Goal: Information Seeking & Learning: Learn about a topic

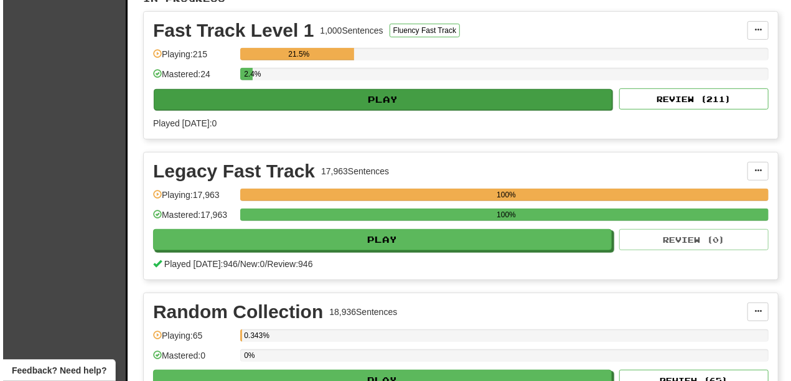
scroll to position [290, 0]
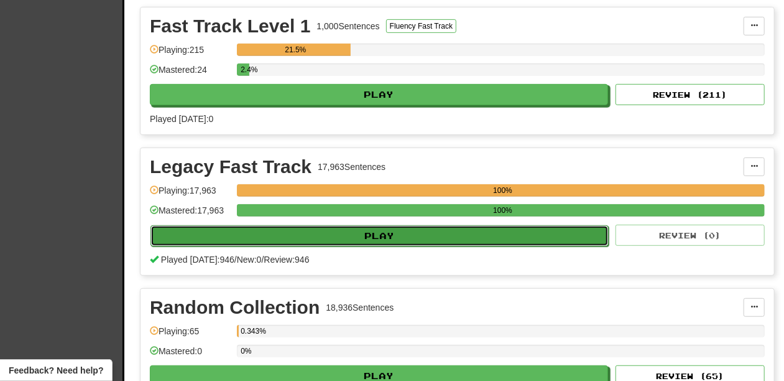
click at [382, 231] on button "Play" at bounding box center [380, 235] width 458 height 21
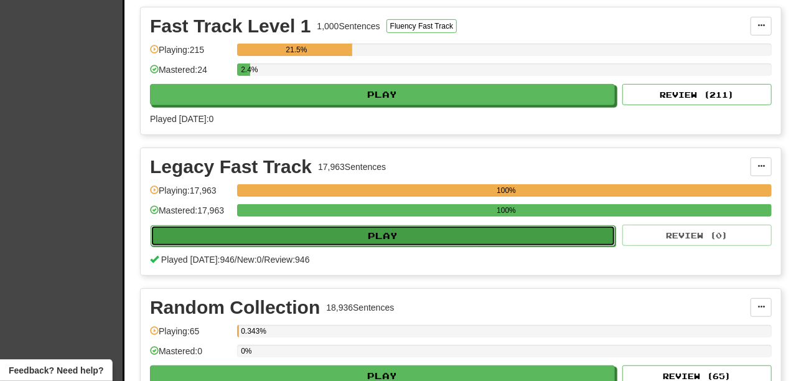
select select "**"
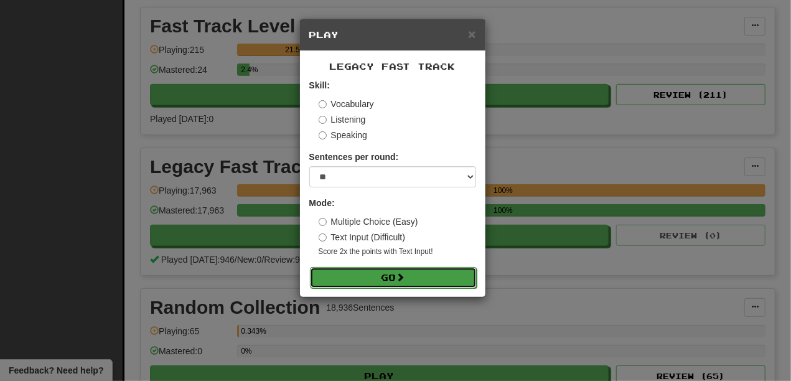
click at [382, 271] on button "Go" at bounding box center [393, 277] width 167 height 21
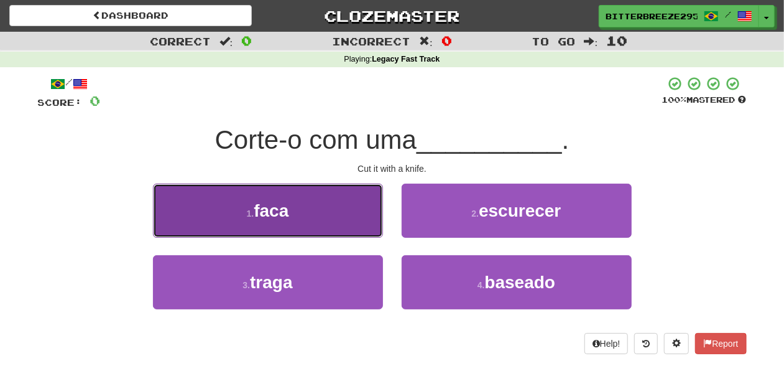
click at [319, 227] on button "1 . faca" at bounding box center [268, 211] width 230 height 54
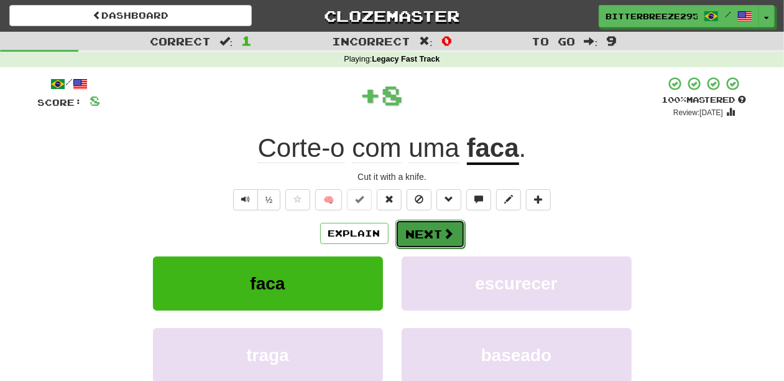
click at [406, 230] on button "Next" at bounding box center [431, 234] width 70 height 29
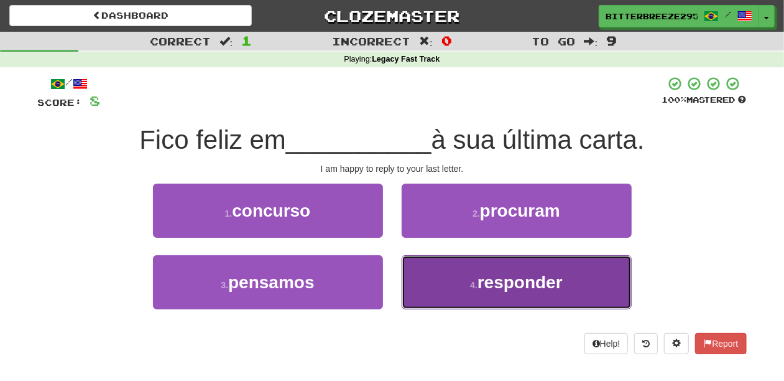
drag, startPoint x: 430, startPoint y: 272, endPoint x: 422, endPoint y: 260, distance: 14.8
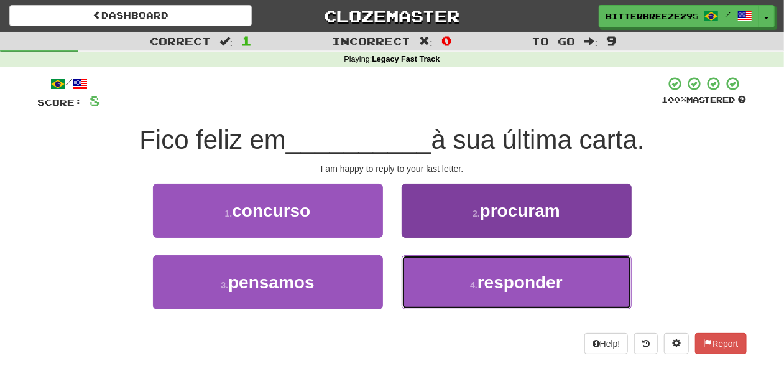
click at [429, 273] on button "4 . responder" at bounding box center [517, 282] width 230 height 54
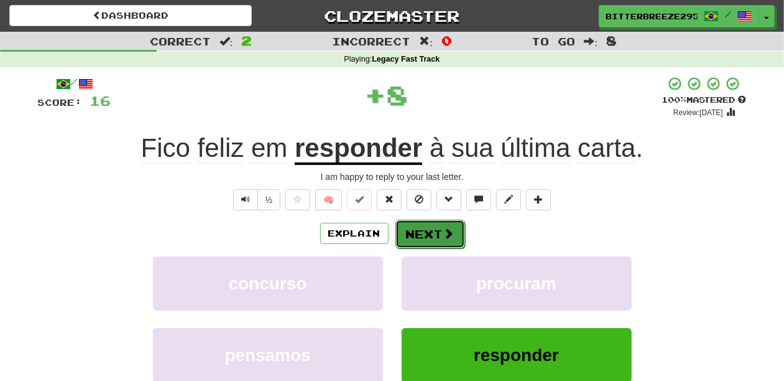
click at [414, 236] on button "Next" at bounding box center [431, 234] width 70 height 29
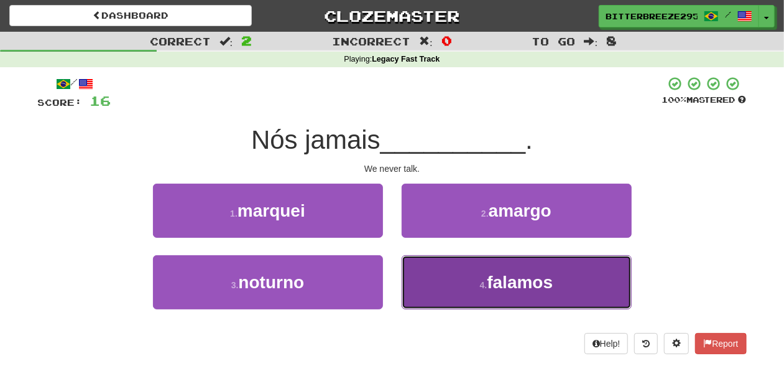
click at [442, 264] on button "4 . falamos" at bounding box center [517, 282] width 230 height 54
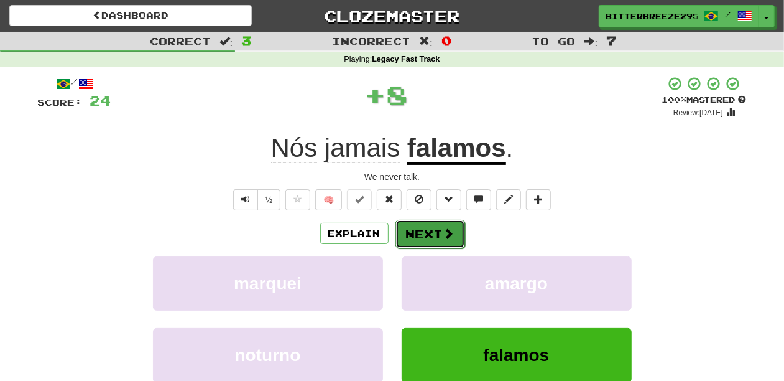
click at [419, 229] on button "Next" at bounding box center [431, 234] width 70 height 29
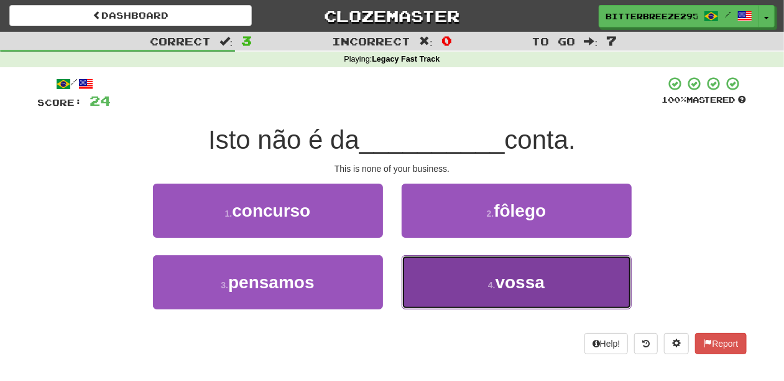
click at [428, 265] on button "4 . vossa" at bounding box center [517, 282] width 230 height 54
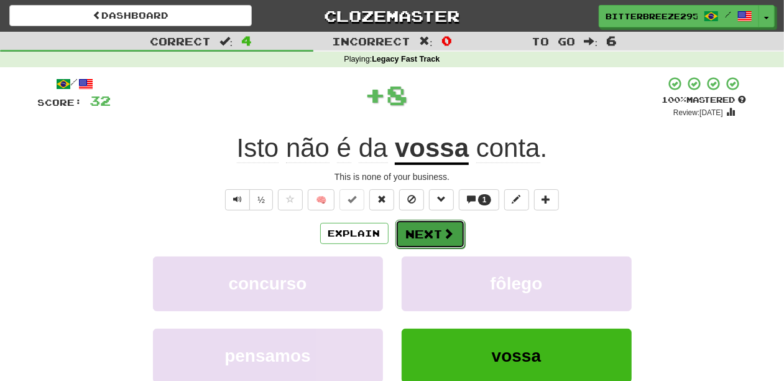
click at [411, 228] on button "Next" at bounding box center [431, 234] width 70 height 29
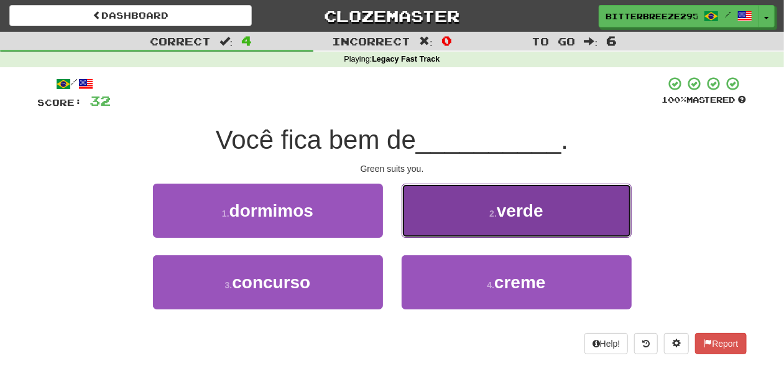
click at [444, 220] on button "2 . verde" at bounding box center [517, 211] width 230 height 54
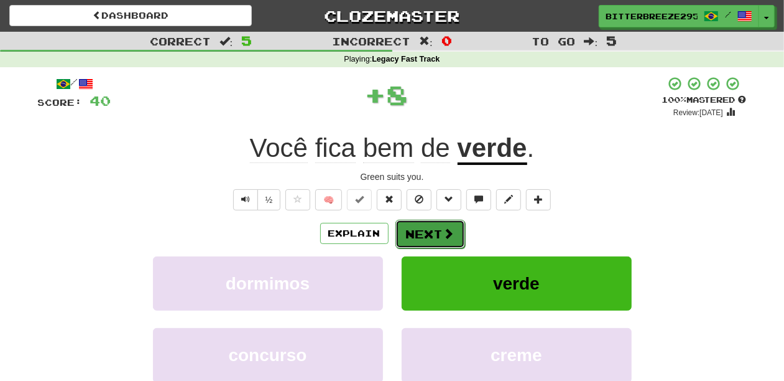
click at [430, 225] on button "Next" at bounding box center [431, 234] width 70 height 29
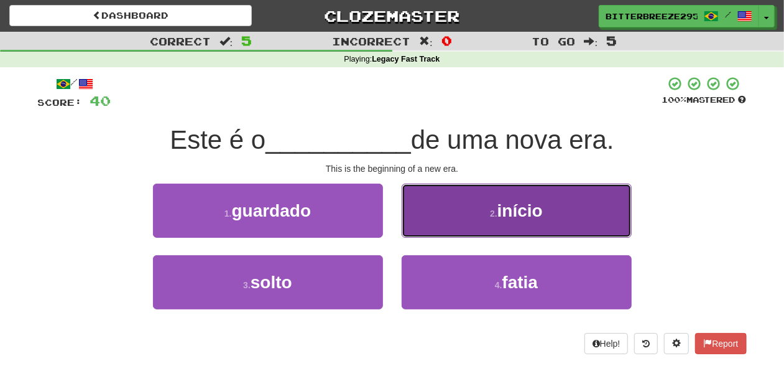
click at [427, 223] on button "2 . início" at bounding box center [517, 211] width 230 height 54
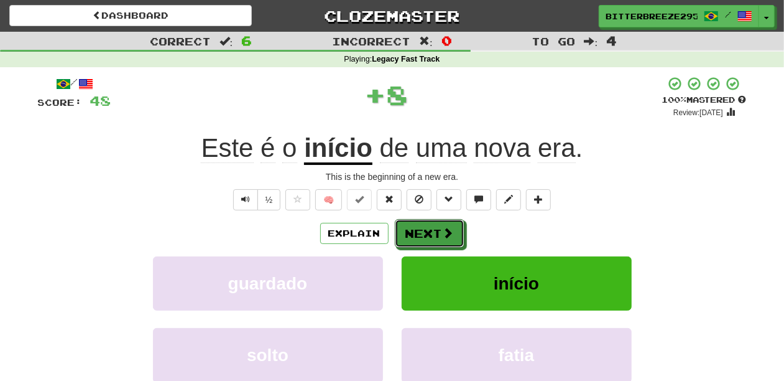
click at [427, 223] on button "Next" at bounding box center [430, 233] width 70 height 29
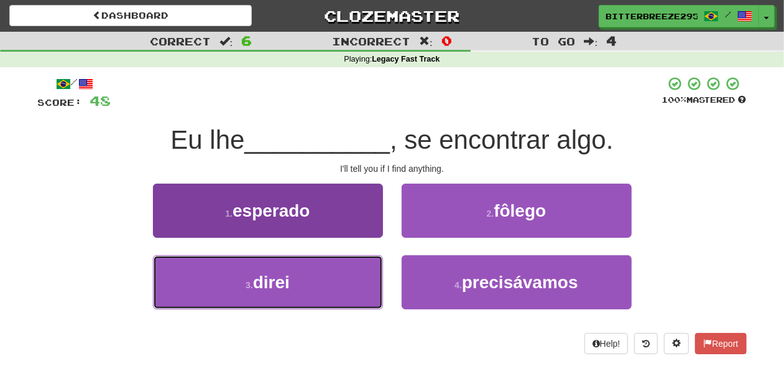
click at [358, 274] on button "3 . direi" at bounding box center [268, 282] width 230 height 54
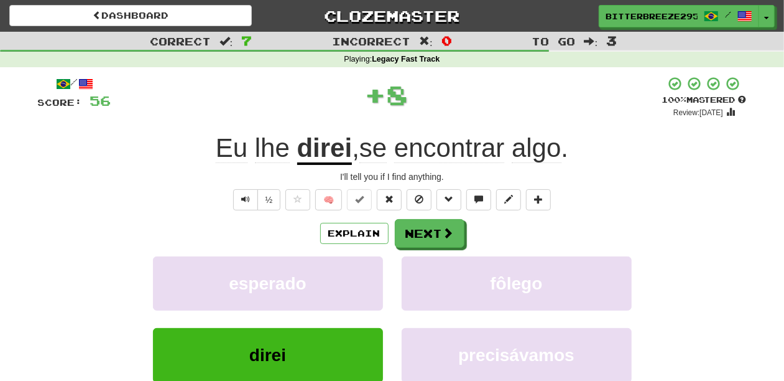
click at [392, 232] on div "Explain Next" at bounding box center [392, 233] width 709 height 29
click at [435, 231] on button "Next" at bounding box center [431, 234] width 70 height 29
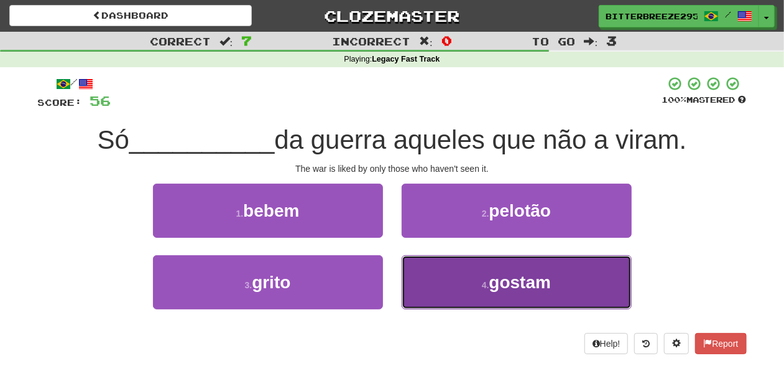
click at [445, 279] on button "4 . gostam" at bounding box center [517, 282] width 230 height 54
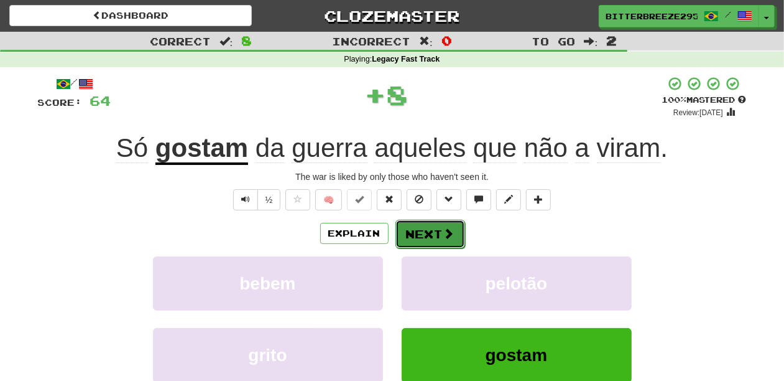
click at [416, 238] on button "Next" at bounding box center [431, 234] width 70 height 29
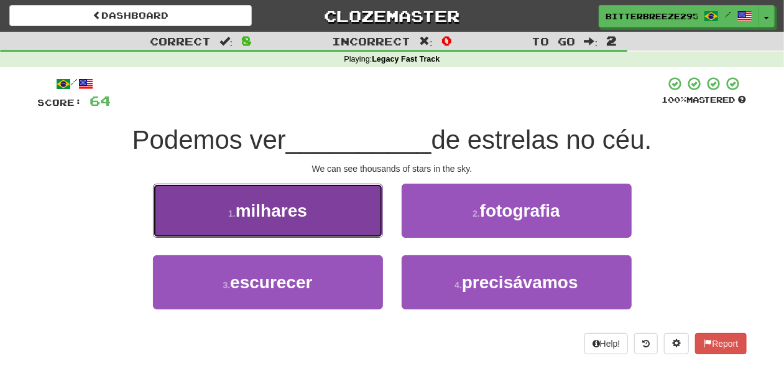
click at [356, 218] on button "1 . milhares" at bounding box center [268, 211] width 230 height 54
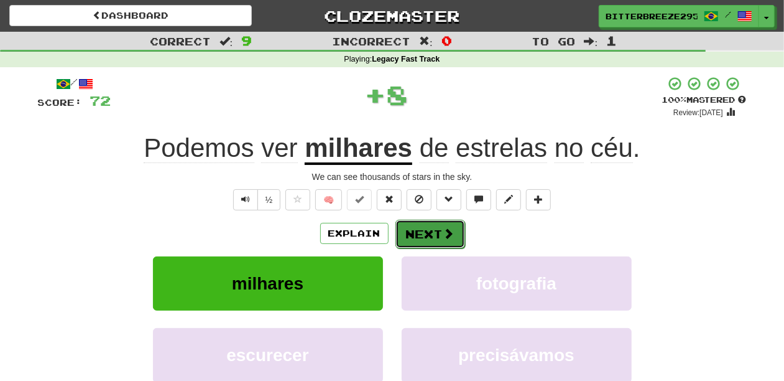
click at [424, 234] on button "Next" at bounding box center [431, 234] width 70 height 29
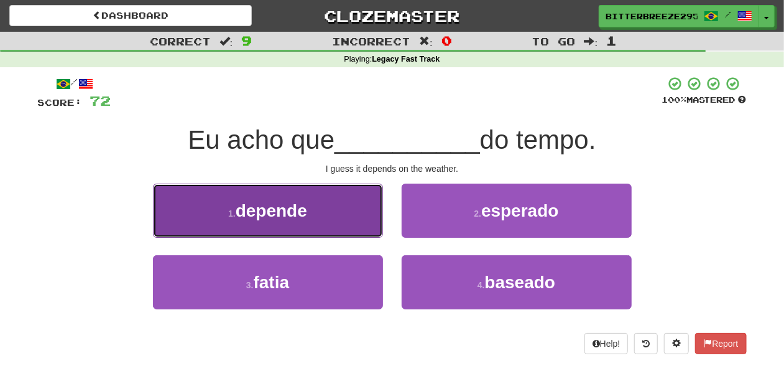
click at [319, 220] on button "1 . depende" at bounding box center [268, 211] width 230 height 54
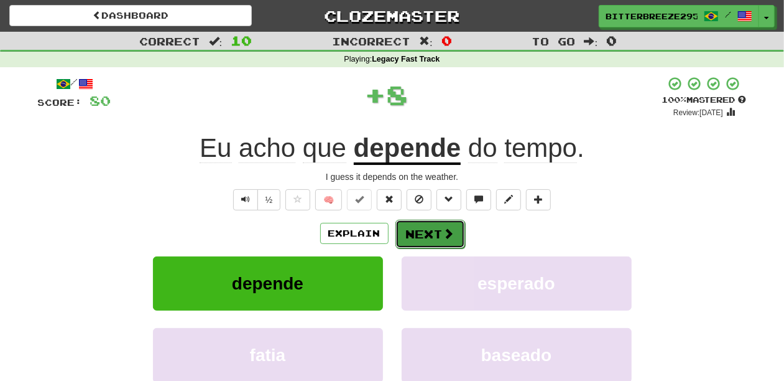
click at [422, 234] on button "Next" at bounding box center [431, 234] width 70 height 29
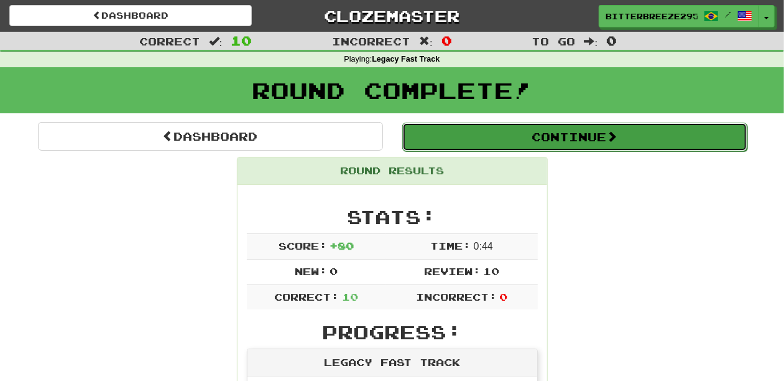
click at [462, 136] on button "Continue" at bounding box center [574, 137] width 345 height 29
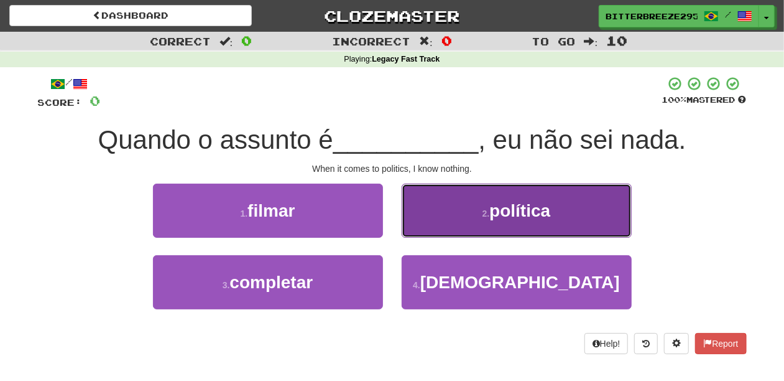
click at [416, 216] on button "2 . política" at bounding box center [517, 211] width 230 height 54
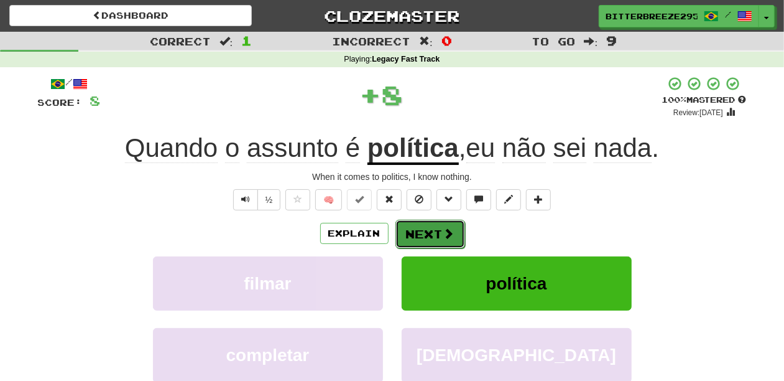
click at [409, 235] on button "Next" at bounding box center [431, 234] width 70 height 29
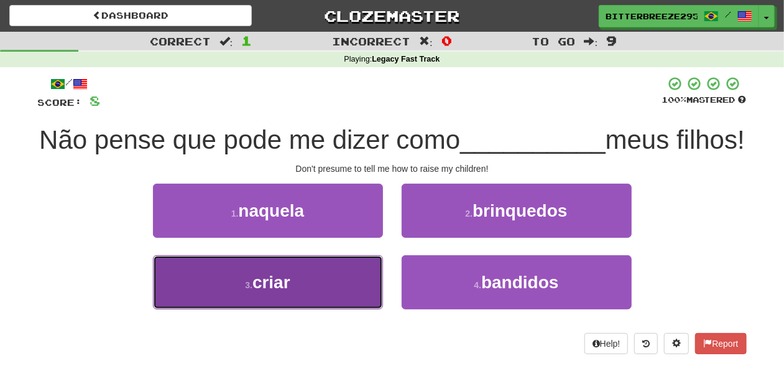
click at [351, 293] on button "3 . criar" at bounding box center [268, 282] width 230 height 54
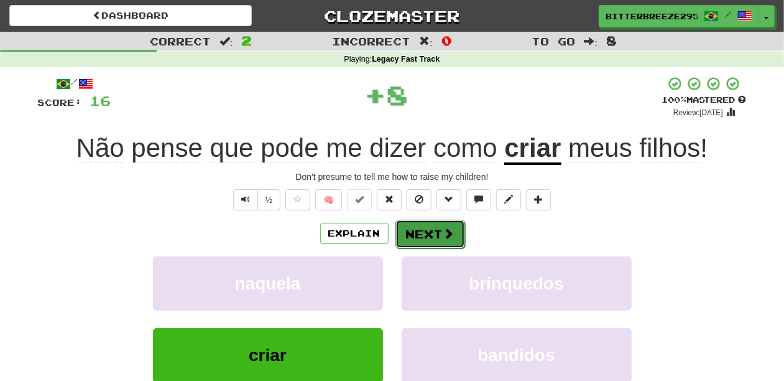
click at [428, 236] on button "Next" at bounding box center [431, 234] width 70 height 29
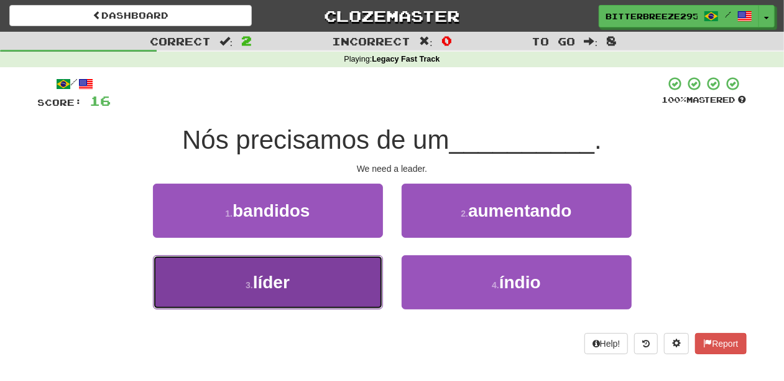
click at [335, 279] on button "3 . líder" at bounding box center [268, 282] width 230 height 54
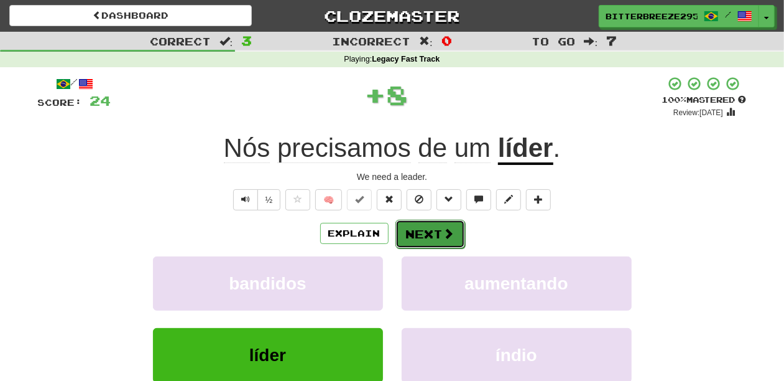
click at [405, 233] on button "Next" at bounding box center [431, 234] width 70 height 29
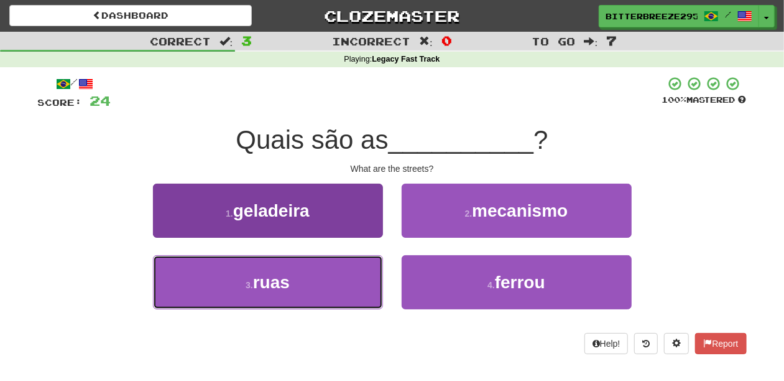
drag, startPoint x: 321, startPoint y: 267, endPoint x: 317, endPoint y: 284, distance: 17.4
click at [317, 284] on button "3 . ruas" at bounding box center [268, 282] width 230 height 54
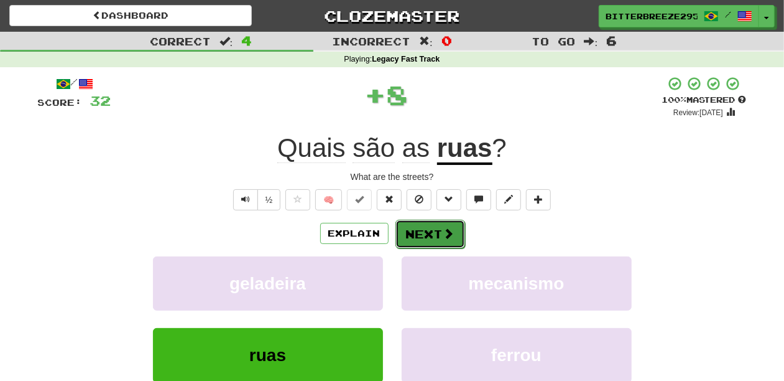
click at [423, 226] on button "Next" at bounding box center [431, 234] width 70 height 29
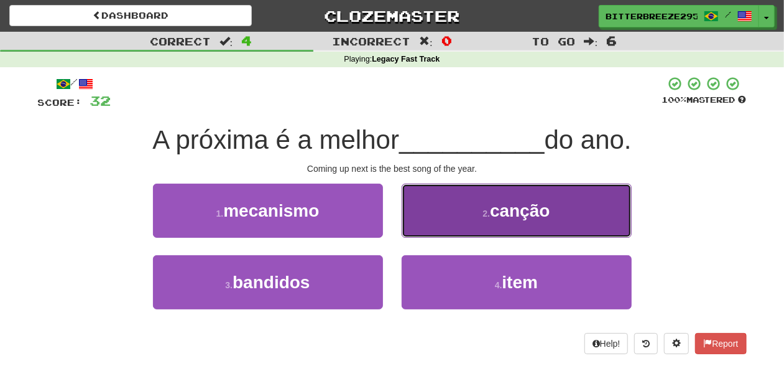
click at [424, 226] on button "2 . canção" at bounding box center [517, 211] width 230 height 54
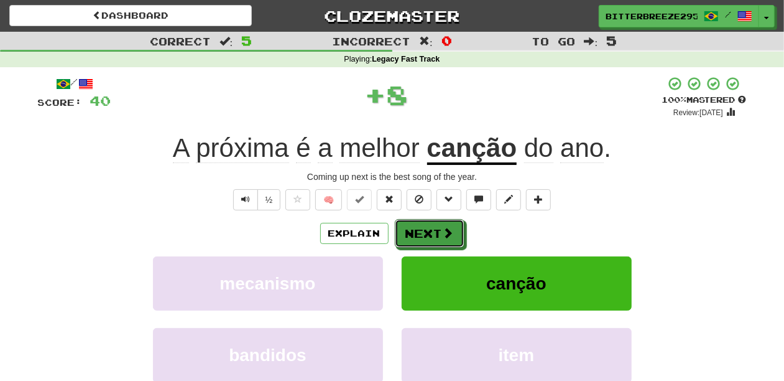
click at [424, 226] on button "Next" at bounding box center [430, 233] width 70 height 29
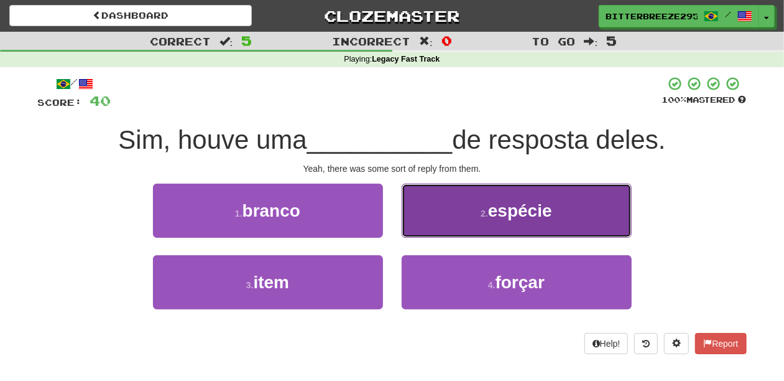
click at [437, 226] on button "2 . espécie" at bounding box center [517, 211] width 230 height 54
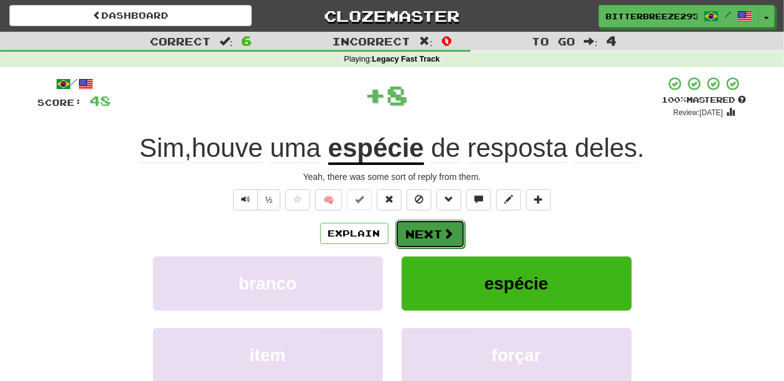
click at [434, 231] on button "Next" at bounding box center [431, 234] width 70 height 29
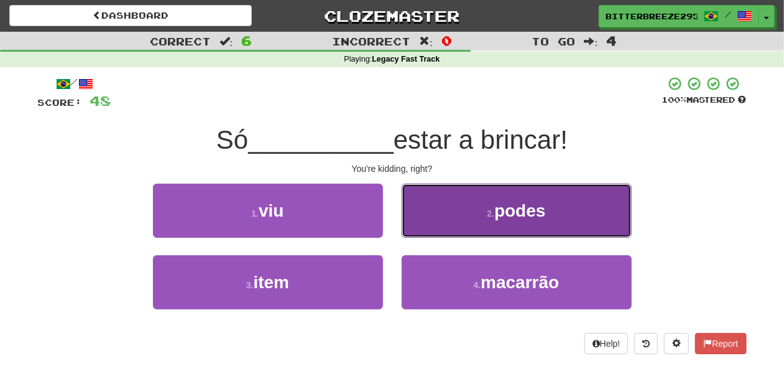
click at [416, 219] on button "2 . podes" at bounding box center [517, 211] width 230 height 54
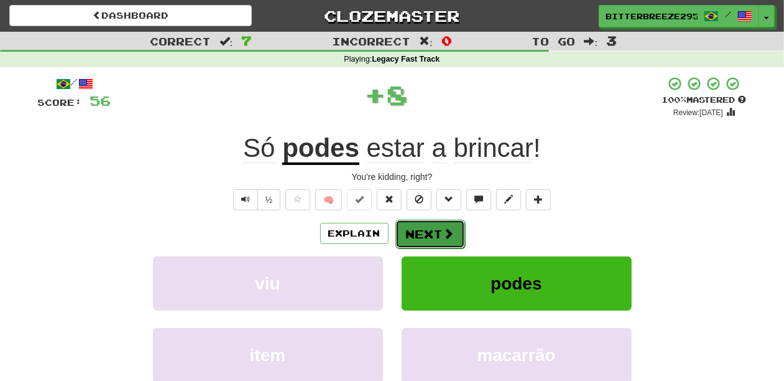
click at [411, 226] on button "Next" at bounding box center [431, 234] width 70 height 29
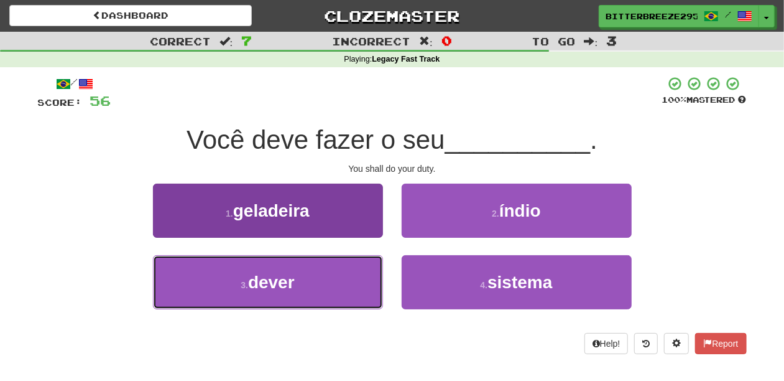
click at [344, 279] on button "3 . dever" at bounding box center [268, 282] width 230 height 54
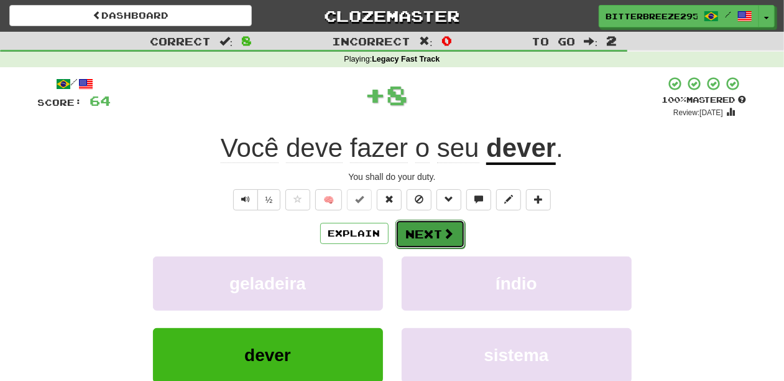
click at [413, 228] on button "Next" at bounding box center [431, 234] width 70 height 29
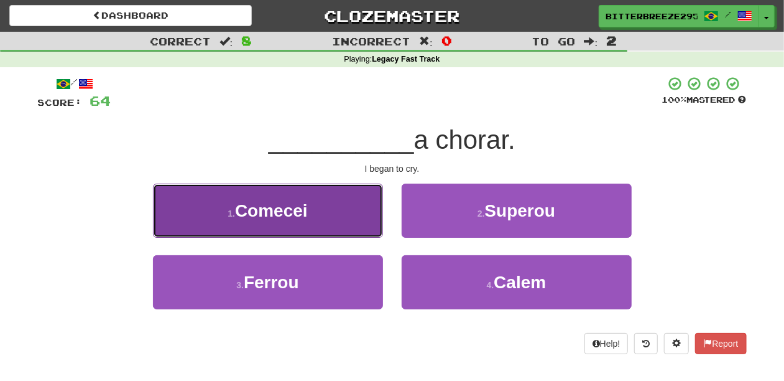
click at [343, 224] on button "1 . Comecei" at bounding box center [268, 211] width 230 height 54
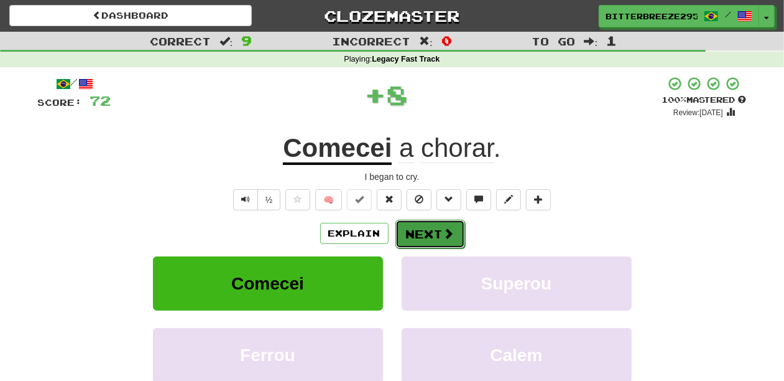
click at [432, 238] on button "Next" at bounding box center [431, 234] width 70 height 29
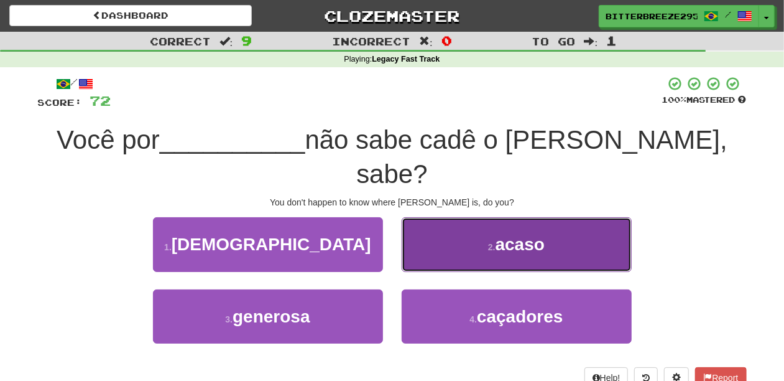
click at [427, 236] on button "2 . acaso" at bounding box center [517, 244] width 230 height 54
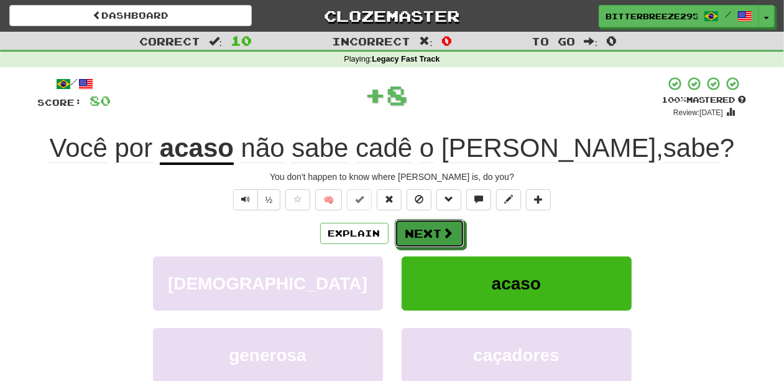
click at [427, 236] on button "Next" at bounding box center [430, 233] width 70 height 29
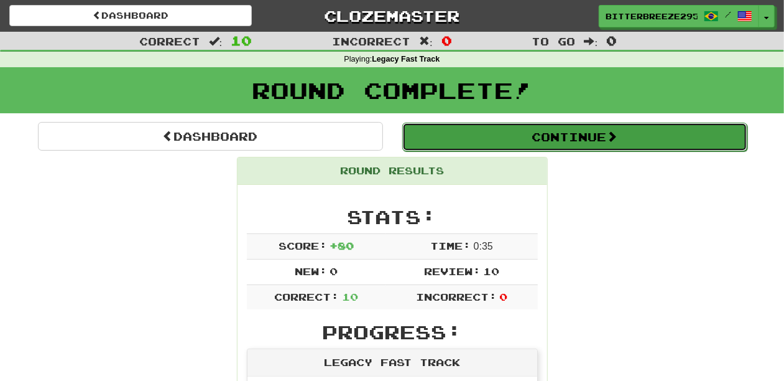
click at [490, 136] on button "Continue" at bounding box center [574, 137] width 345 height 29
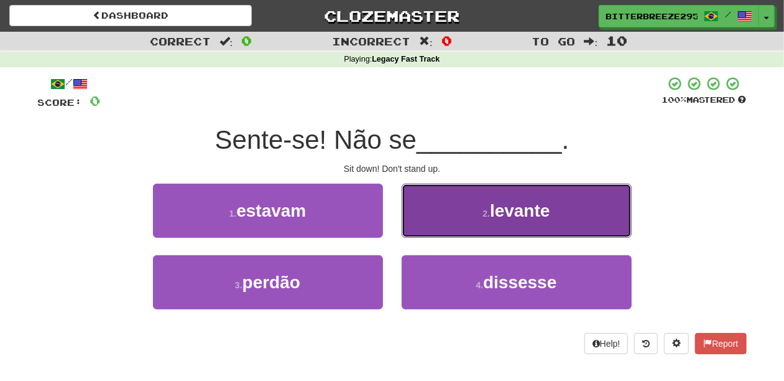
click at [454, 219] on button "2 . levante" at bounding box center [517, 211] width 230 height 54
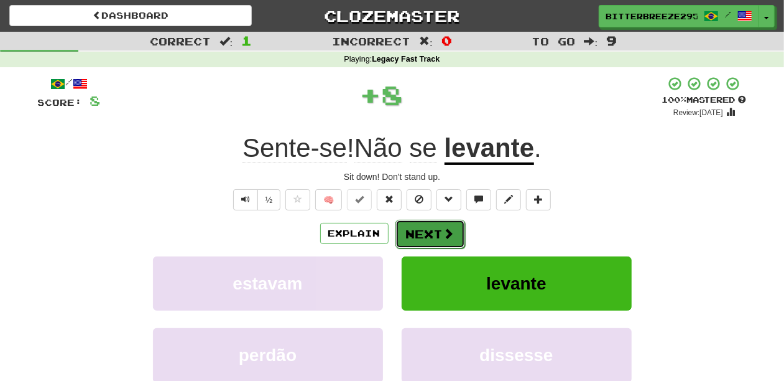
click at [429, 230] on button "Next" at bounding box center [431, 234] width 70 height 29
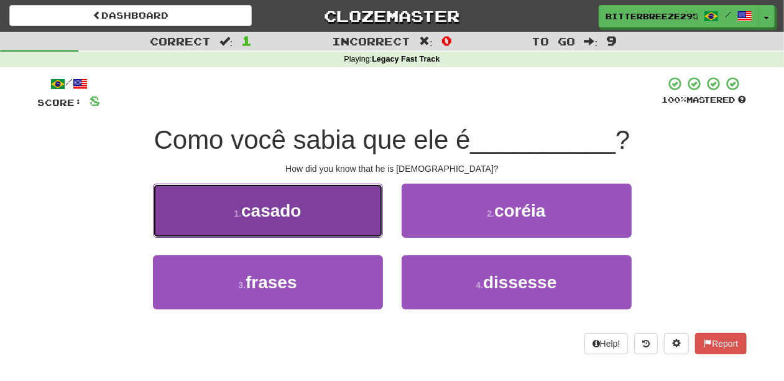
click at [353, 223] on button "1 . casado" at bounding box center [268, 211] width 230 height 54
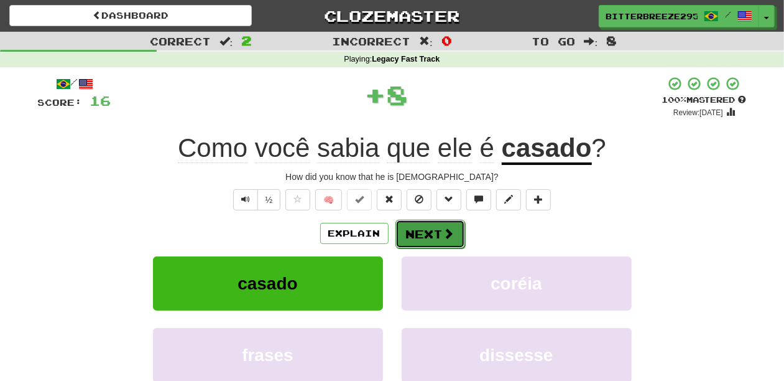
click at [449, 239] on span at bounding box center [449, 233] width 11 height 11
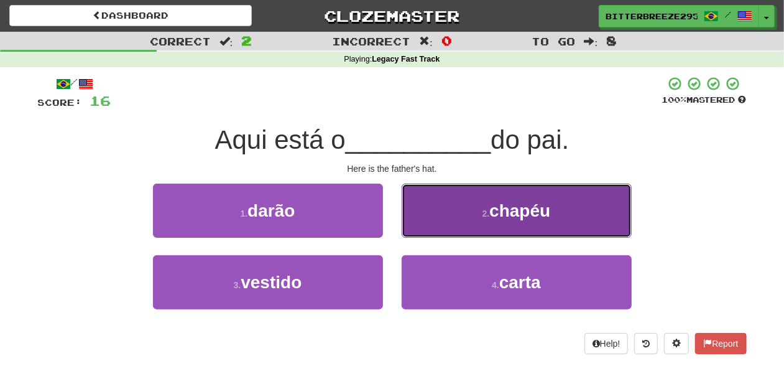
click at [439, 226] on button "2 . chapéu" at bounding box center [517, 211] width 230 height 54
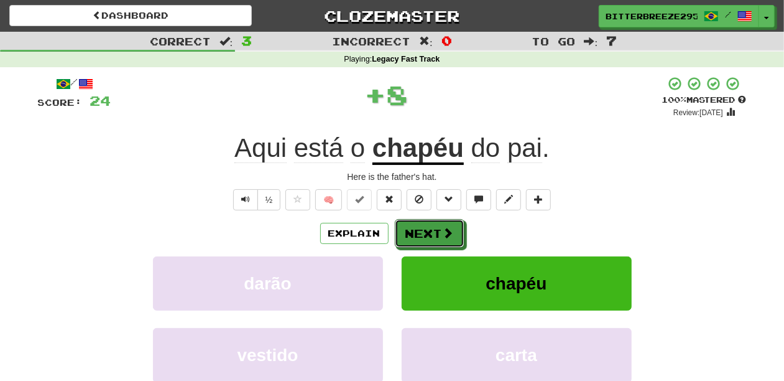
click at [439, 226] on button "Next" at bounding box center [430, 233] width 70 height 29
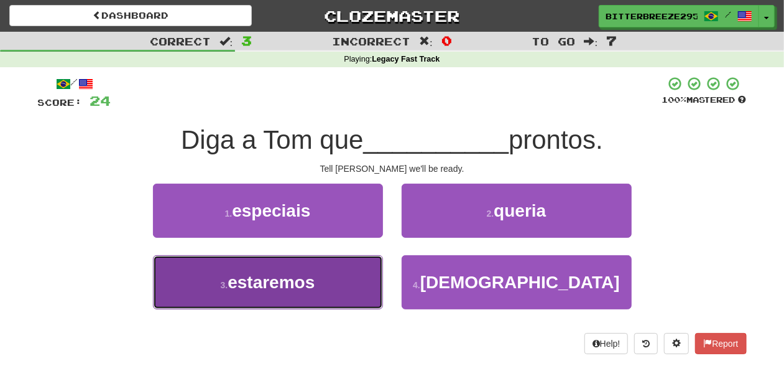
click at [333, 275] on button "3 . estaremos" at bounding box center [268, 282] width 230 height 54
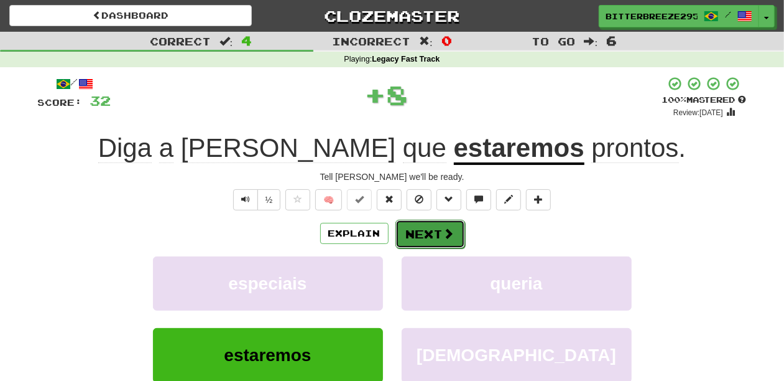
click at [409, 234] on button "Next" at bounding box center [431, 234] width 70 height 29
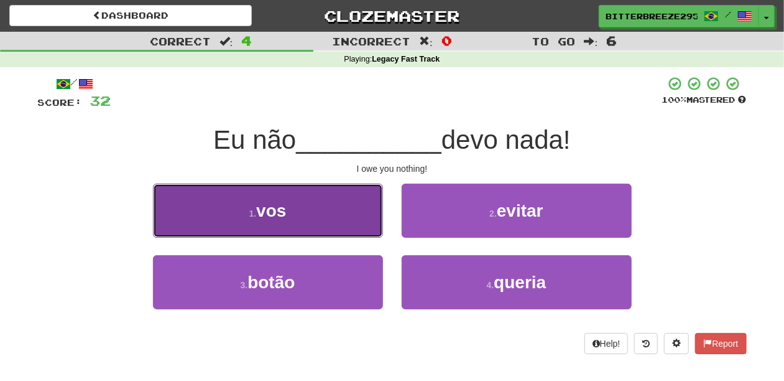
click at [326, 223] on button "1 . vos" at bounding box center [268, 211] width 230 height 54
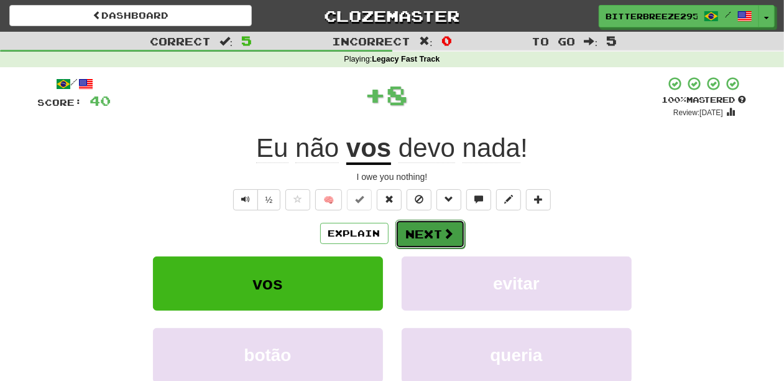
click at [404, 226] on button "Next" at bounding box center [431, 234] width 70 height 29
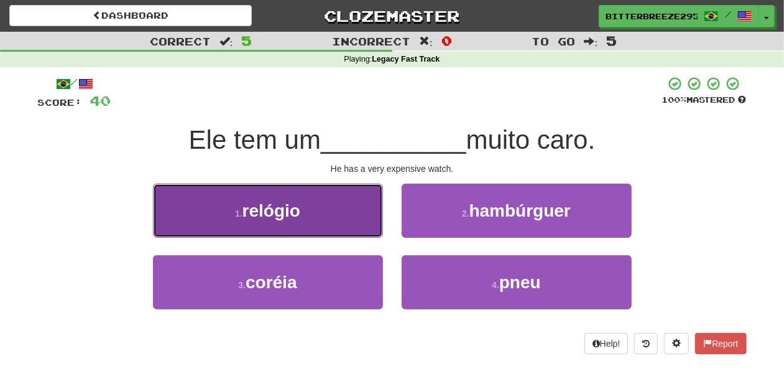
click at [327, 224] on button "1 . relógio" at bounding box center [268, 211] width 230 height 54
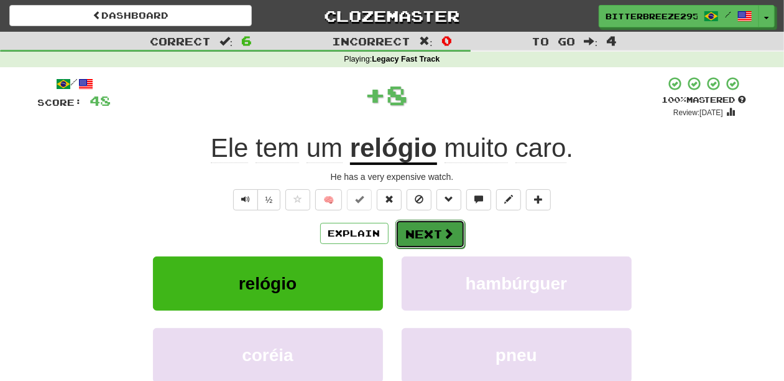
click at [412, 225] on button "Next" at bounding box center [431, 234] width 70 height 29
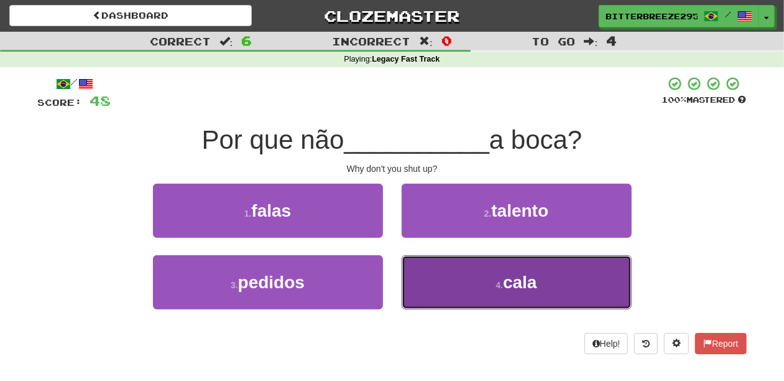
click at [454, 265] on button "4 . cala" at bounding box center [517, 282] width 230 height 54
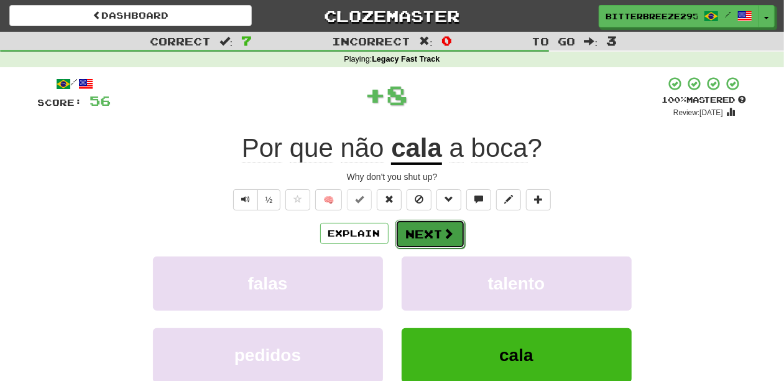
click at [418, 230] on button "Next" at bounding box center [431, 234] width 70 height 29
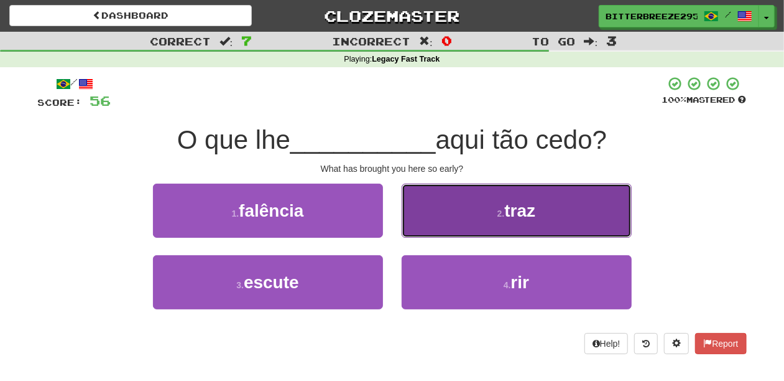
click at [429, 236] on button "2 . traz" at bounding box center [517, 211] width 230 height 54
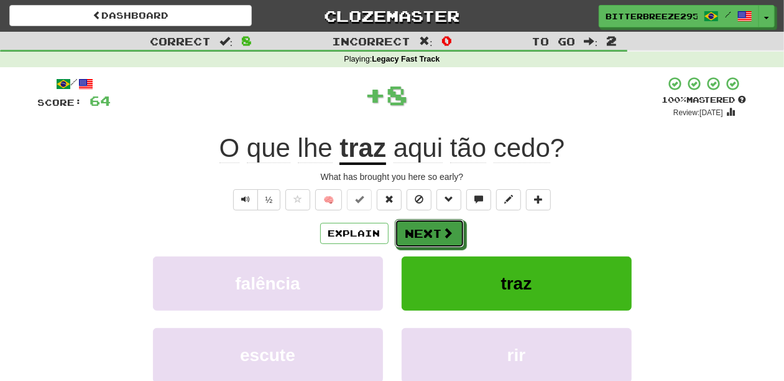
click at [429, 236] on button "Next" at bounding box center [430, 233] width 70 height 29
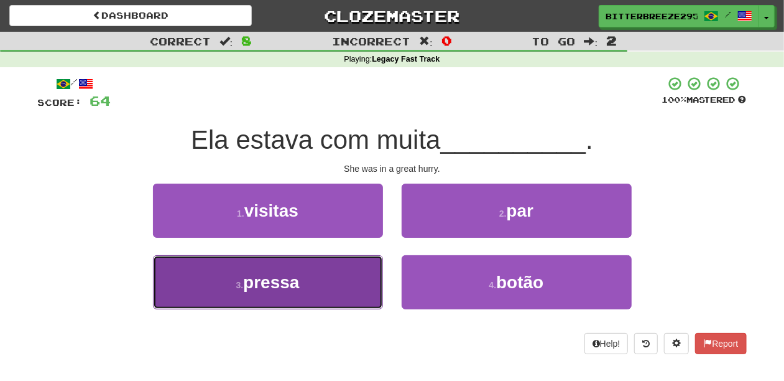
click at [357, 269] on button "3 . pressa" at bounding box center [268, 282] width 230 height 54
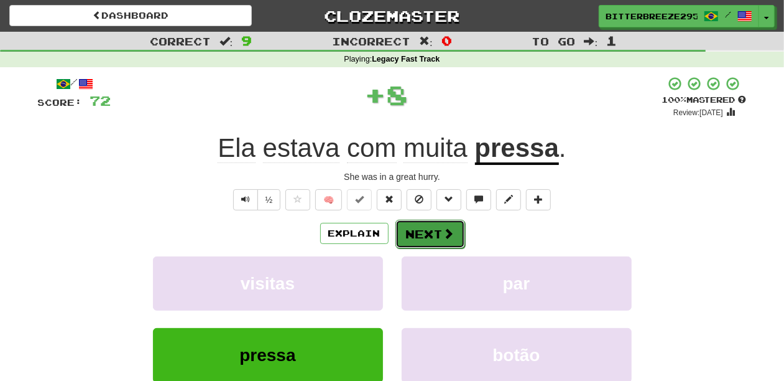
click at [410, 232] on button "Next" at bounding box center [431, 234] width 70 height 29
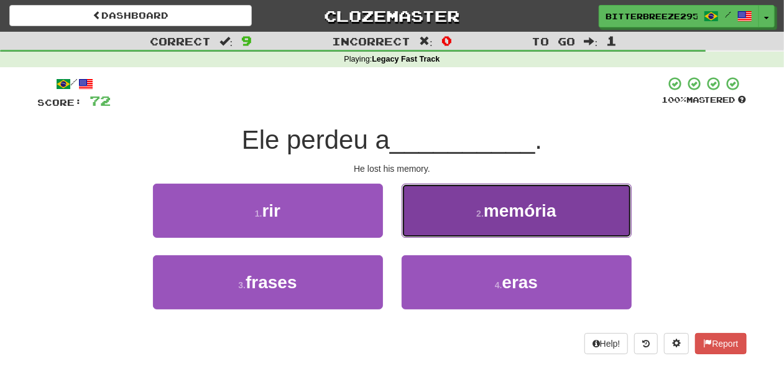
click at [424, 221] on button "2 . memória" at bounding box center [517, 211] width 230 height 54
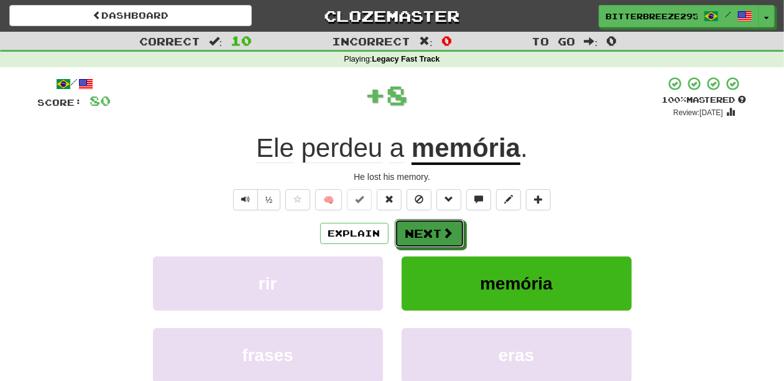
click at [424, 221] on button "Next" at bounding box center [430, 233] width 70 height 29
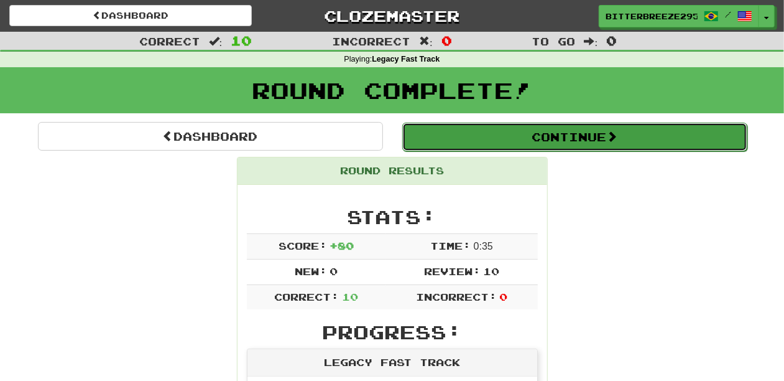
click at [511, 131] on button "Continue" at bounding box center [574, 137] width 345 height 29
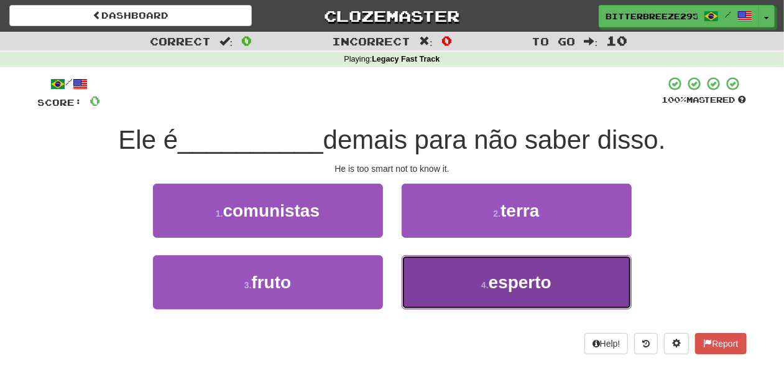
click at [444, 263] on button "4 . esperto" at bounding box center [517, 282] width 230 height 54
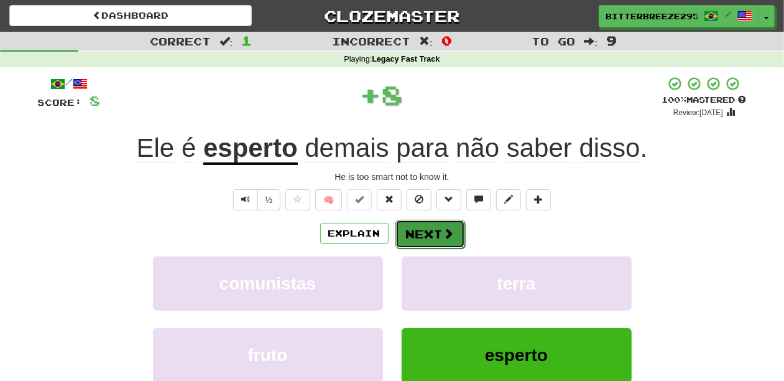
click at [412, 226] on button "Next" at bounding box center [431, 234] width 70 height 29
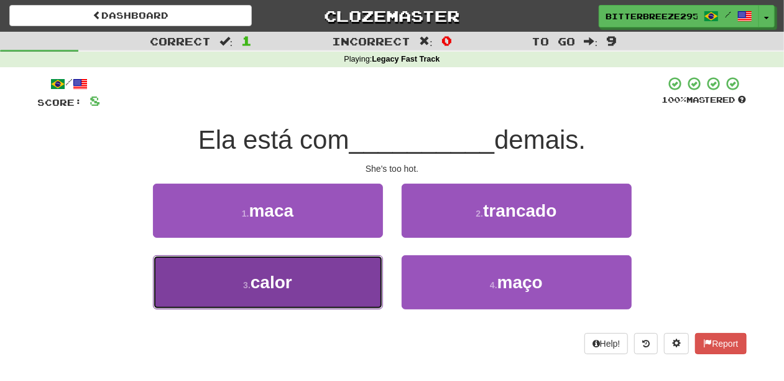
click at [360, 267] on button "3 . calor" at bounding box center [268, 282] width 230 height 54
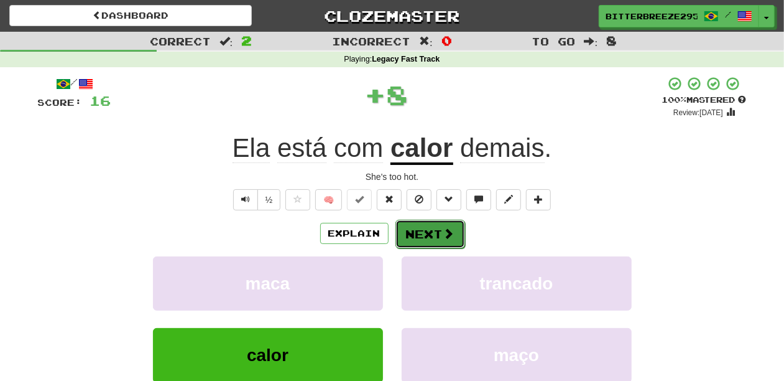
click at [396, 236] on button "Next" at bounding box center [431, 234] width 70 height 29
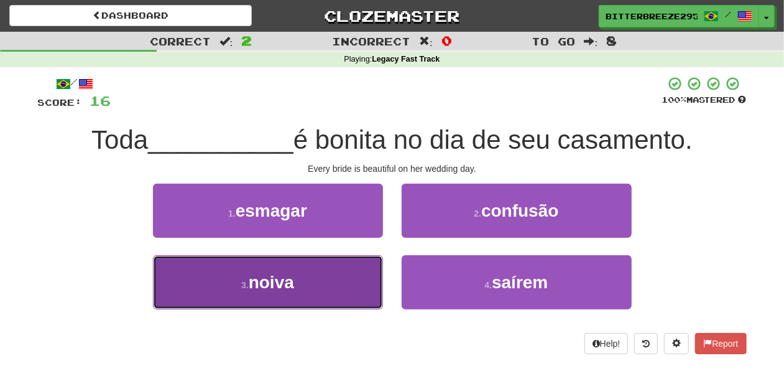
click at [335, 284] on button "3 . noiva" at bounding box center [268, 282] width 230 height 54
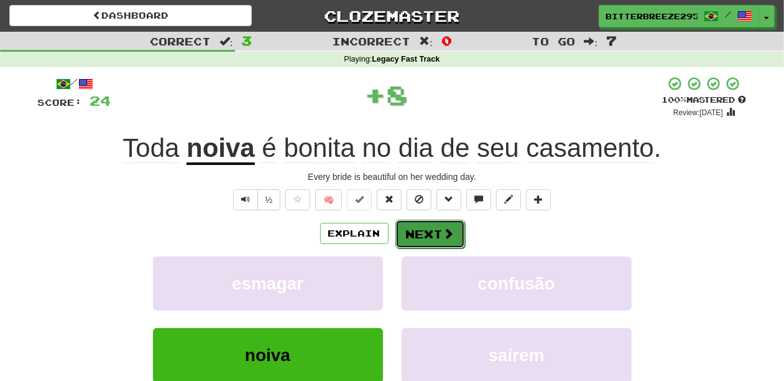
click at [412, 230] on button "Next" at bounding box center [431, 234] width 70 height 29
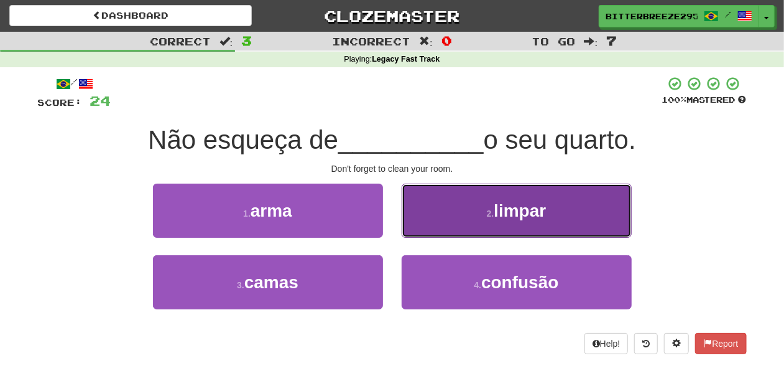
click at [422, 225] on button "2 . limpar" at bounding box center [517, 211] width 230 height 54
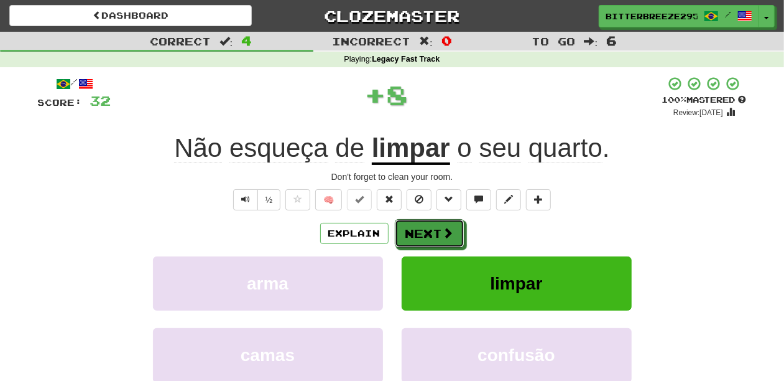
click at [422, 225] on button "Next" at bounding box center [430, 233] width 70 height 29
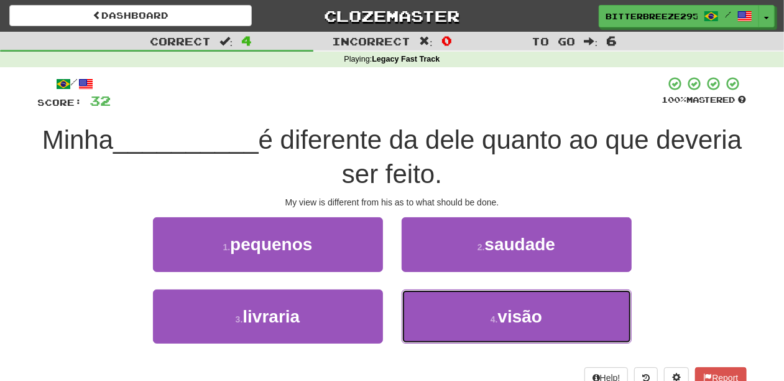
drag, startPoint x: 473, startPoint y: 297, endPoint x: 459, endPoint y: 289, distance: 16.2
click at [473, 297] on button "4 . visão" at bounding box center [517, 316] width 230 height 54
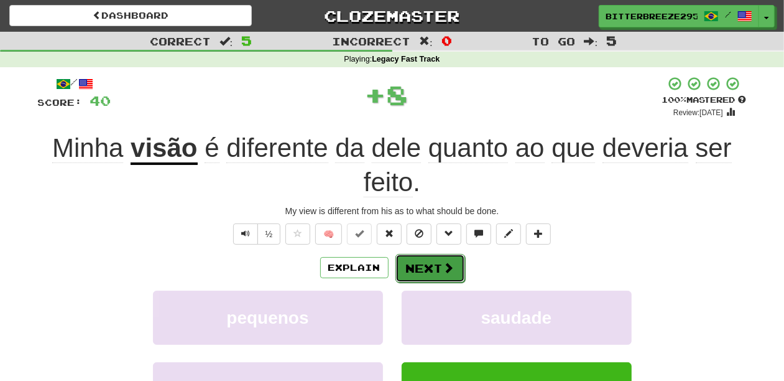
click at [446, 276] on button "Next" at bounding box center [431, 268] width 70 height 29
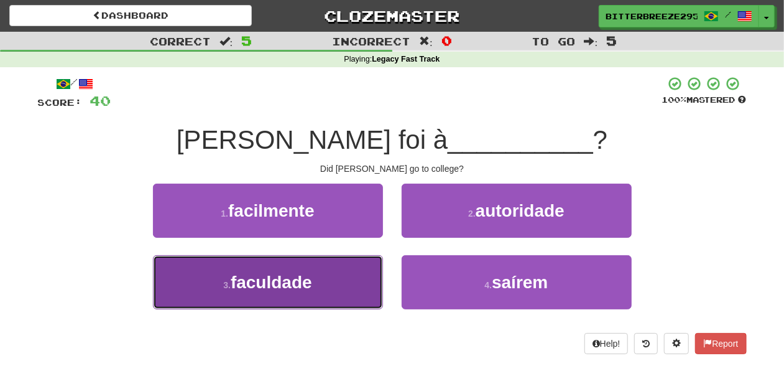
click at [344, 279] on button "3 . faculdade" at bounding box center [268, 282] width 230 height 54
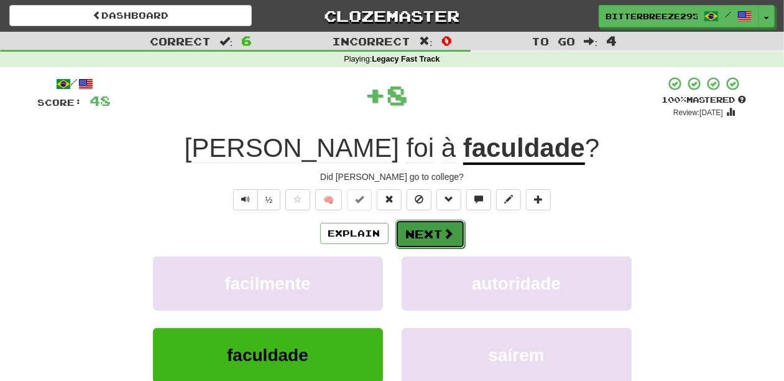
click at [407, 233] on button "Next" at bounding box center [431, 234] width 70 height 29
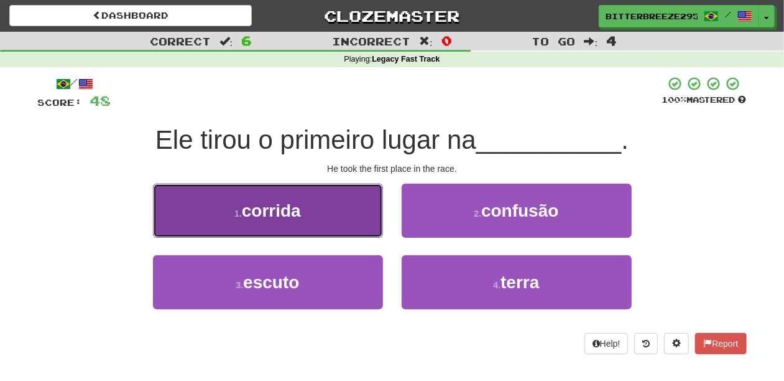
click at [329, 231] on button "1 . corrida" at bounding box center [268, 211] width 230 height 54
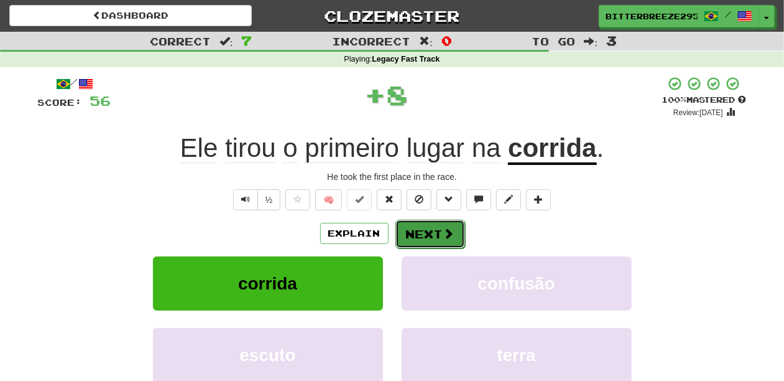
click at [406, 231] on button "Next" at bounding box center [431, 234] width 70 height 29
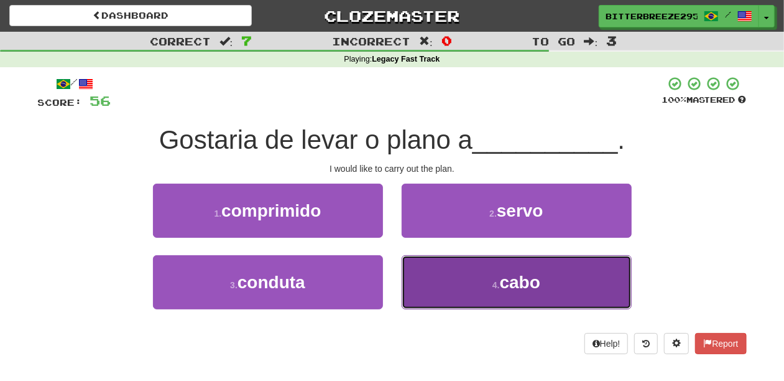
click at [433, 272] on button "4 . cabo" at bounding box center [517, 282] width 230 height 54
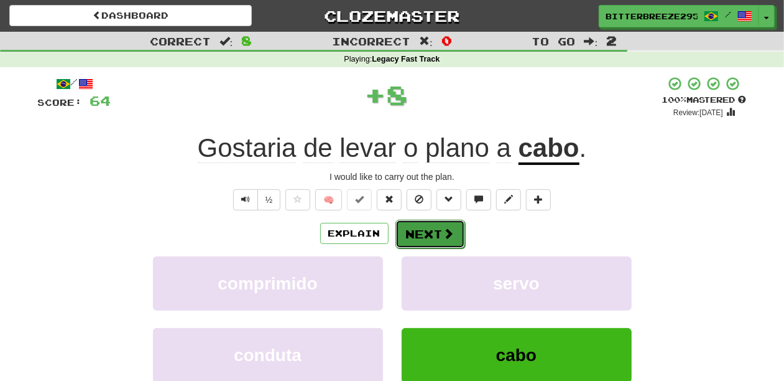
click at [422, 241] on button "Next" at bounding box center [431, 234] width 70 height 29
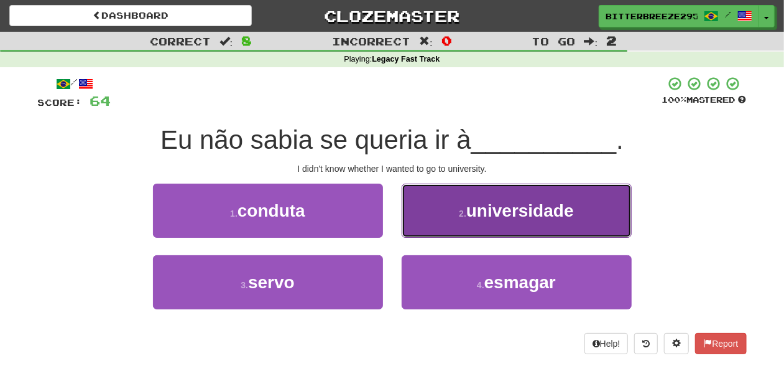
click at [430, 233] on button "2 . universidade" at bounding box center [517, 211] width 230 height 54
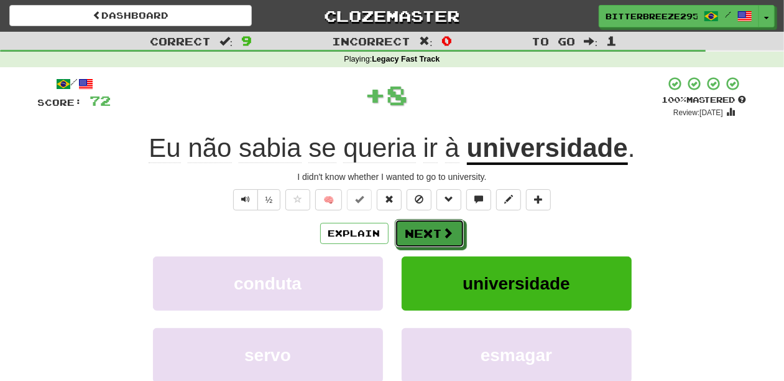
click at [430, 233] on button "Next" at bounding box center [430, 233] width 70 height 29
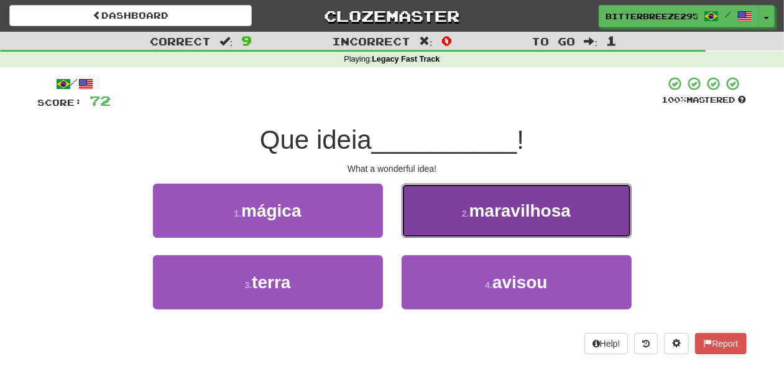
click at [439, 219] on button "2 . maravilhosa" at bounding box center [517, 211] width 230 height 54
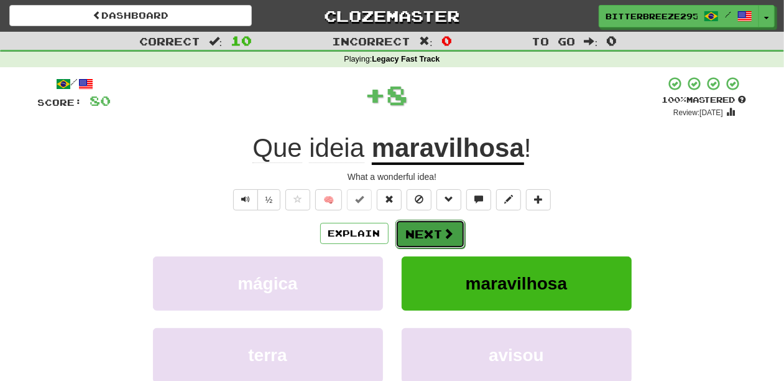
click at [437, 226] on button "Next" at bounding box center [431, 234] width 70 height 29
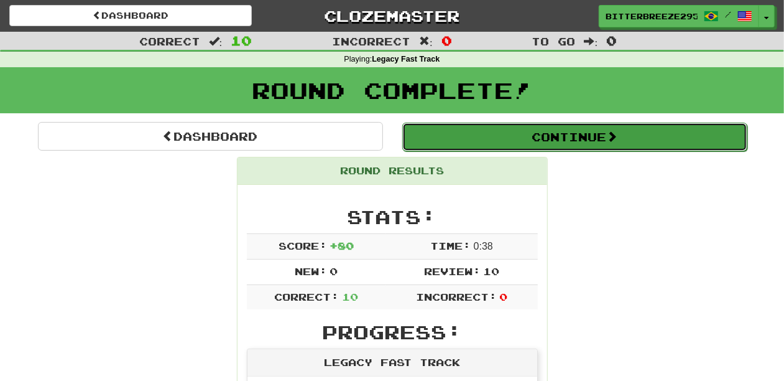
click at [504, 137] on button "Continue" at bounding box center [574, 137] width 345 height 29
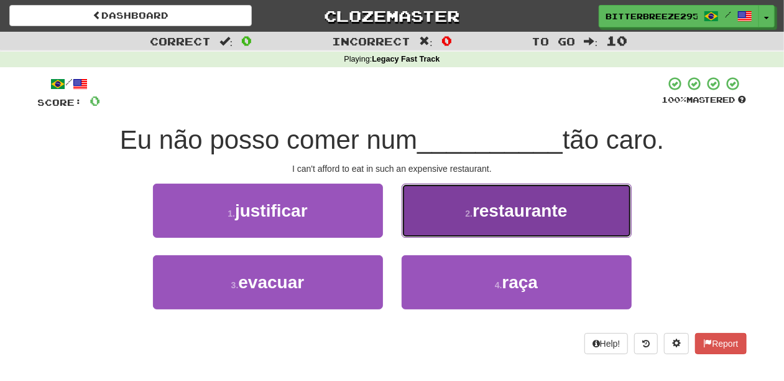
click at [454, 215] on button "2 . restaurante" at bounding box center [517, 211] width 230 height 54
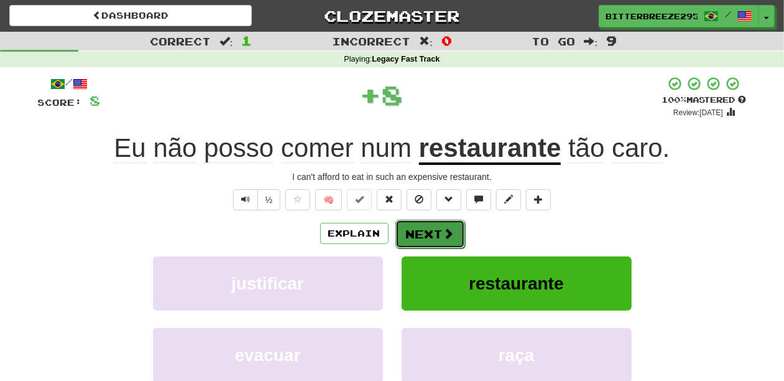
click at [440, 236] on button "Next" at bounding box center [431, 234] width 70 height 29
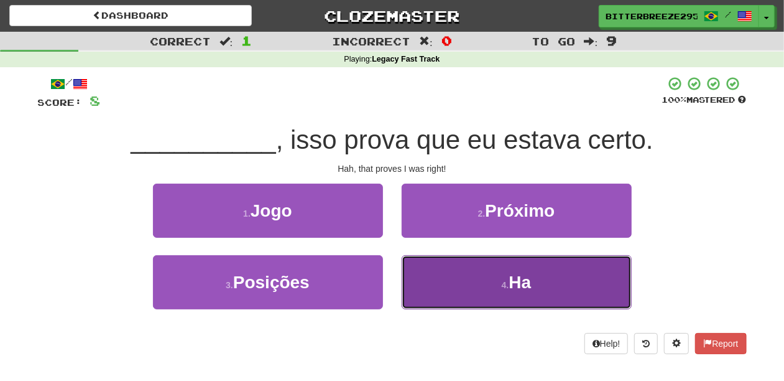
click at [432, 287] on button "4 . Ha" at bounding box center [517, 282] width 230 height 54
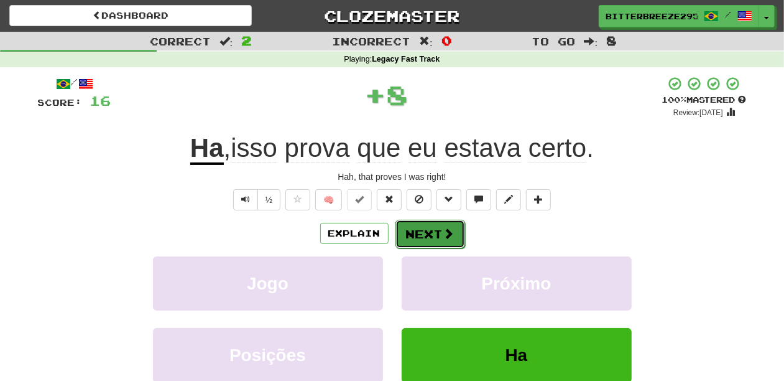
click at [442, 242] on button "Next" at bounding box center [431, 234] width 70 height 29
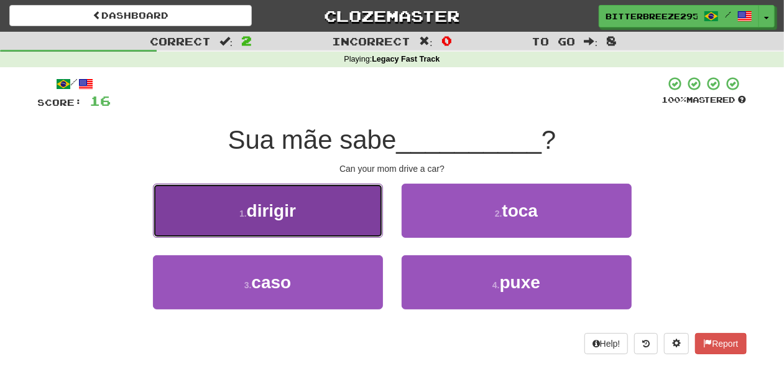
click at [331, 225] on button "1 . dirigir" at bounding box center [268, 211] width 230 height 54
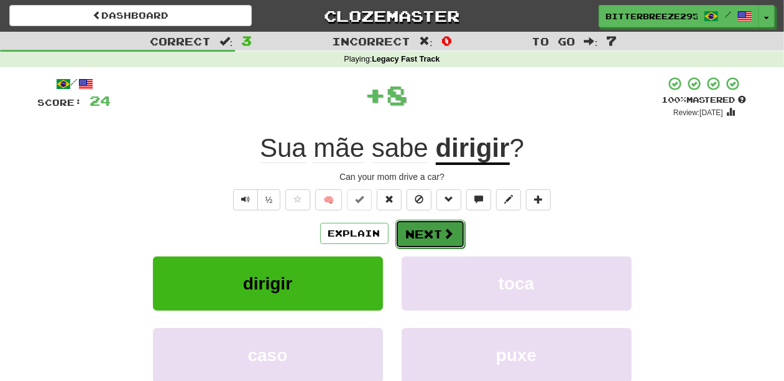
click at [408, 226] on button "Next" at bounding box center [431, 234] width 70 height 29
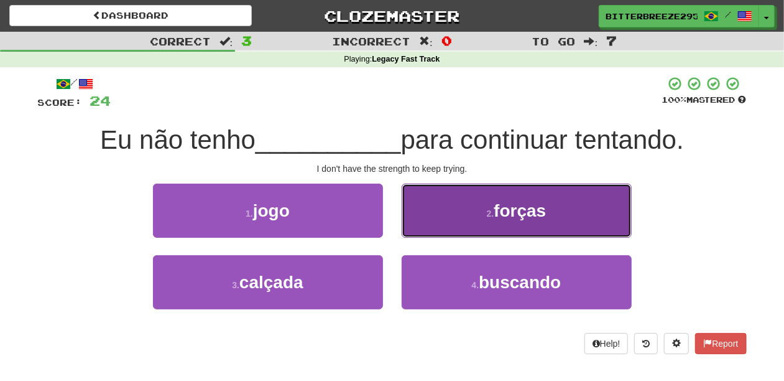
click at [437, 225] on button "2 . forças" at bounding box center [517, 211] width 230 height 54
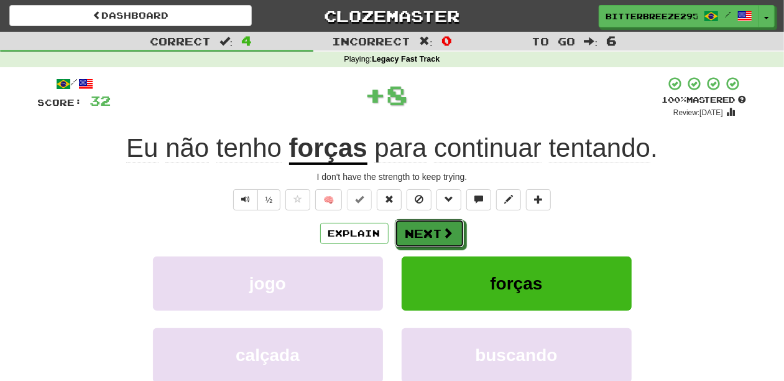
click at [437, 225] on button "Next" at bounding box center [430, 233] width 70 height 29
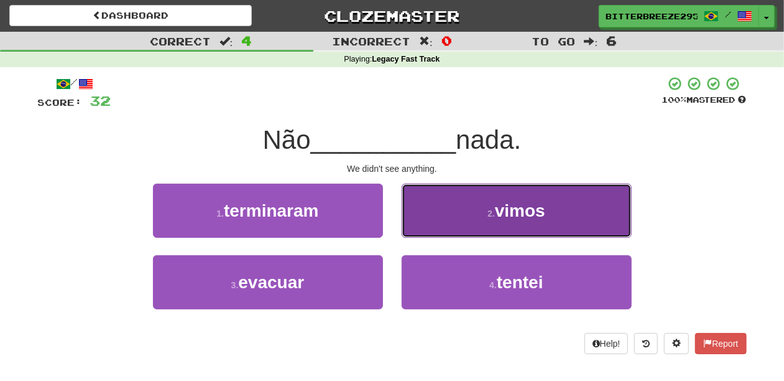
click at [437, 226] on button "2 . vimos" at bounding box center [517, 211] width 230 height 54
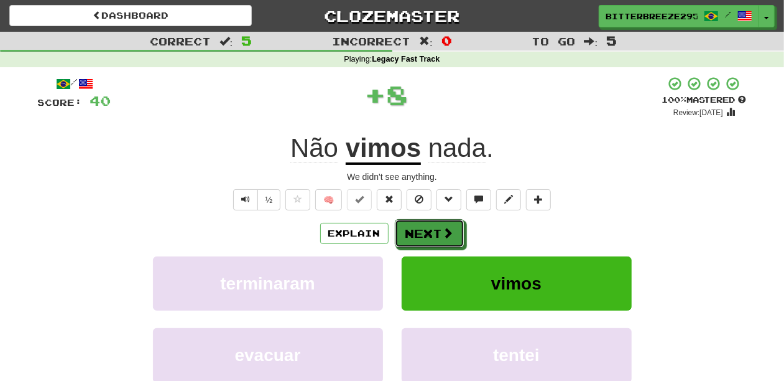
click at [437, 226] on button "Next" at bounding box center [430, 233] width 70 height 29
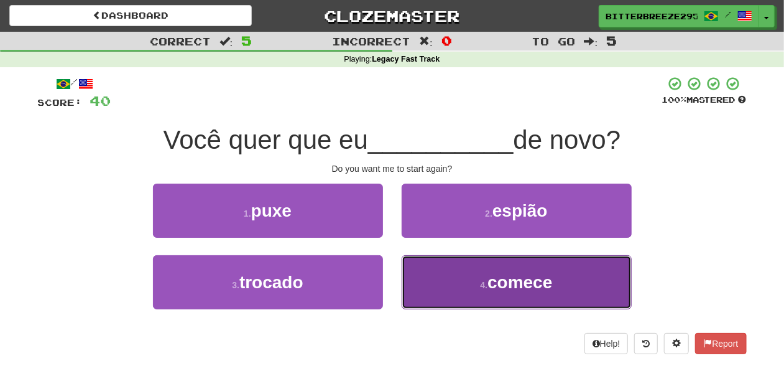
click at [448, 278] on button "4 . comece" at bounding box center [517, 282] width 230 height 54
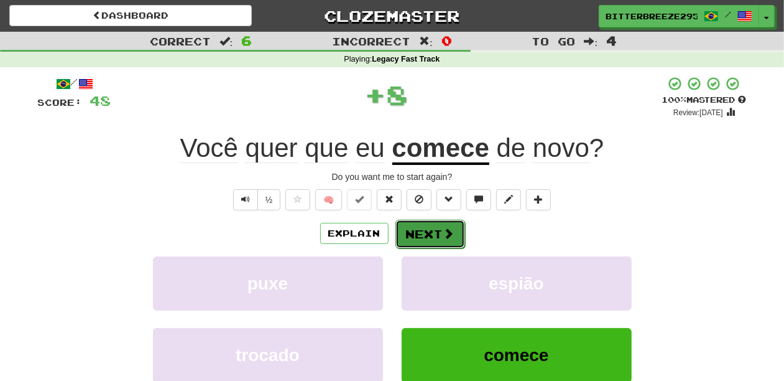
click at [438, 236] on button "Next" at bounding box center [431, 234] width 70 height 29
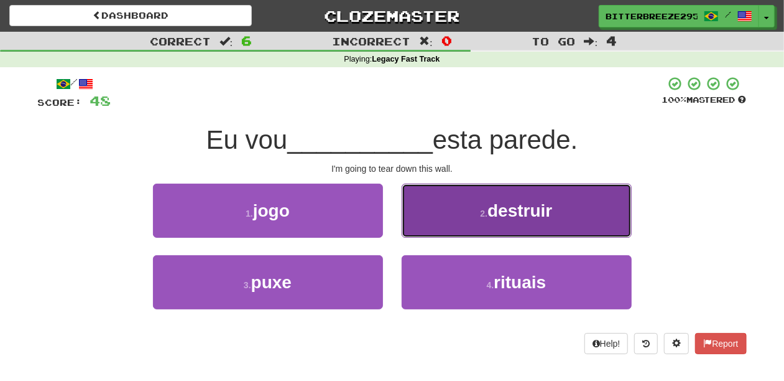
click at [449, 218] on button "2 . destruir" at bounding box center [517, 211] width 230 height 54
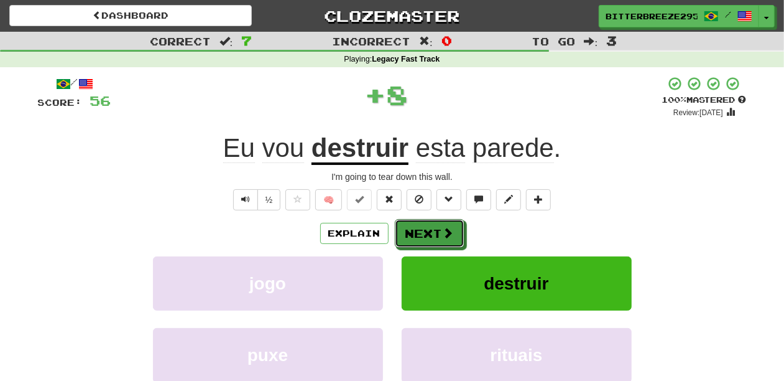
click at [434, 231] on button "Next" at bounding box center [430, 233] width 70 height 29
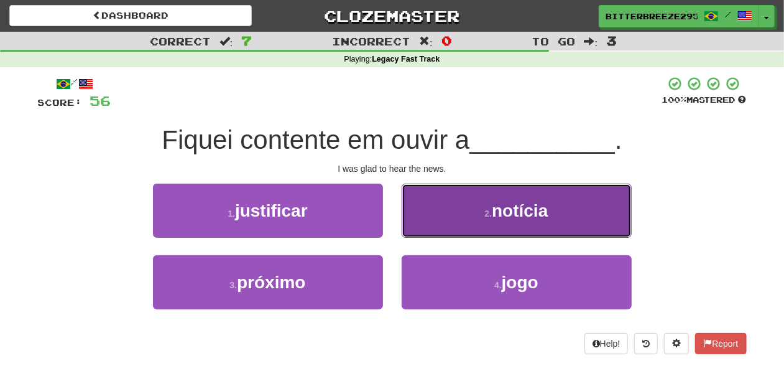
click at [435, 229] on button "2 . notícia" at bounding box center [517, 211] width 230 height 54
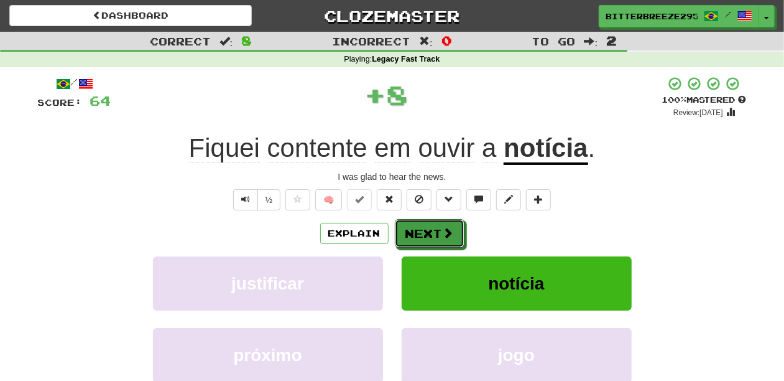
click at [435, 229] on button "Next" at bounding box center [430, 233] width 70 height 29
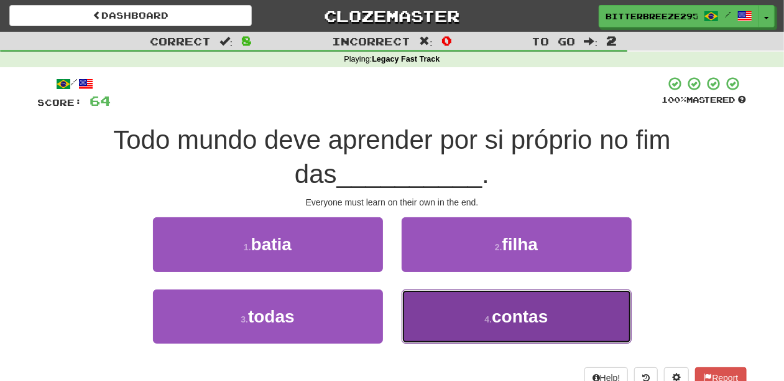
click at [431, 300] on button "4 . contas" at bounding box center [517, 316] width 230 height 54
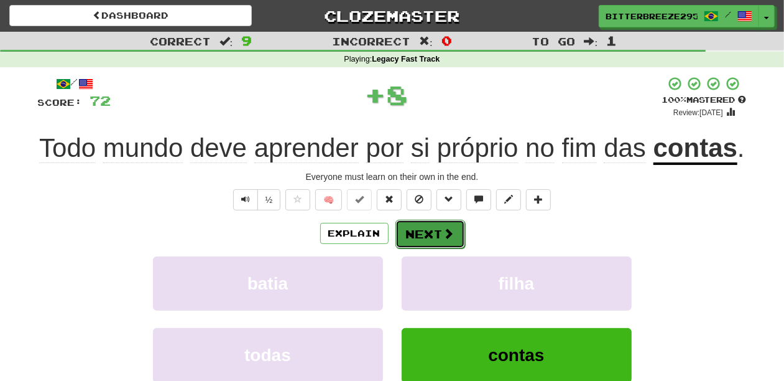
click at [421, 236] on button "Next" at bounding box center [431, 234] width 70 height 29
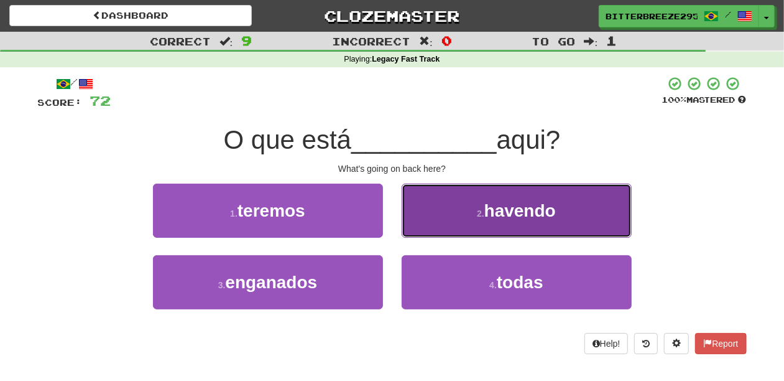
click at [432, 230] on button "2 . havendo" at bounding box center [517, 211] width 230 height 54
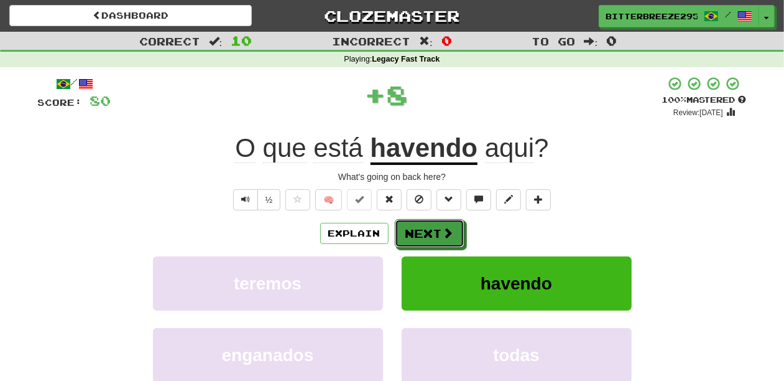
click at [432, 230] on button "Next" at bounding box center [430, 233] width 70 height 29
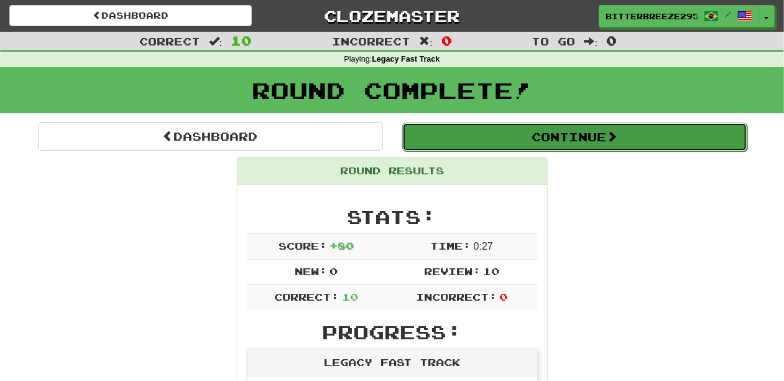
click at [489, 133] on button "Continue" at bounding box center [574, 137] width 345 height 29
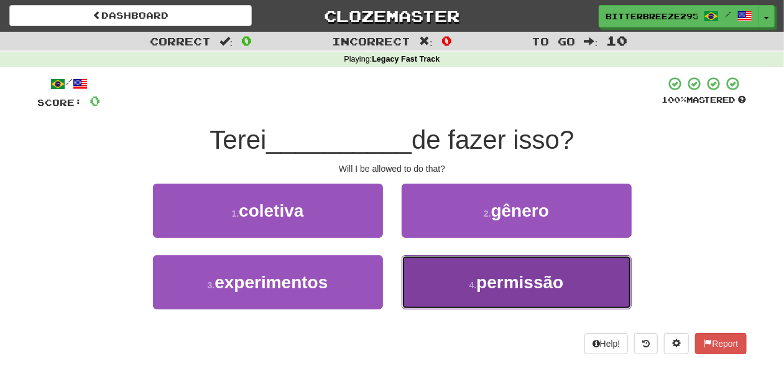
click at [449, 272] on button "4 . permissão" at bounding box center [517, 282] width 230 height 54
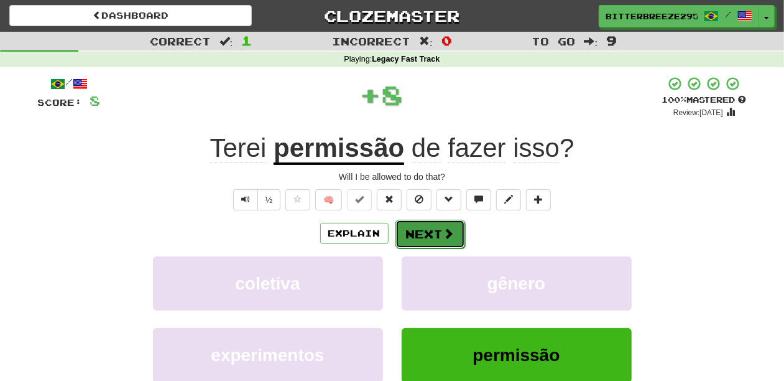
click at [428, 226] on button "Next" at bounding box center [431, 234] width 70 height 29
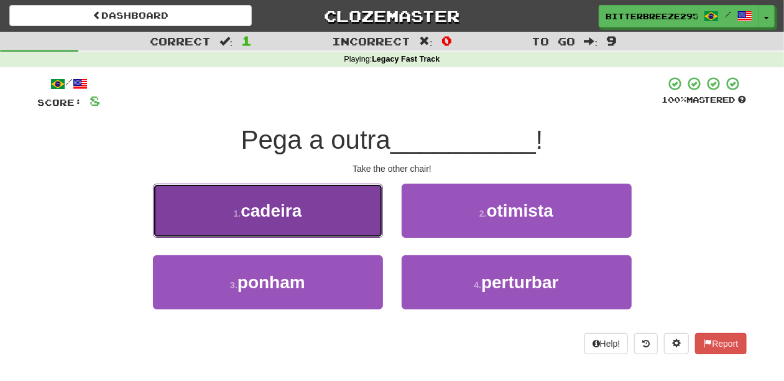
click at [322, 222] on button "1 . cadeira" at bounding box center [268, 211] width 230 height 54
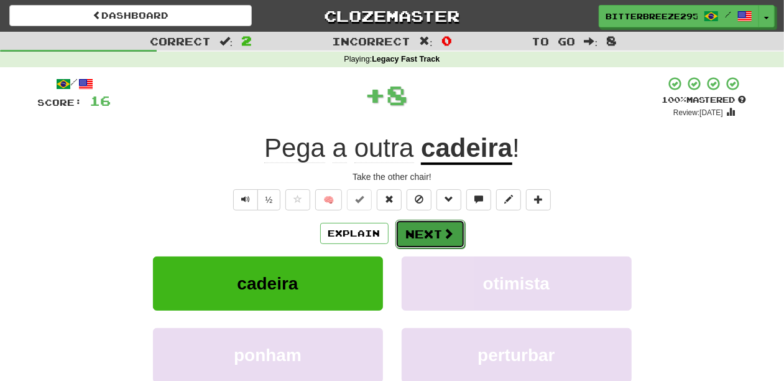
click at [404, 223] on button "Next" at bounding box center [431, 234] width 70 height 29
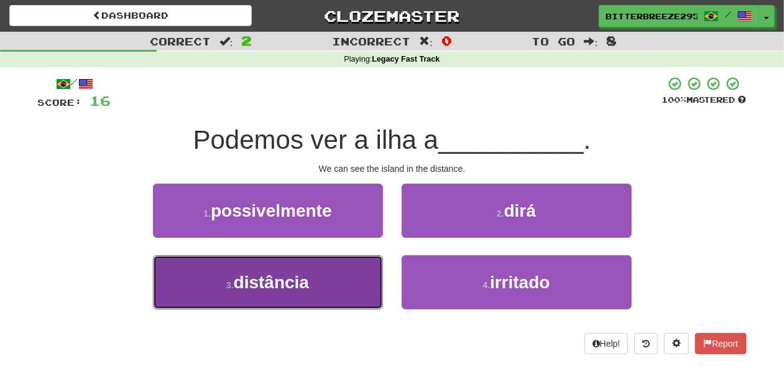
click at [332, 281] on button "3 . distância" at bounding box center [268, 282] width 230 height 54
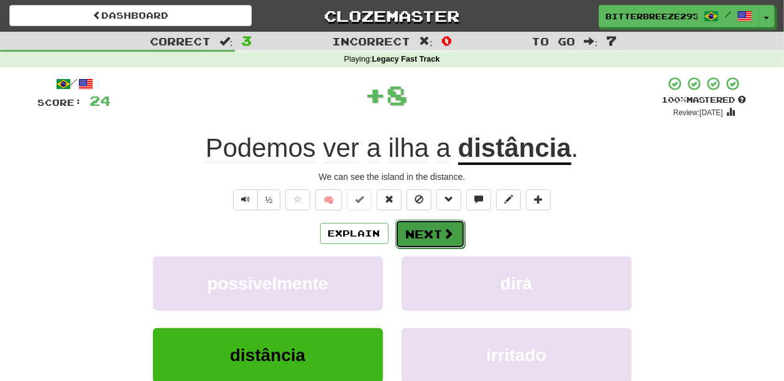
click at [428, 233] on button "Next" at bounding box center [431, 234] width 70 height 29
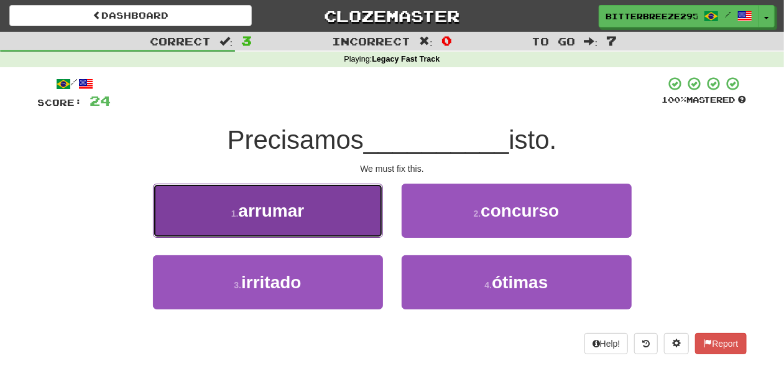
click at [353, 216] on button "1 . arrumar" at bounding box center [268, 211] width 230 height 54
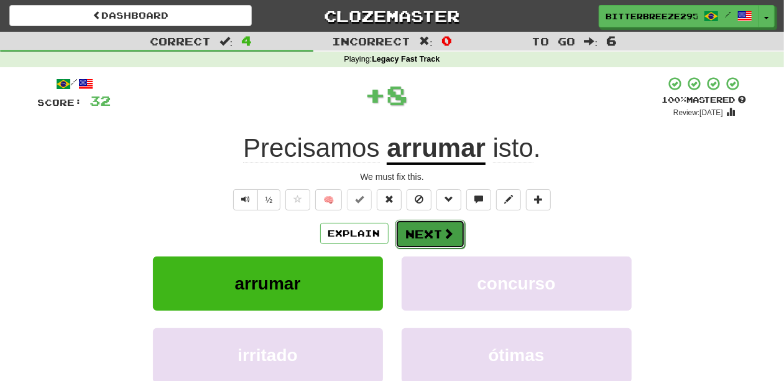
click at [425, 228] on button "Next" at bounding box center [431, 234] width 70 height 29
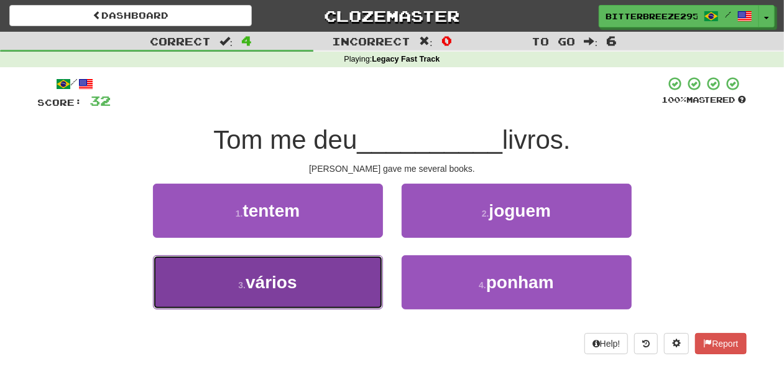
click at [347, 274] on button "3 . vários" at bounding box center [268, 282] width 230 height 54
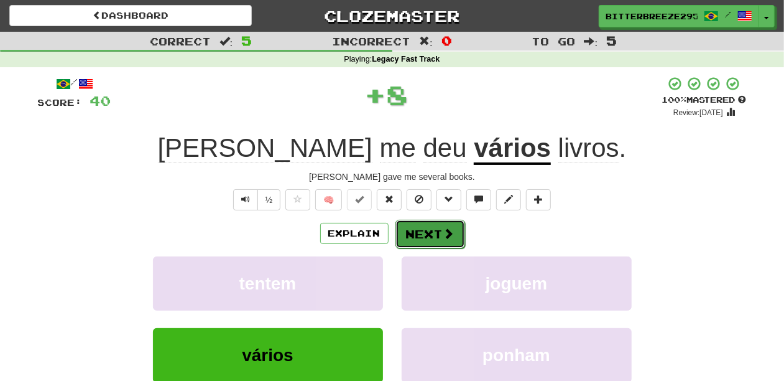
click at [407, 223] on button "Next" at bounding box center [431, 234] width 70 height 29
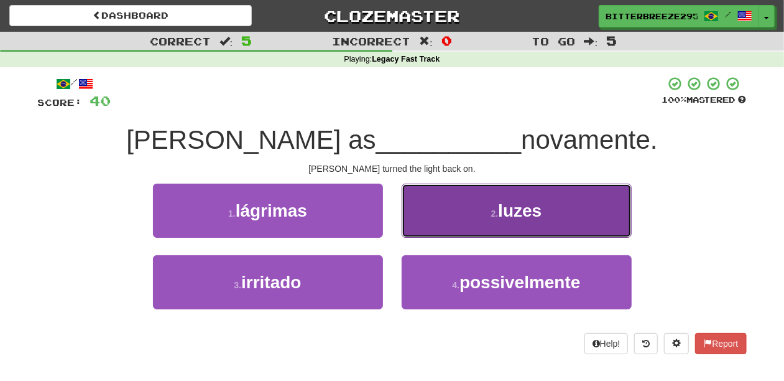
click at [442, 233] on button "2 . luzes" at bounding box center [517, 211] width 230 height 54
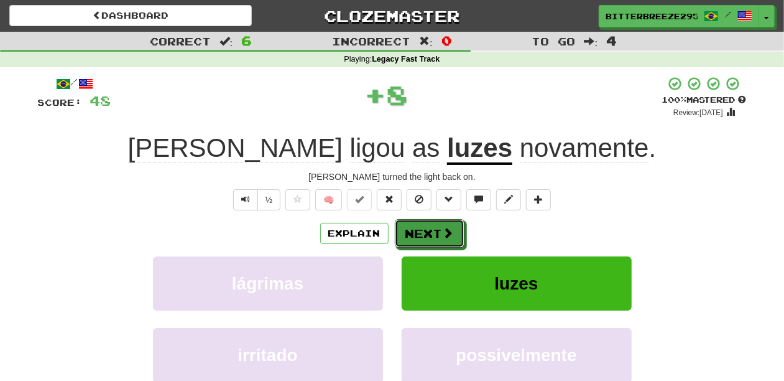
click at [443, 233] on span at bounding box center [448, 232] width 11 height 11
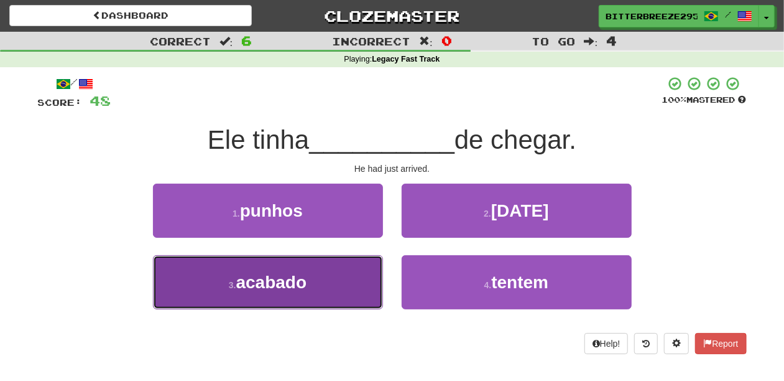
click at [304, 276] on span "acabado" at bounding box center [271, 281] width 71 height 19
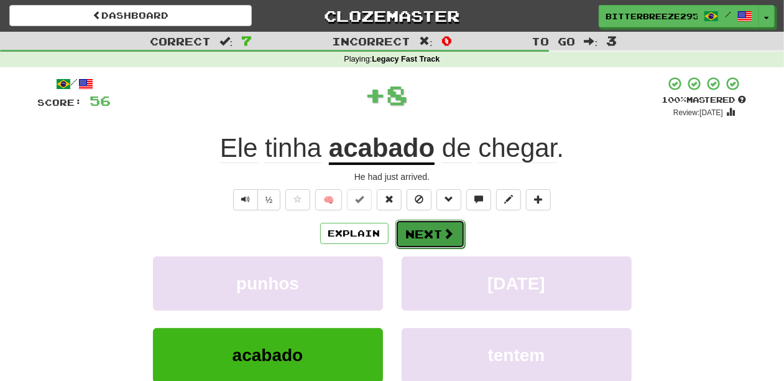
click at [414, 240] on button "Next" at bounding box center [431, 234] width 70 height 29
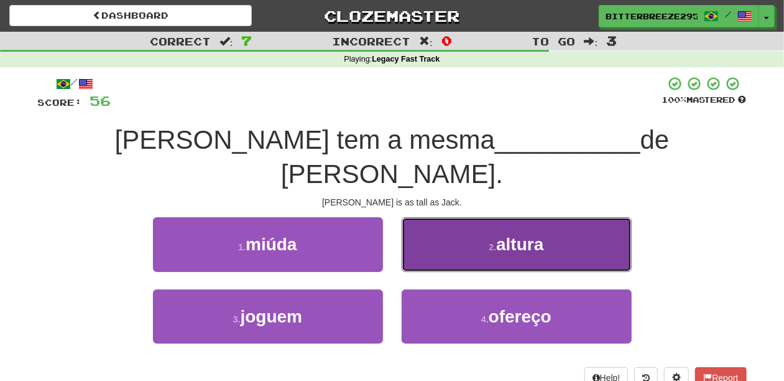
click at [431, 226] on button "2 . altura" at bounding box center [517, 244] width 230 height 54
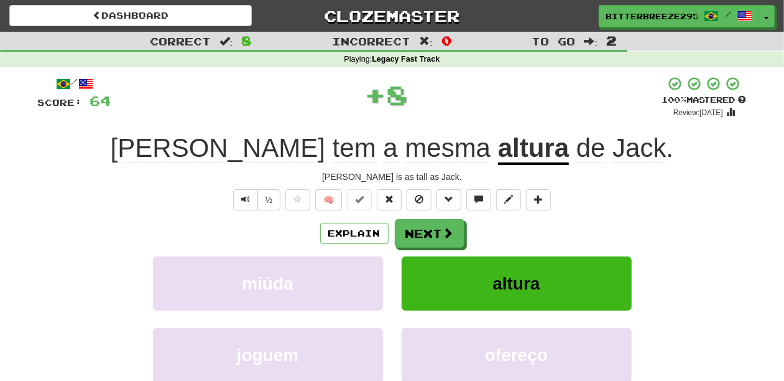
click at [431, 226] on button "Next" at bounding box center [430, 233] width 70 height 29
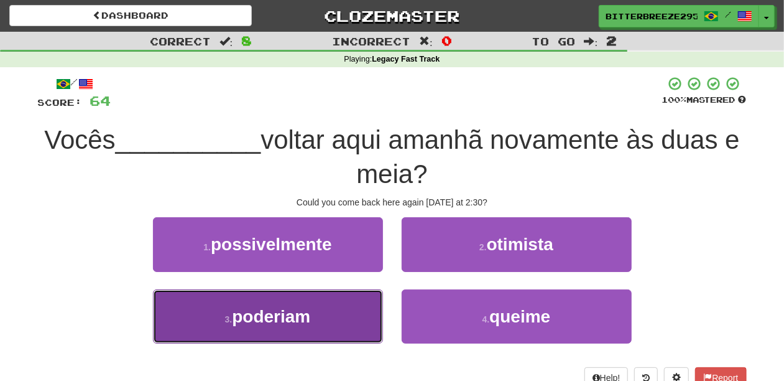
click at [342, 300] on button "3 . poderiam" at bounding box center [268, 316] width 230 height 54
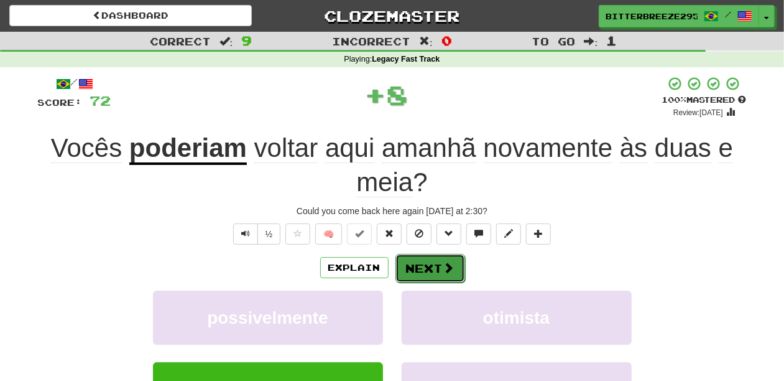
click at [419, 263] on button "Next" at bounding box center [431, 268] width 70 height 29
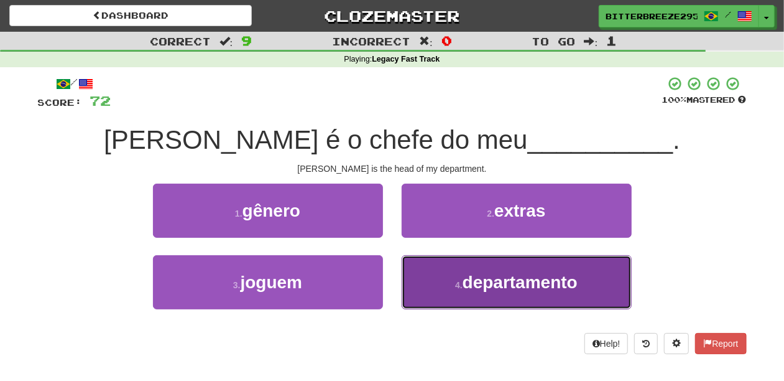
click at [447, 283] on button "4 . departamento" at bounding box center [517, 282] width 230 height 54
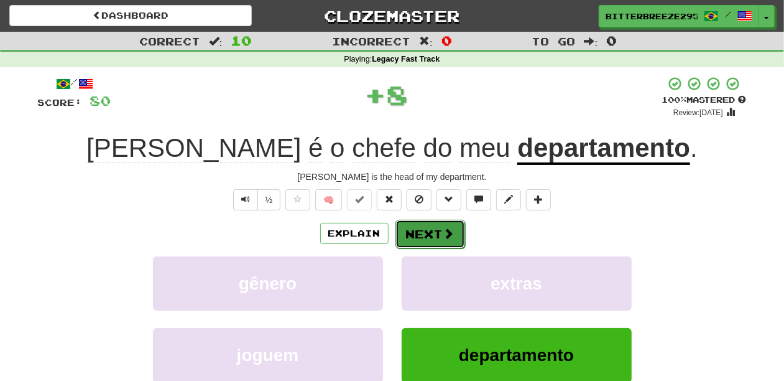
click at [434, 241] on button "Next" at bounding box center [431, 234] width 70 height 29
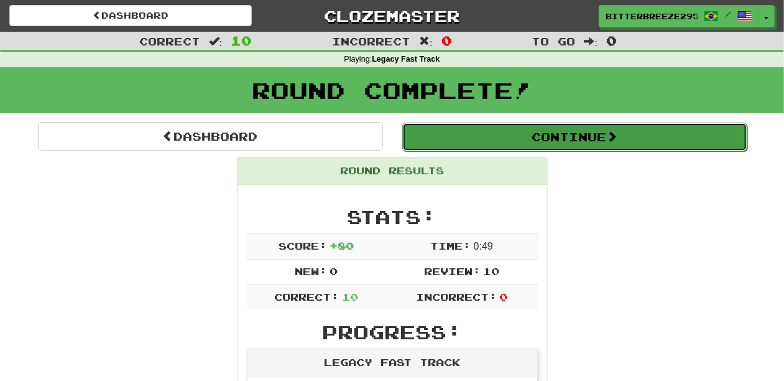
click at [478, 136] on button "Continue" at bounding box center [574, 137] width 345 height 29
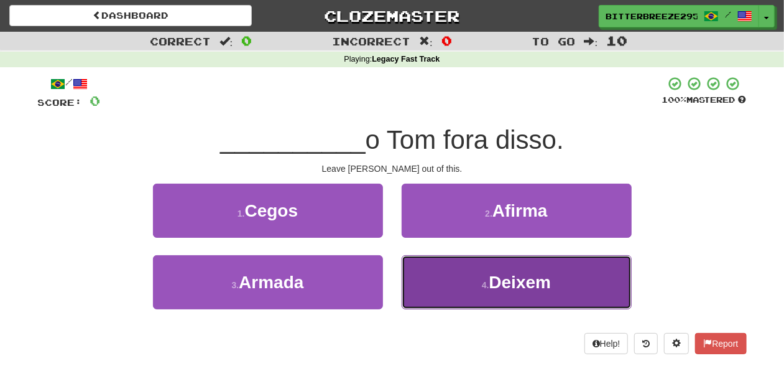
click at [454, 286] on button "4 . [GEOGRAPHIC_DATA]" at bounding box center [517, 282] width 230 height 54
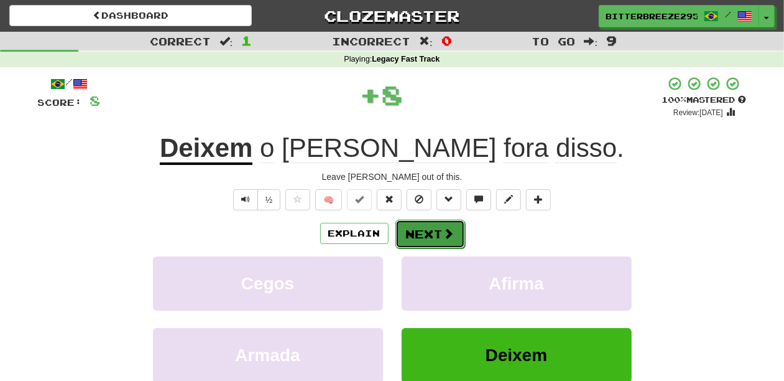
click at [434, 238] on button "Next" at bounding box center [431, 234] width 70 height 29
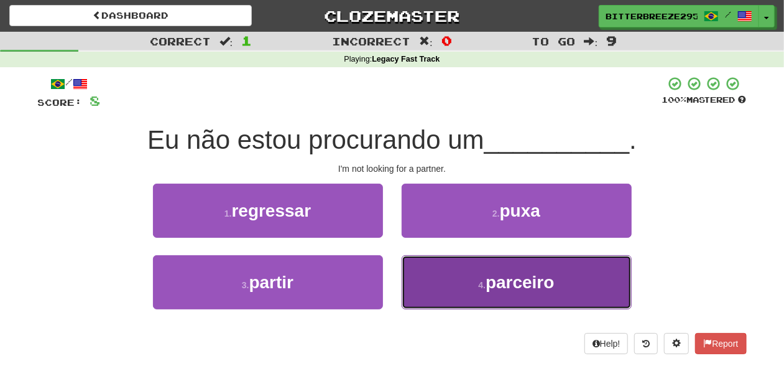
click at [427, 278] on button "4 . parceiro" at bounding box center [517, 282] width 230 height 54
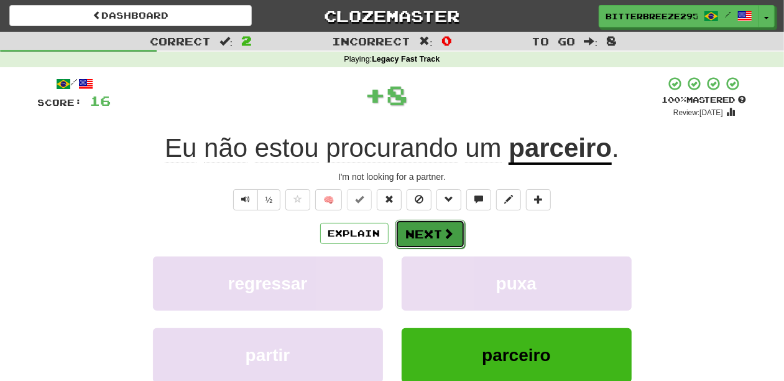
click at [419, 235] on button "Next" at bounding box center [431, 234] width 70 height 29
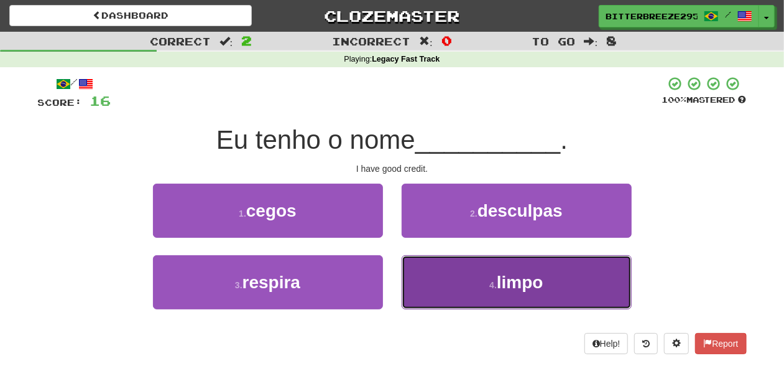
click at [449, 279] on button "4 . limpo" at bounding box center [517, 282] width 230 height 54
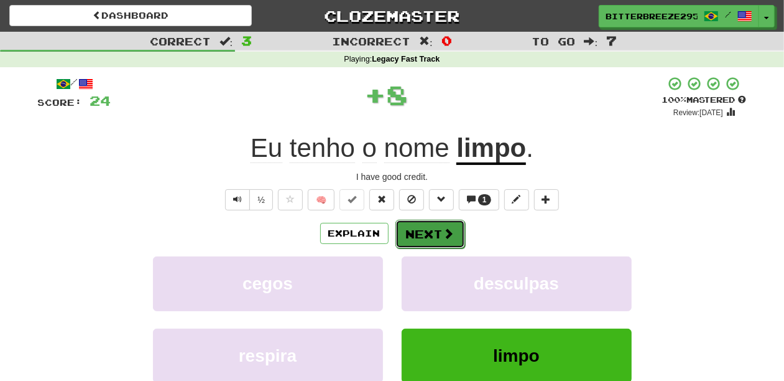
click at [430, 235] on button "Next" at bounding box center [431, 234] width 70 height 29
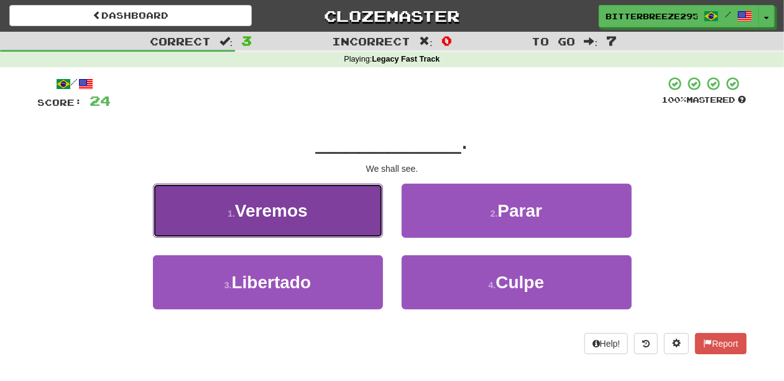
click at [338, 216] on button "1 . Veremos" at bounding box center [268, 211] width 230 height 54
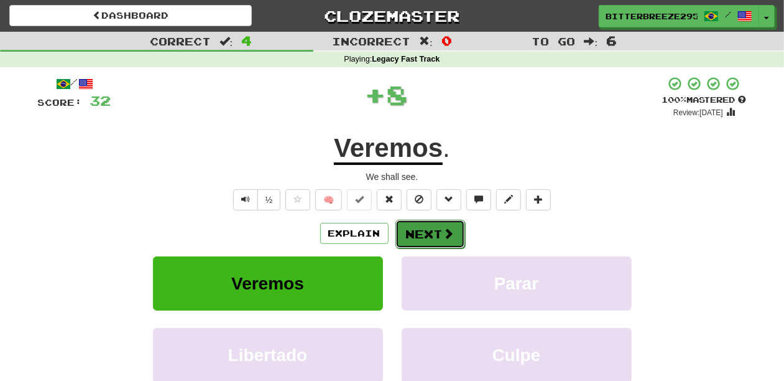
click at [416, 230] on button "Next" at bounding box center [431, 234] width 70 height 29
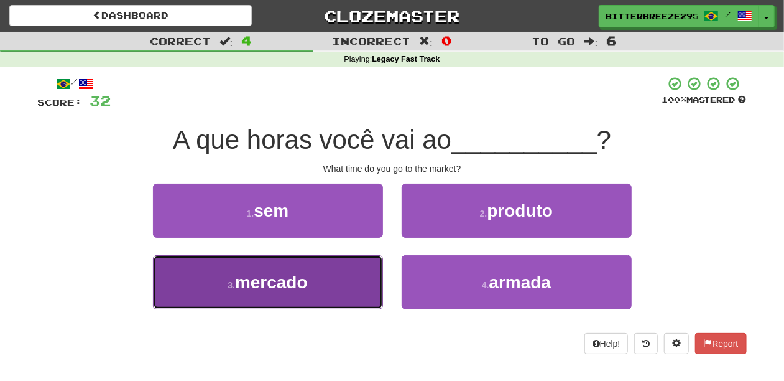
click at [345, 282] on button "3 . mercado" at bounding box center [268, 282] width 230 height 54
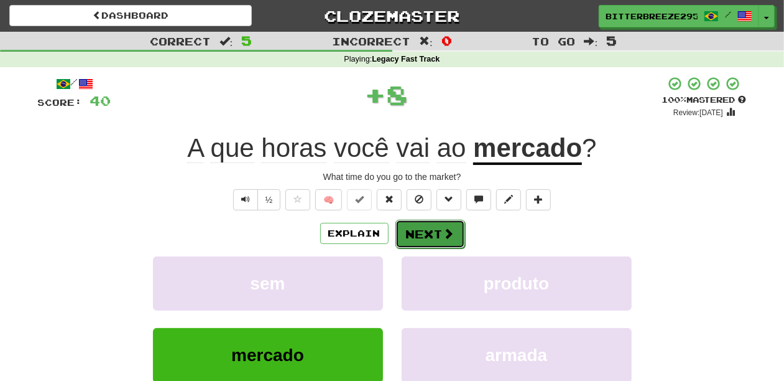
click at [426, 240] on button "Next" at bounding box center [431, 234] width 70 height 29
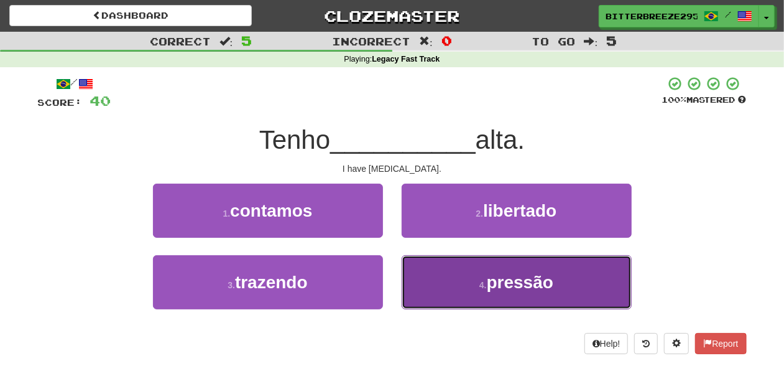
click at [440, 282] on button "4 . pressão" at bounding box center [517, 282] width 230 height 54
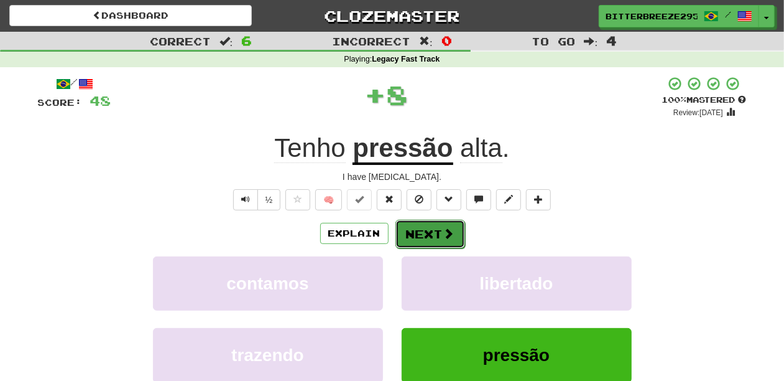
click at [414, 235] on button "Next" at bounding box center [431, 234] width 70 height 29
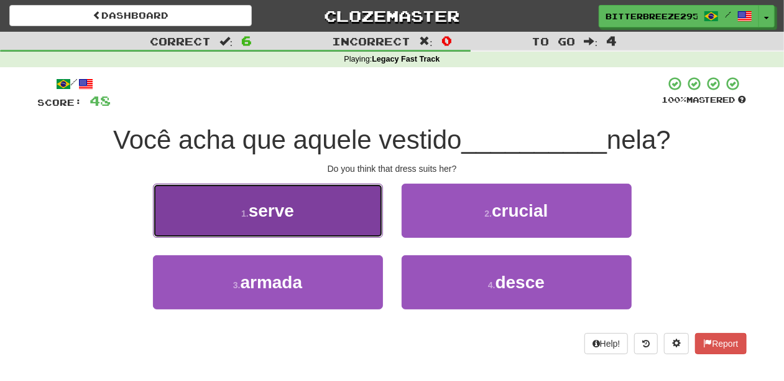
click at [362, 221] on button "1 . serve" at bounding box center [268, 211] width 230 height 54
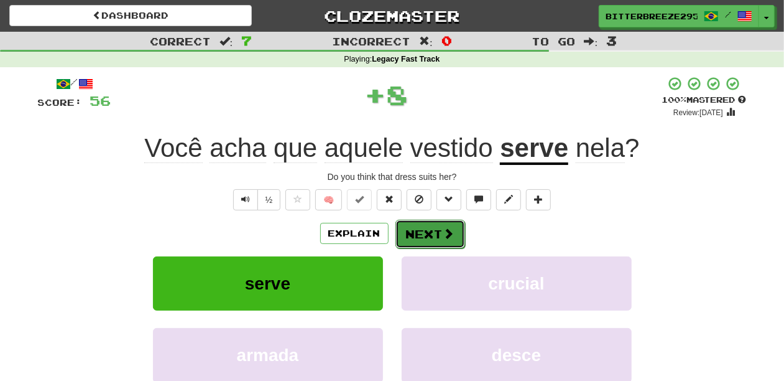
click at [414, 233] on button "Next" at bounding box center [431, 234] width 70 height 29
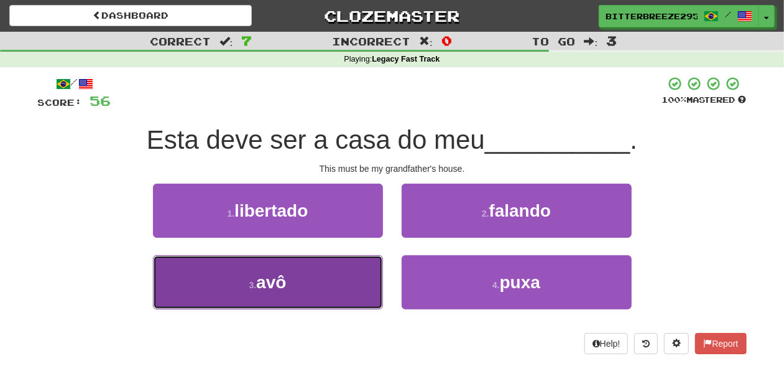
click at [345, 275] on button "3 . avô" at bounding box center [268, 282] width 230 height 54
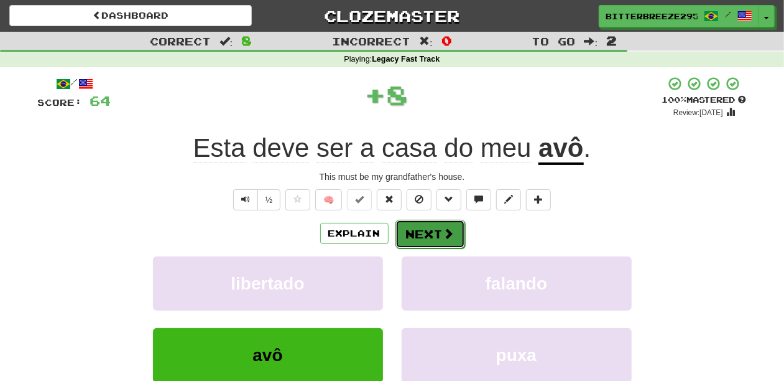
click at [421, 235] on button "Next" at bounding box center [431, 234] width 70 height 29
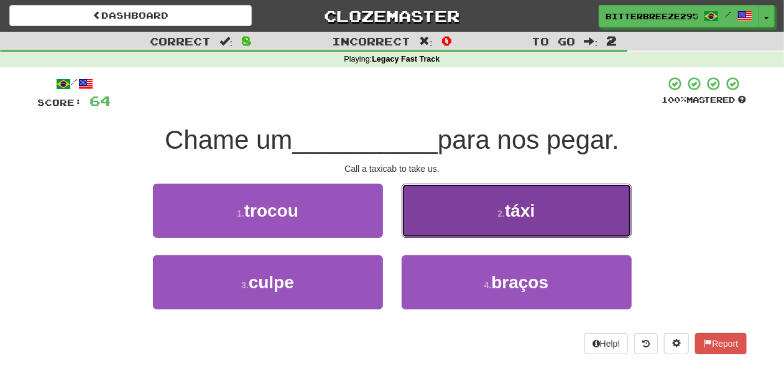
click at [439, 227] on button "2 . táxi" at bounding box center [517, 211] width 230 height 54
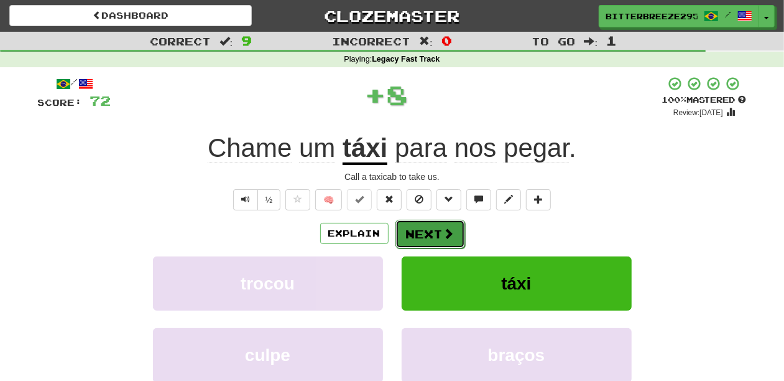
click at [438, 228] on button "Next" at bounding box center [431, 234] width 70 height 29
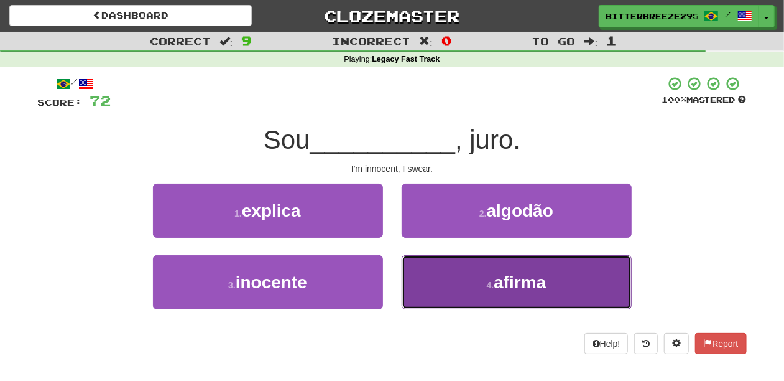
click at [444, 272] on button "4 . afirma" at bounding box center [517, 282] width 230 height 54
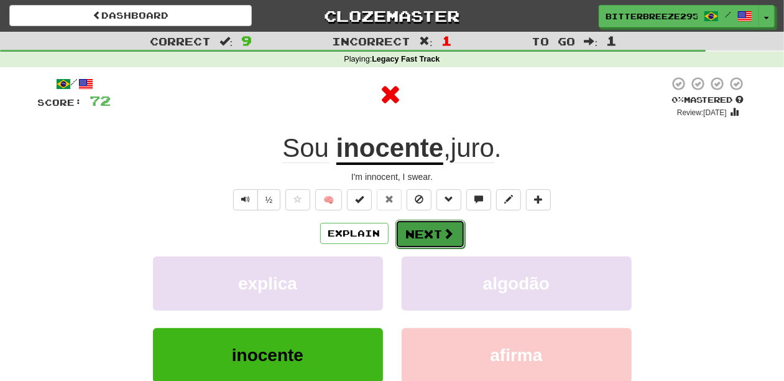
click at [432, 236] on button "Next" at bounding box center [431, 234] width 70 height 29
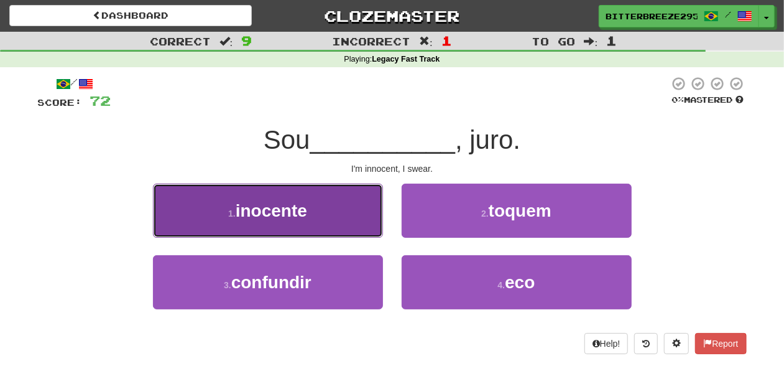
click at [315, 223] on button "1 . inocente" at bounding box center [268, 211] width 230 height 54
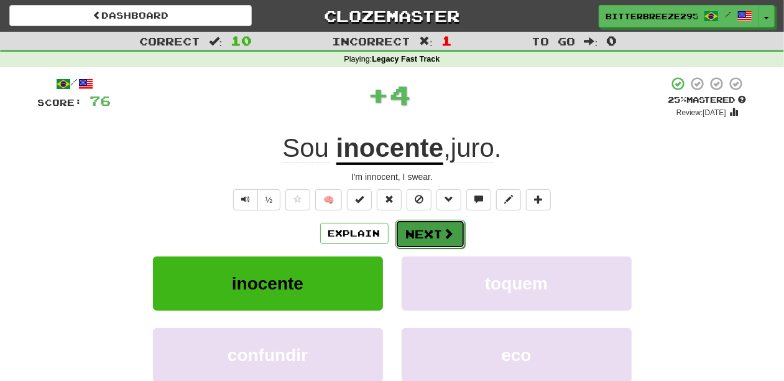
click at [408, 229] on button "Next" at bounding box center [431, 234] width 70 height 29
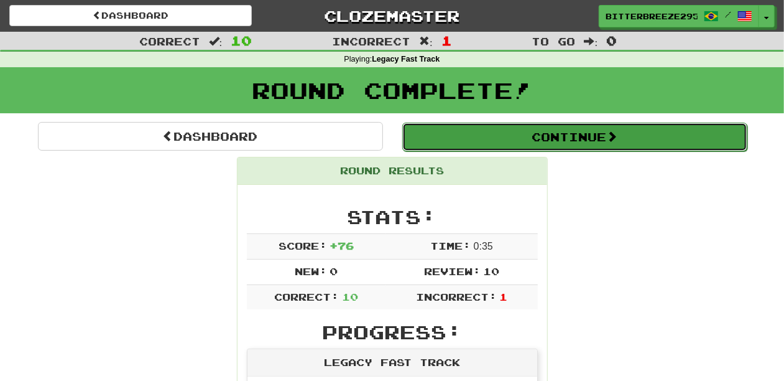
click at [495, 138] on button "Continue" at bounding box center [574, 137] width 345 height 29
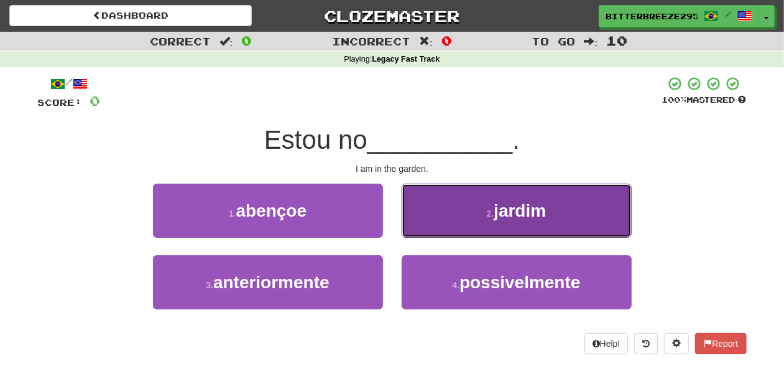
click at [461, 214] on button "2 . jardim" at bounding box center [517, 211] width 230 height 54
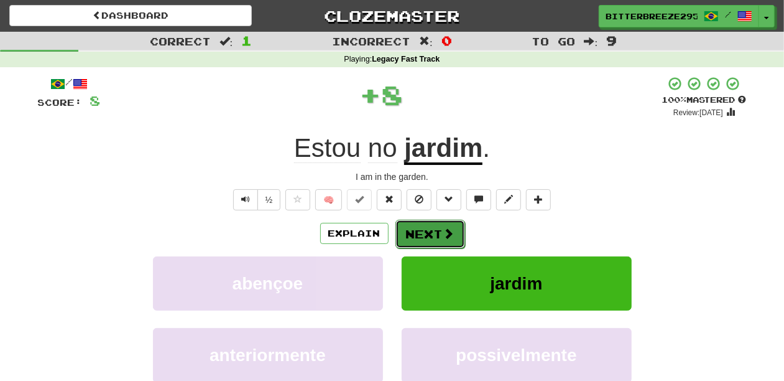
click at [449, 228] on span at bounding box center [449, 233] width 11 height 11
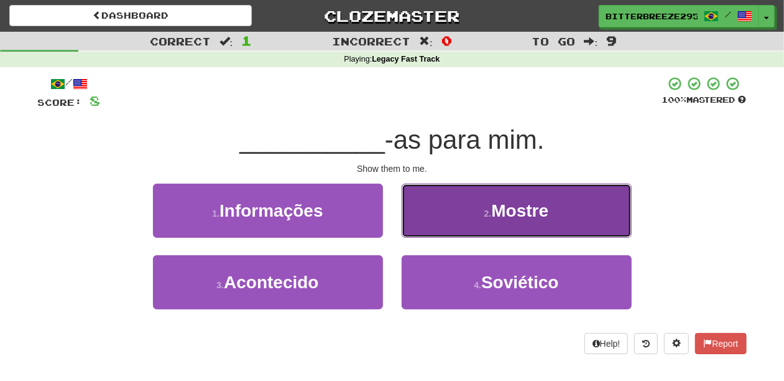
click at [433, 218] on button "2 . Mostre" at bounding box center [517, 211] width 230 height 54
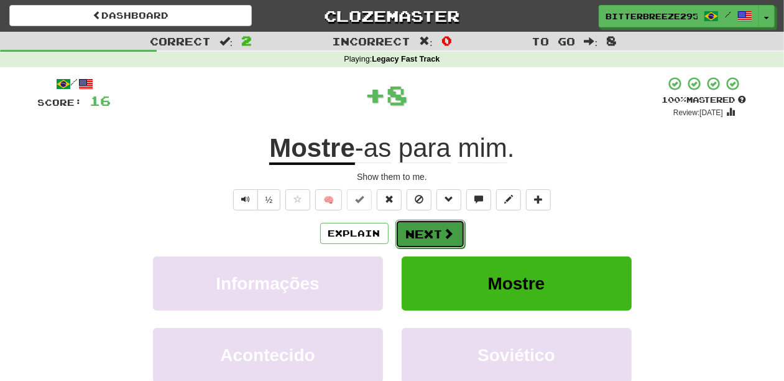
click at [428, 228] on button "Next" at bounding box center [431, 234] width 70 height 29
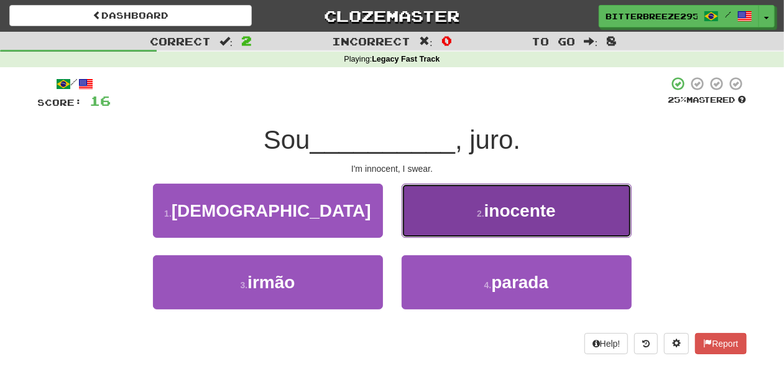
click at [429, 230] on button "2 . inocente" at bounding box center [517, 211] width 230 height 54
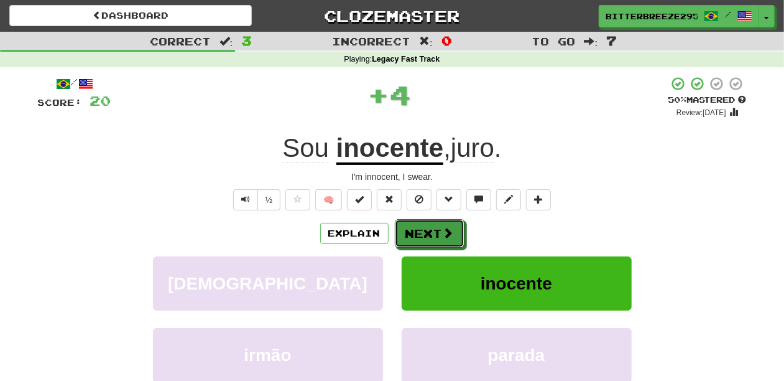
click at [429, 230] on button "Next" at bounding box center [430, 233] width 70 height 29
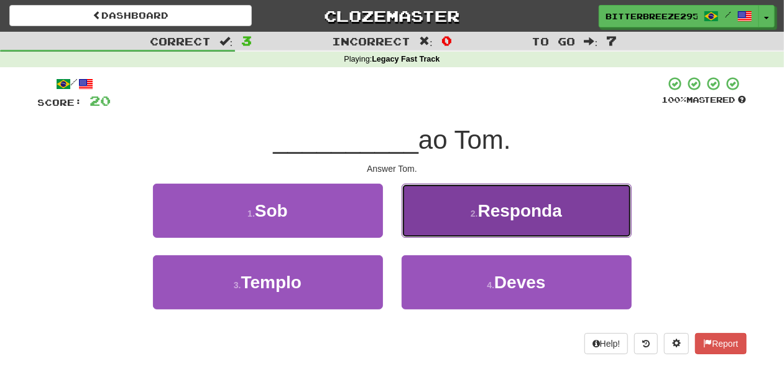
click at [442, 224] on button "2 . [GEOGRAPHIC_DATA]" at bounding box center [517, 211] width 230 height 54
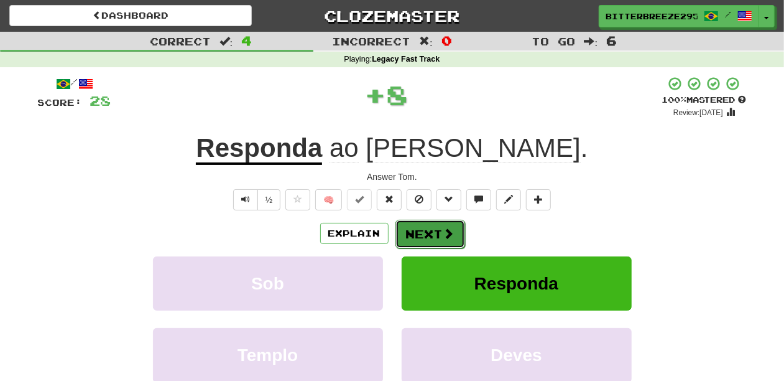
click at [439, 229] on button "Next" at bounding box center [431, 234] width 70 height 29
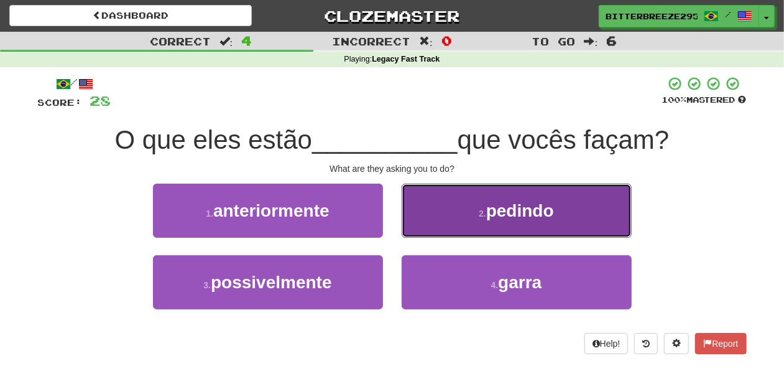
click at [448, 222] on button "2 . pedindo" at bounding box center [517, 211] width 230 height 54
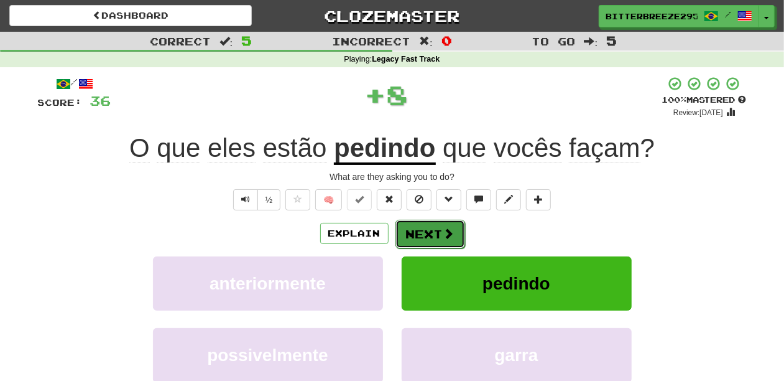
click at [440, 230] on button "Next" at bounding box center [431, 234] width 70 height 29
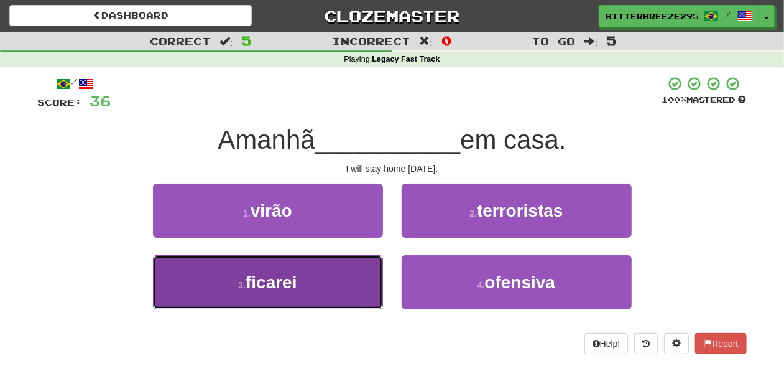
click at [351, 275] on button "3 . ficarei" at bounding box center [268, 282] width 230 height 54
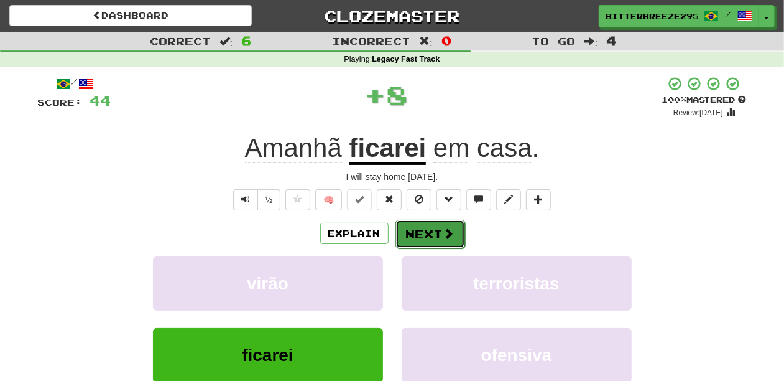
click at [428, 226] on button "Next" at bounding box center [431, 234] width 70 height 29
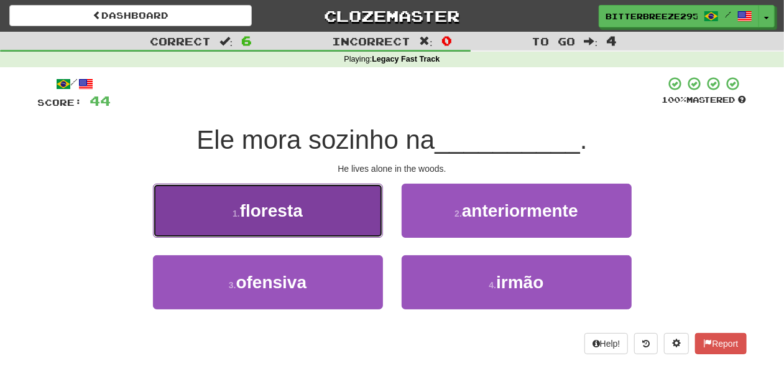
click at [351, 222] on button "1 . floresta" at bounding box center [268, 211] width 230 height 54
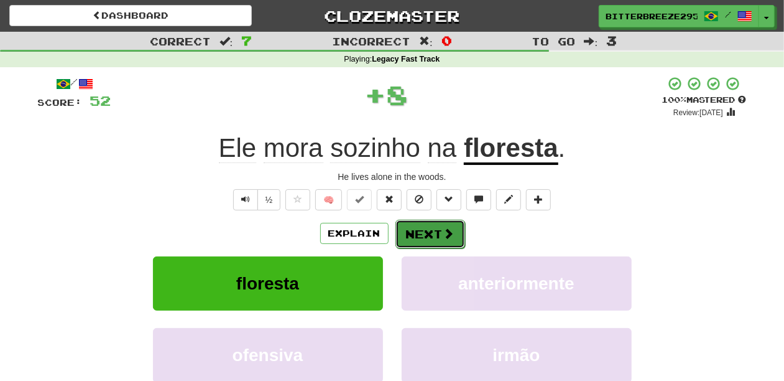
click at [419, 228] on button "Next" at bounding box center [431, 234] width 70 height 29
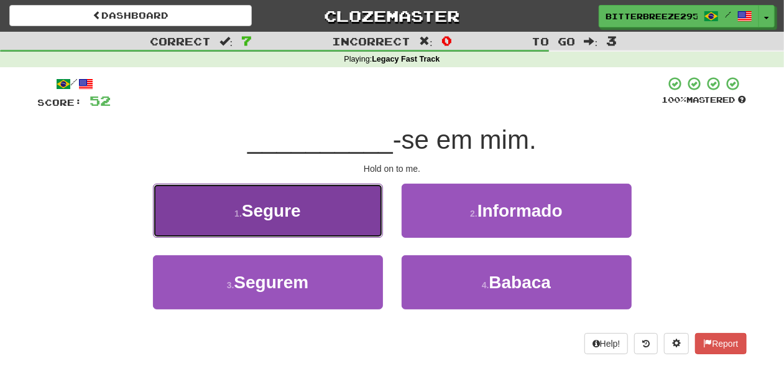
click at [338, 221] on button "1 . Segure" at bounding box center [268, 211] width 230 height 54
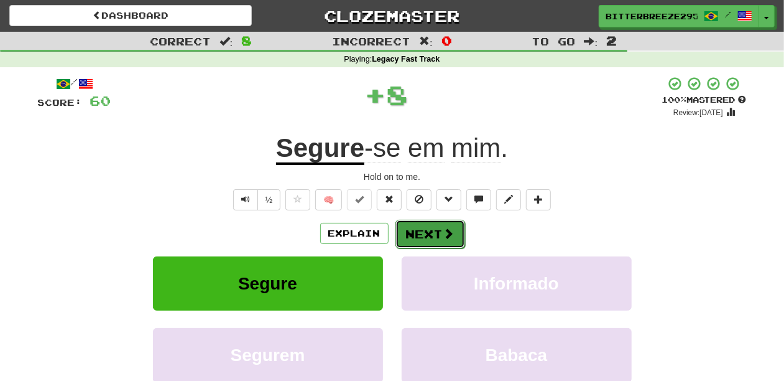
click at [444, 233] on span at bounding box center [449, 233] width 11 height 11
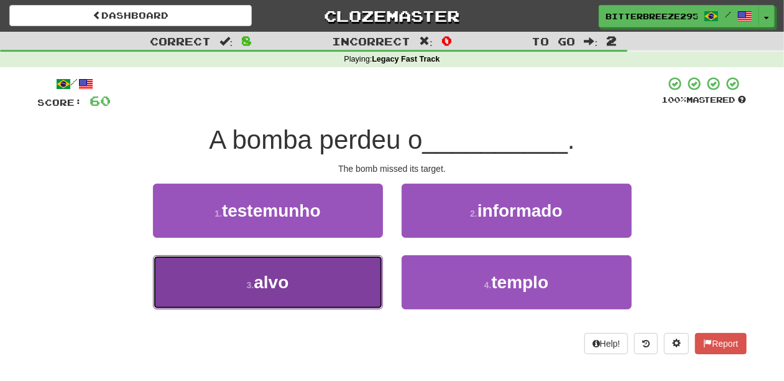
click at [337, 279] on button "3 . alvo" at bounding box center [268, 282] width 230 height 54
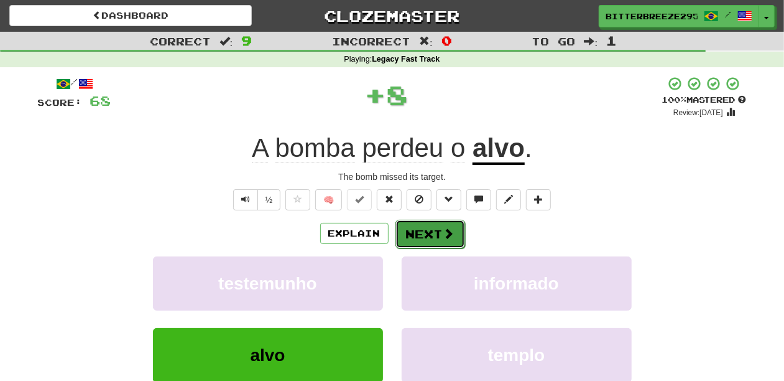
click at [416, 235] on button "Next" at bounding box center [431, 234] width 70 height 29
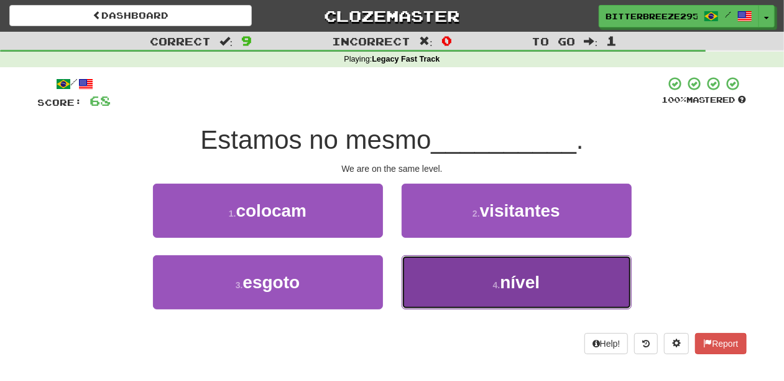
click at [457, 263] on button "4 . nível" at bounding box center [517, 282] width 230 height 54
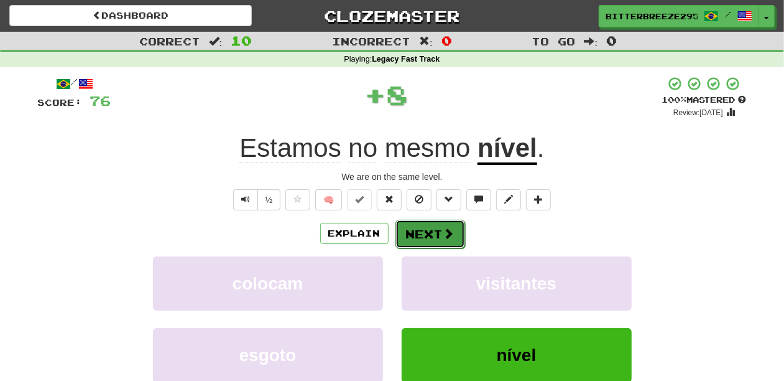
click at [419, 230] on button "Next" at bounding box center [431, 234] width 70 height 29
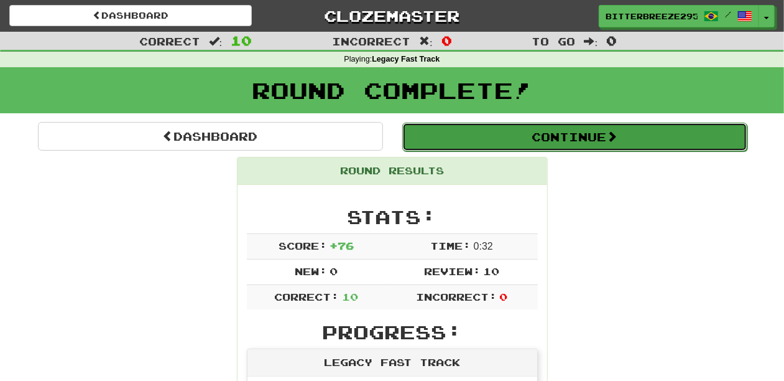
click at [470, 136] on button "Continue" at bounding box center [574, 137] width 345 height 29
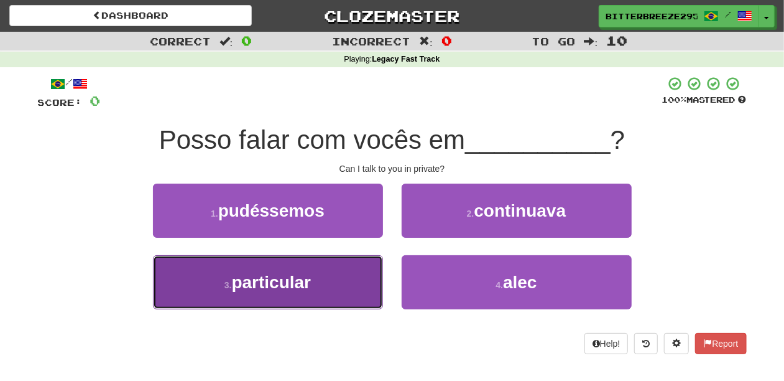
click at [338, 282] on button "3 . particular" at bounding box center [268, 282] width 230 height 54
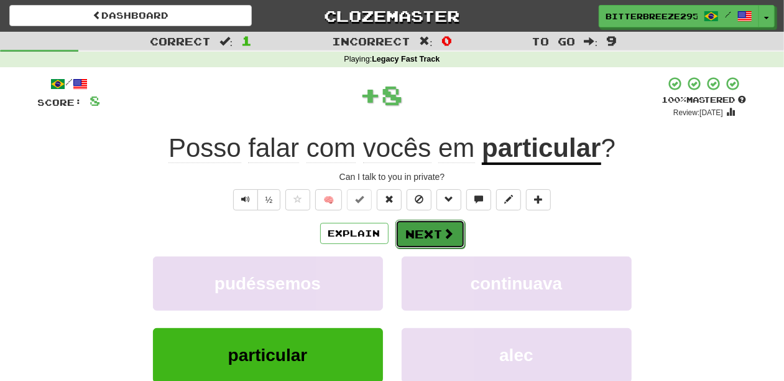
click at [419, 228] on button "Next" at bounding box center [431, 234] width 70 height 29
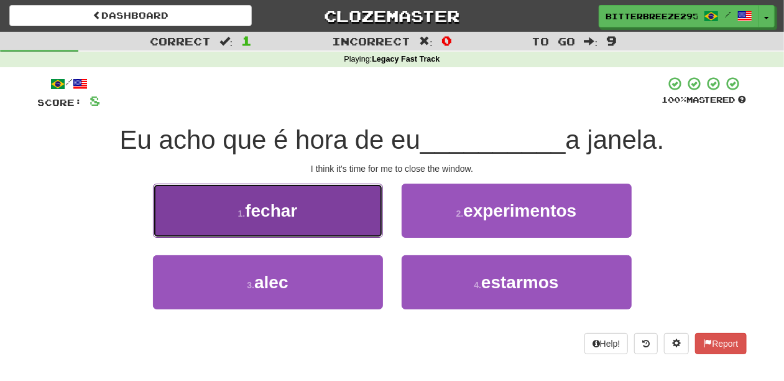
click at [336, 220] on button "1 . fechar" at bounding box center [268, 211] width 230 height 54
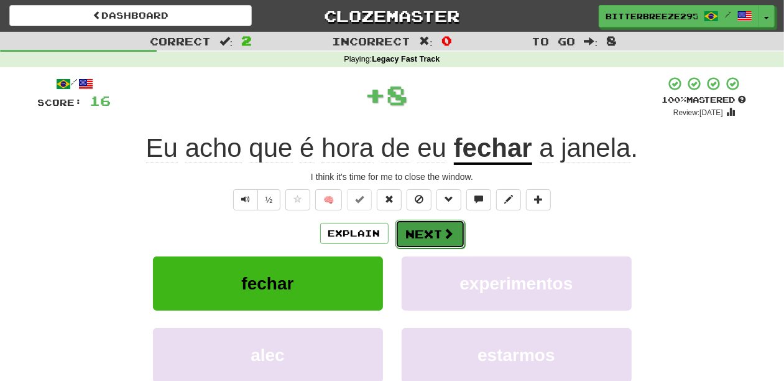
click at [409, 233] on button "Next" at bounding box center [431, 234] width 70 height 29
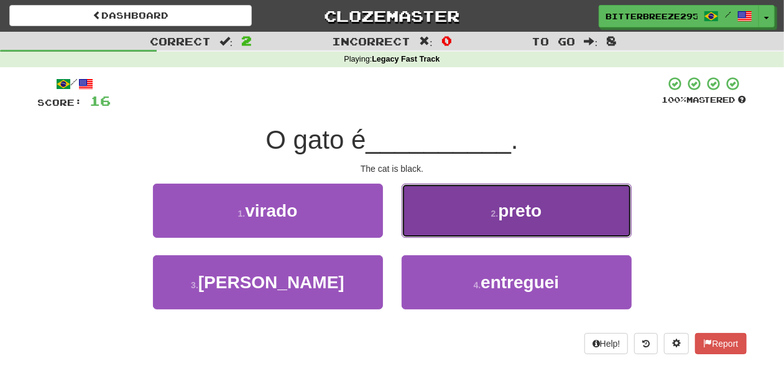
click at [421, 223] on button "2 . preto" at bounding box center [517, 211] width 230 height 54
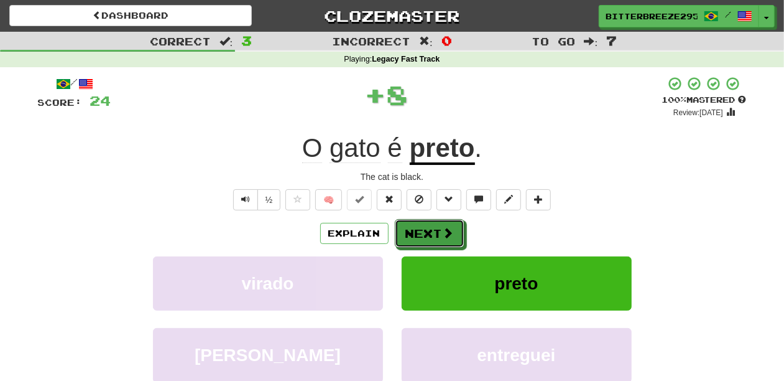
click at [421, 223] on button "Next" at bounding box center [430, 233] width 70 height 29
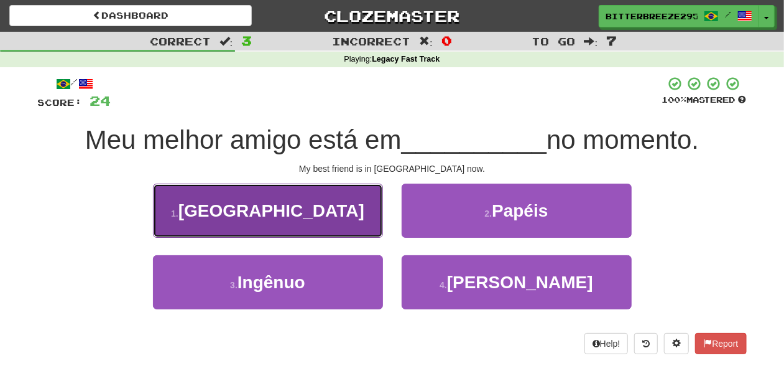
click at [347, 220] on button "1 . [GEOGRAPHIC_DATA]" at bounding box center [268, 211] width 230 height 54
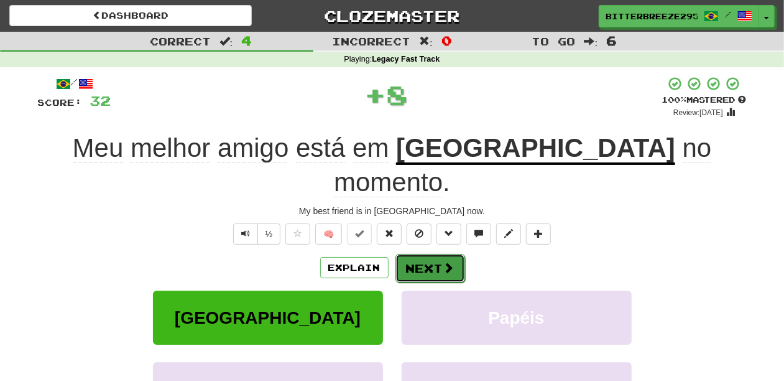
click at [412, 254] on button "Next" at bounding box center [431, 268] width 70 height 29
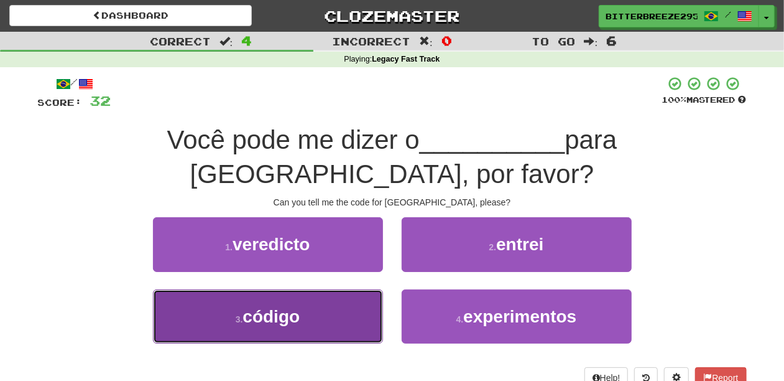
click at [343, 289] on button "3 . código" at bounding box center [268, 316] width 230 height 54
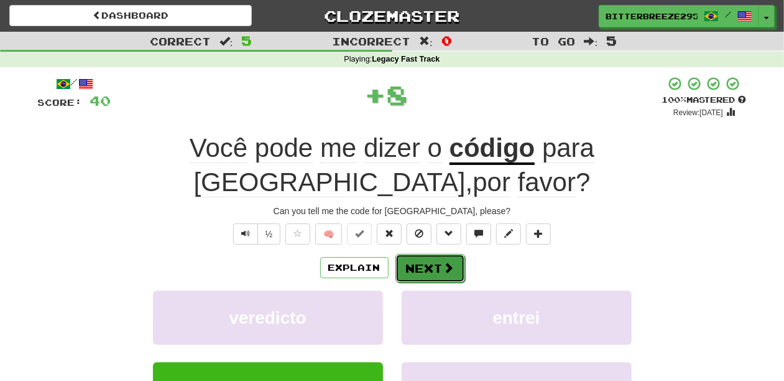
click at [430, 254] on button "Next" at bounding box center [431, 268] width 70 height 29
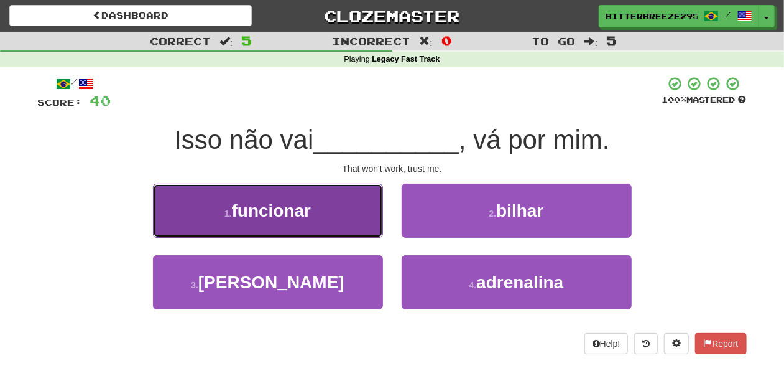
click at [328, 219] on button "1 . funcionar" at bounding box center [268, 211] width 230 height 54
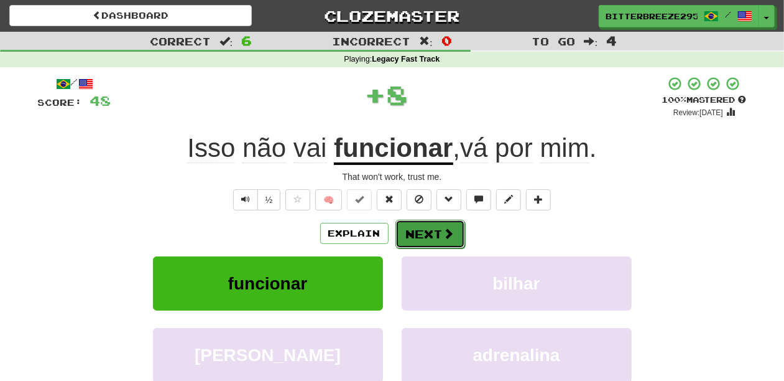
click at [423, 240] on button "Next" at bounding box center [431, 234] width 70 height 29
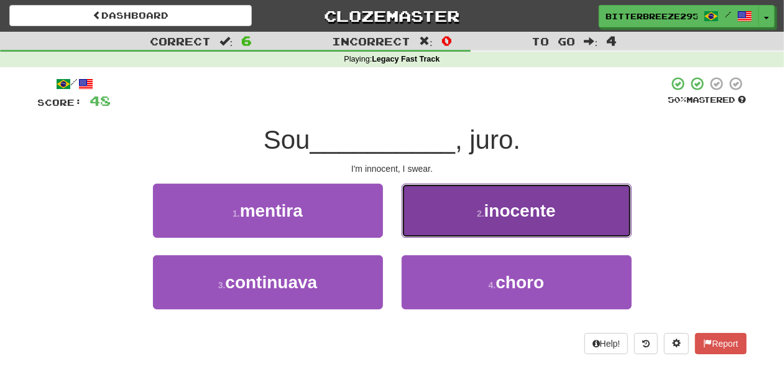
click at [425, 224] on button "2 . inocente" at bounding box center [517, 211] width 230 height 54
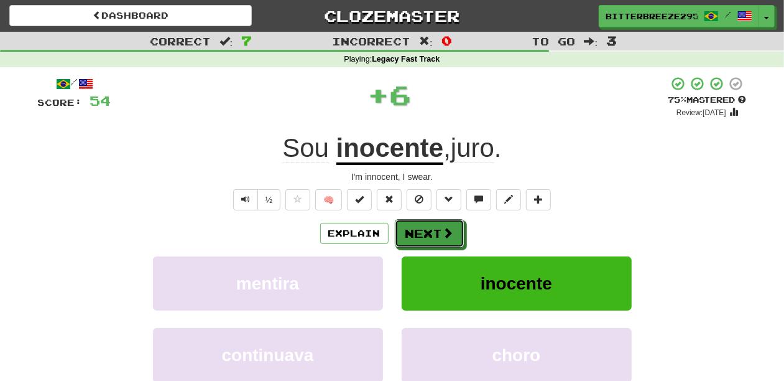
click at [423, 226] on button "Next" at bounding box center [430, 233] width 70 height 29
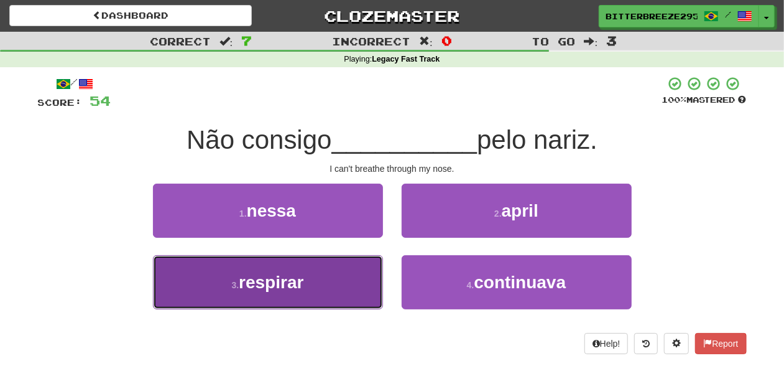
click at [335, 272] on button "3 . respirar" at bounding box center [268, 282] width 230 height 54
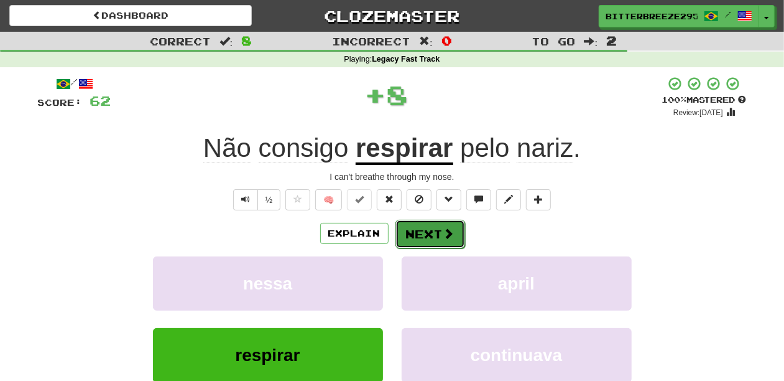
click at [435, 234] on button "Next" at bounding box center [431, 234] width 70 height 29
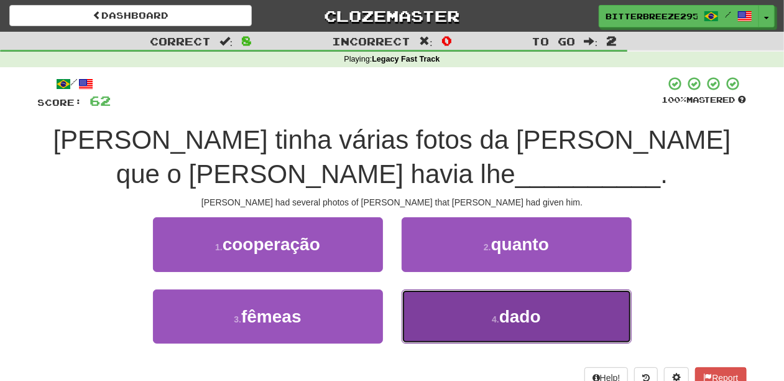
click at [432, 310] on button "4 . dado" at bounding box center [517, 316] width 230 height 54
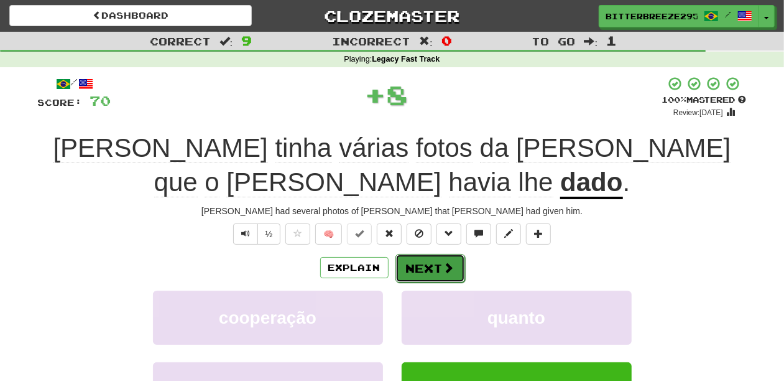
click at [438, 254] on button "Next" at bounding box center [431, 268] width 70 height 29
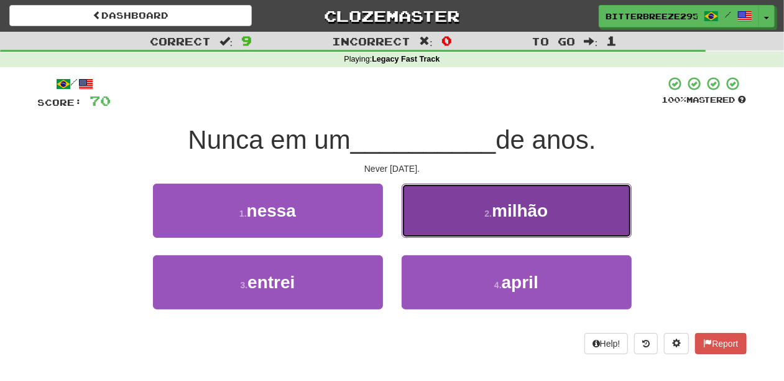
click at [429, 224] on button "2 . milhão" at bounding box center [517, 211] width 230 height 54
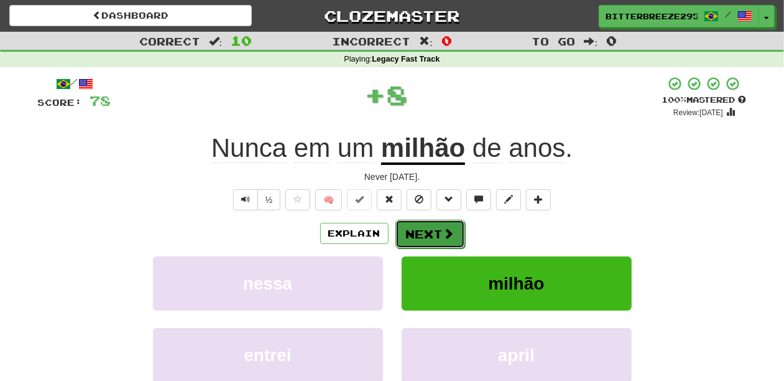
click at [416, 232] on button "Next" at bounding box center [431, 234] width 70 height 29
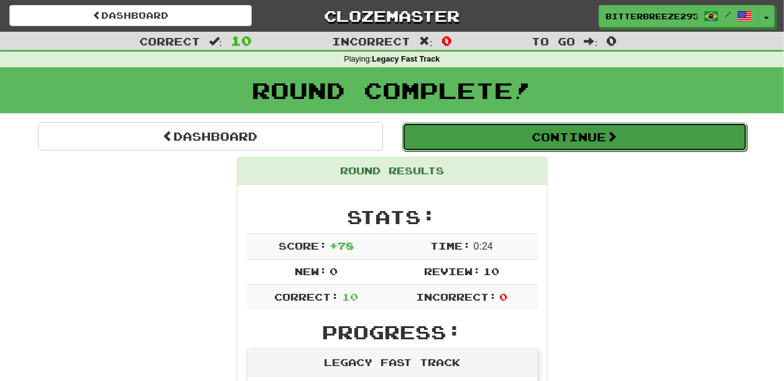
click at [501, 138] on button "Continue" at bounding box center [574, 137] width 345 height 29
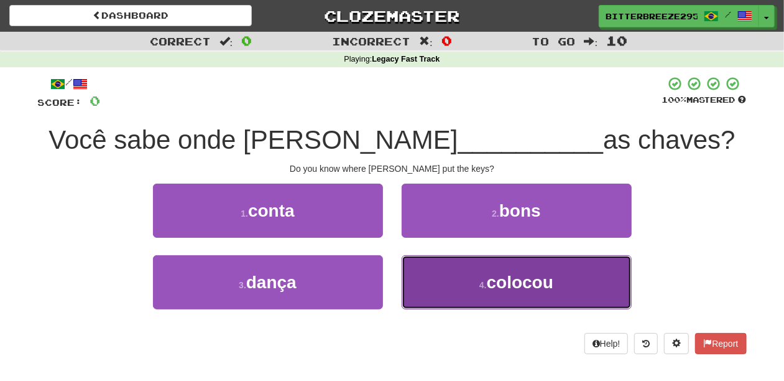
click at [426, 284] on button "4 . colocou" at bounding box center [517, 282] width 230 height 54
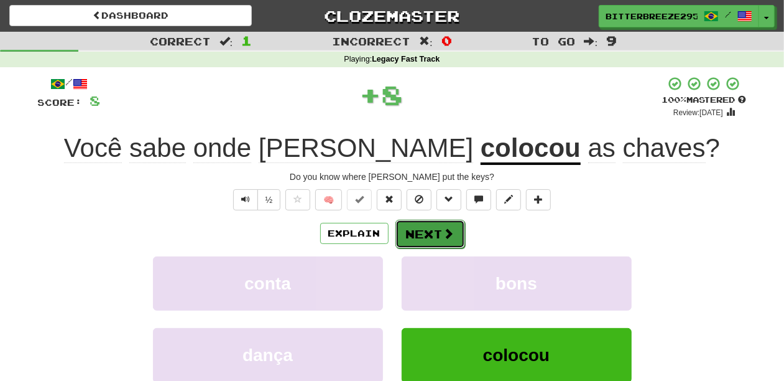
click at [419, 233] on button "Next" at bounding box center [431, 234] width 70 height 29
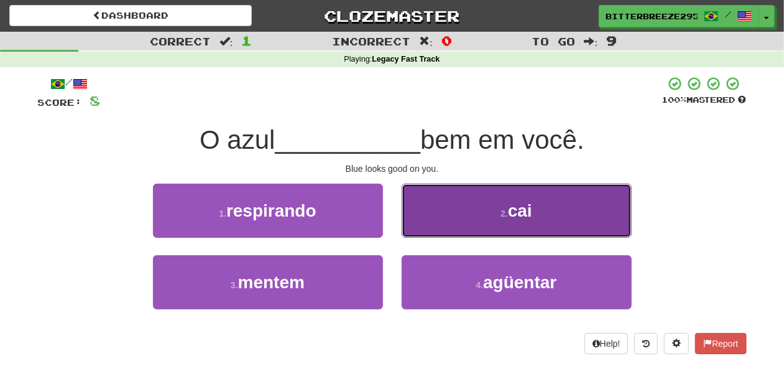
click at [429, 220] on button "2 . cai" at bounding box center [517, 211] width 230 height 54
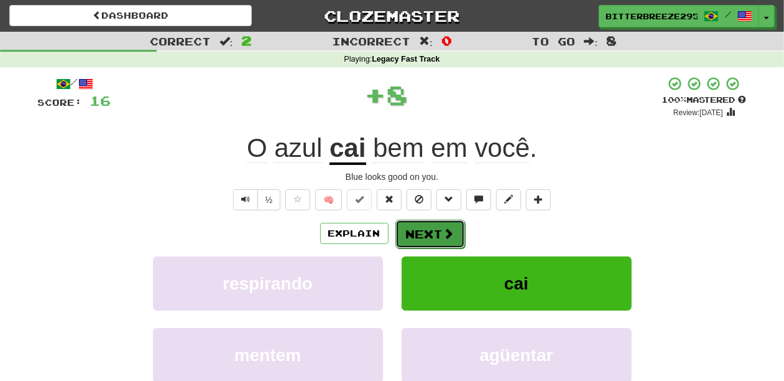
click at [415, 230] on button "Next" at bounding box center [431, 234] width 70 height 29
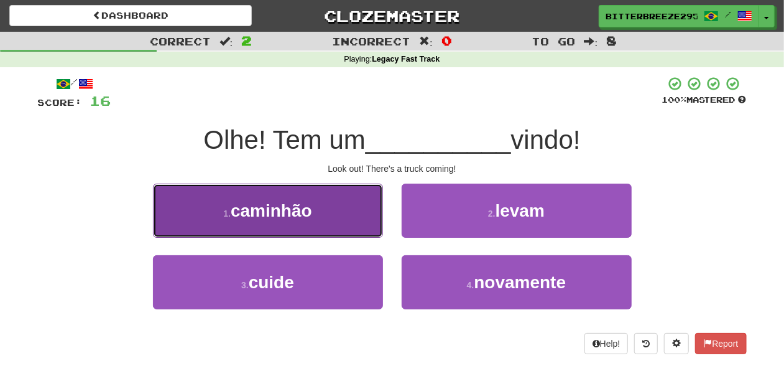
click at [338, 225] on button "1 . caminhão" at bounding box center [268, 211] width 230 height 54
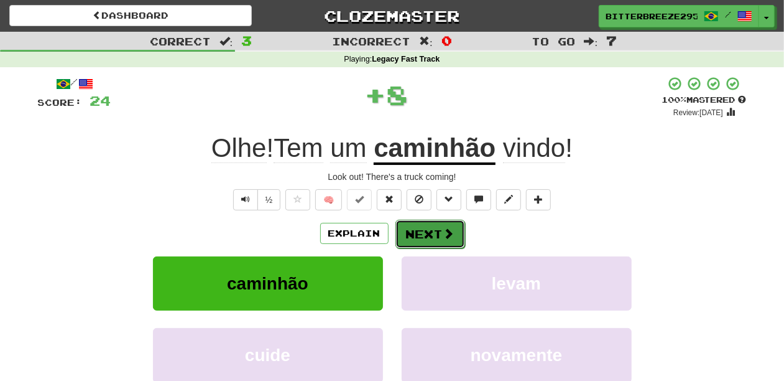
click at [408, 236] on button "Next" at bounding box center [431, 234] width 70 height 29
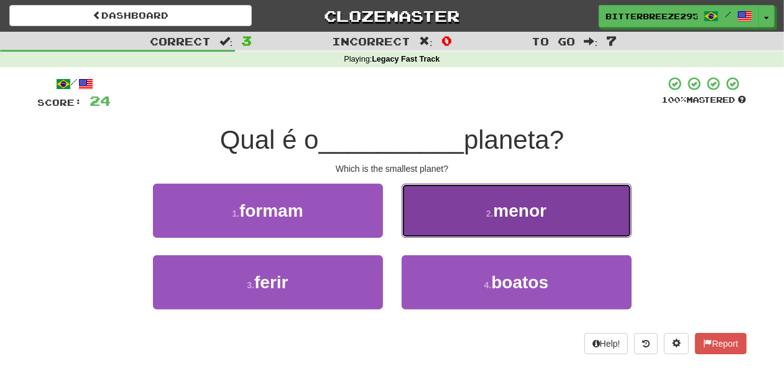
click at [435, 219] on button "2 . menor" at bounding box center [517, 211] width 230 height 54
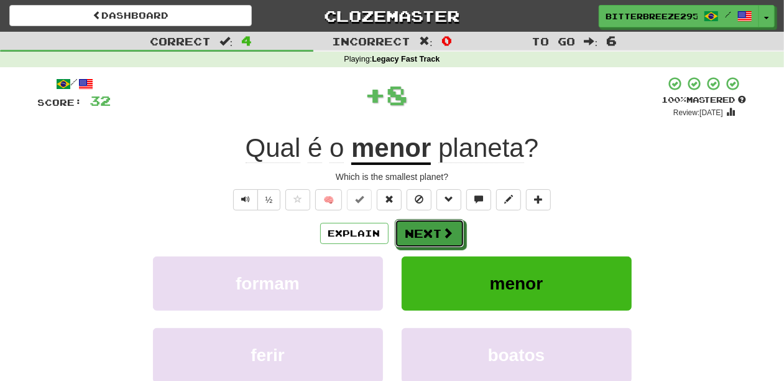
click at [435, 219] on button "Next" at bounding box center [430, 233] width 70 height 29
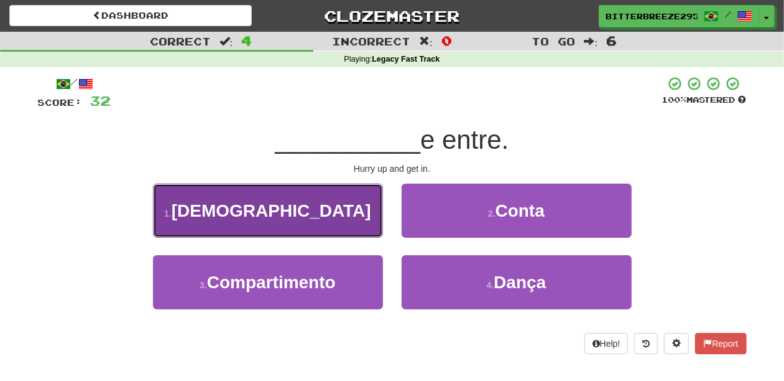
click at [367, 221] on button "1 . [GEOGRAPHIC_DATA]" at bounding box center [268, 211] width 230 height 54
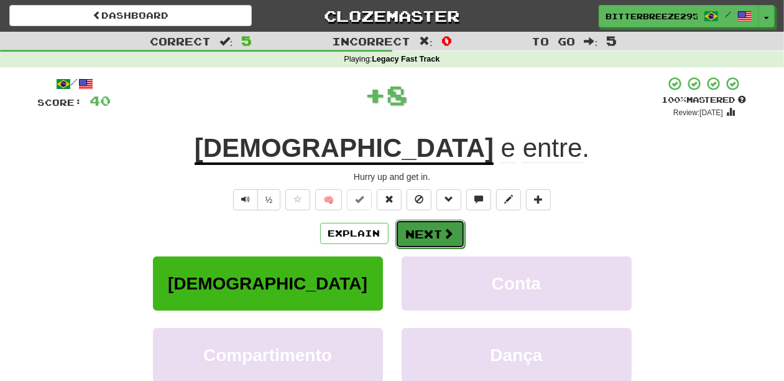
click at [430, 233] on button "Next" at bounding box center [431, 234] width 70 height 29
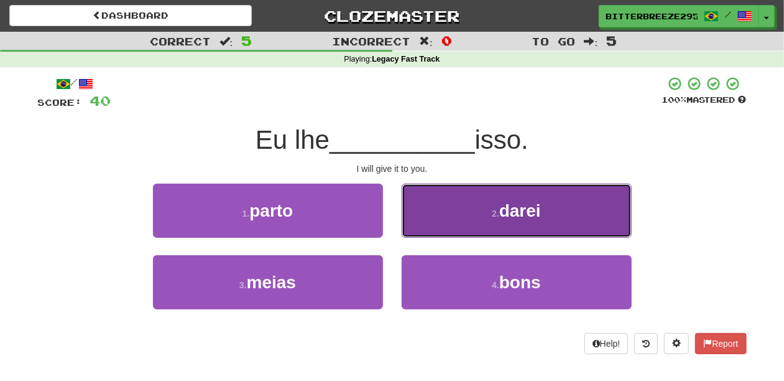
click at [430, 225] on button "2 . darei" at bounding box center [517, 211] width 230 height 54
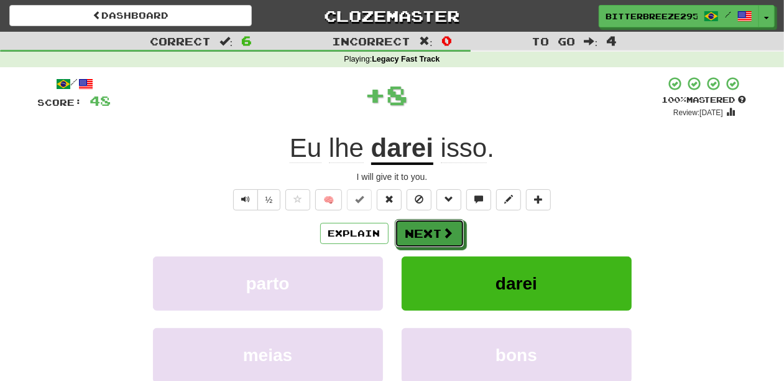
click at [423, 229] on button "Next" at bounding box center [430, 233] width 70 height 29
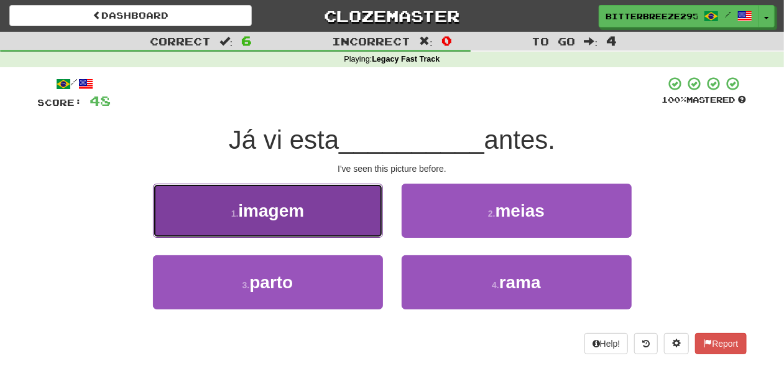
click at [351, 226] on button "1 . imagem" at bounding box center [268, 211] width 230 height 54
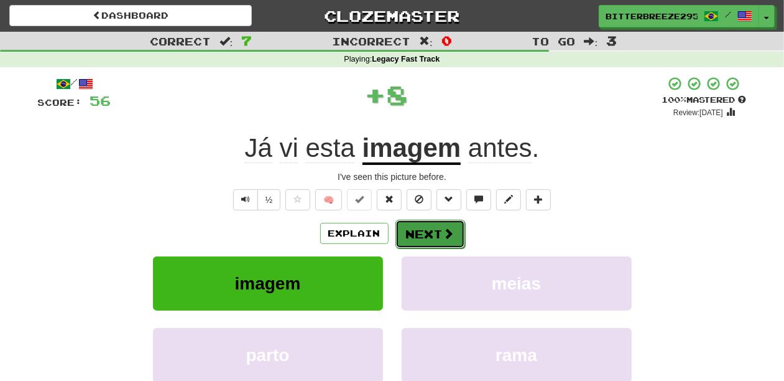
click at [421, 232] on button "Next" at bounding box center [431, 234] width 70 height 29
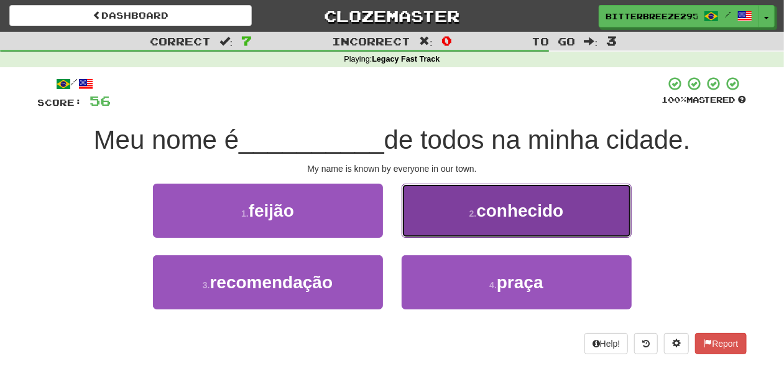
click at [429, 230] on button "2 . conhecido" at bounding box center [517, 211] width 230 height 54
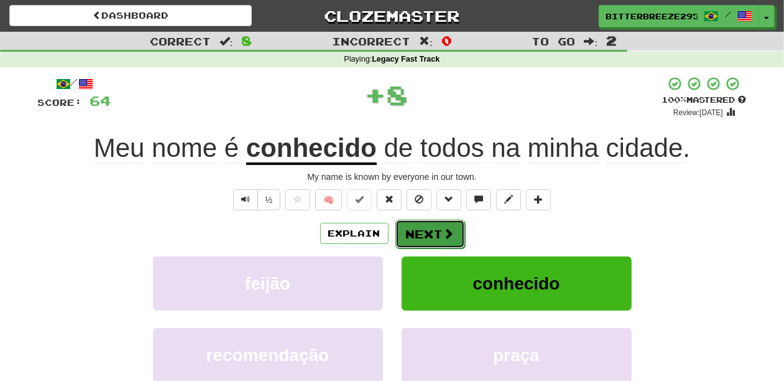
click at [424, 233] on button "Next" at bounding box center [431, 234] width 70 height 29
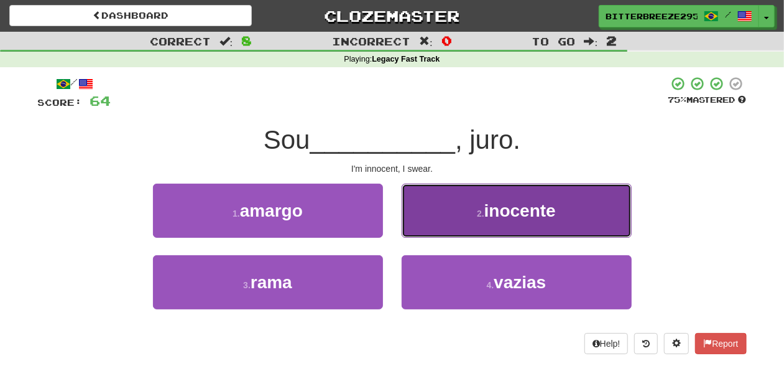
click at [429, 220] on button "2 . inocente" at bounding box center [517, 211] width 230 height 54
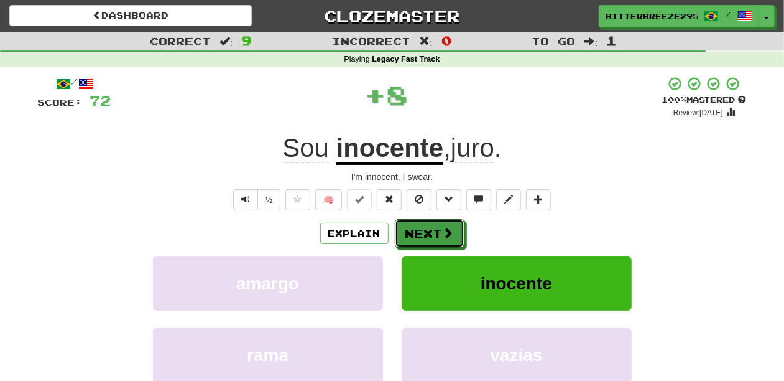
click at [429, 220] on button "Next" at bounding box center [430, 233] width 70 height 29
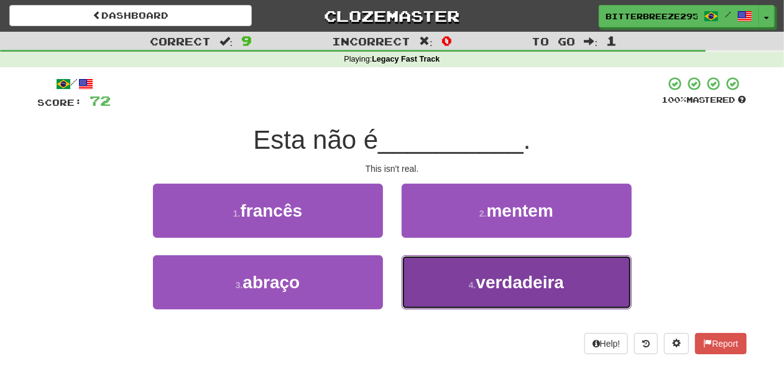
click at [432, 279] on button "4 . verdadeira" at bounding box center [517, 282] width 230 height 54
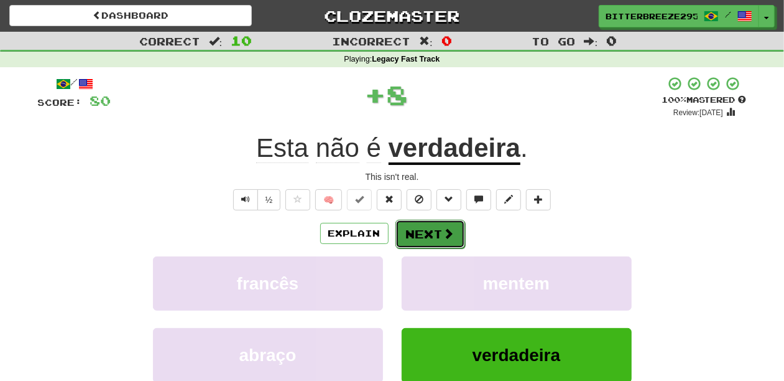
click at [426, 224] on button "Next" at bounding box center [431, 234] width 70 height 29
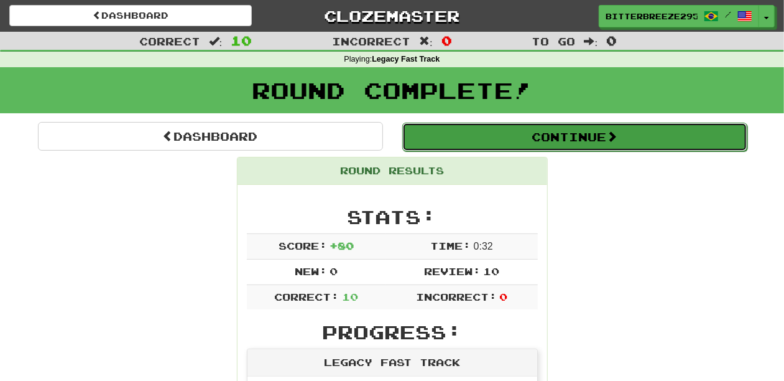
click at [487, 142] on button "Continue" at bounding box center [574, 137] width 345 height 29
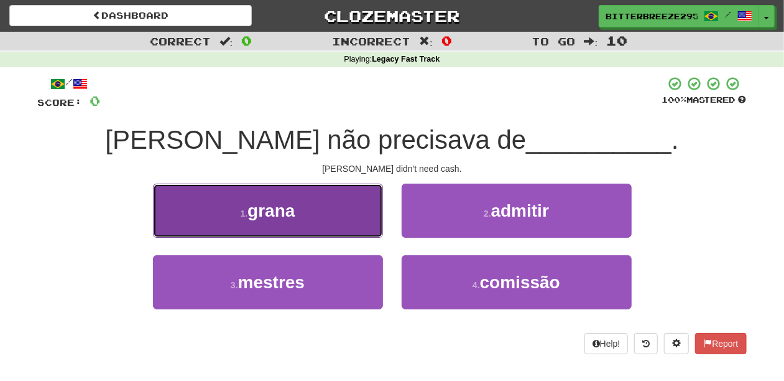
click at [341, 218] on button "1 . grana" at bounding box center [268, 211] width 230 height 54
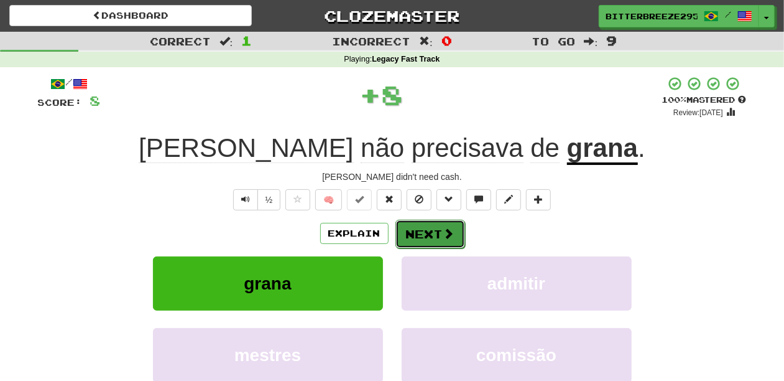
click at [400, 228] on button "Next" at bounding box center [431, 234] width 70 height 29
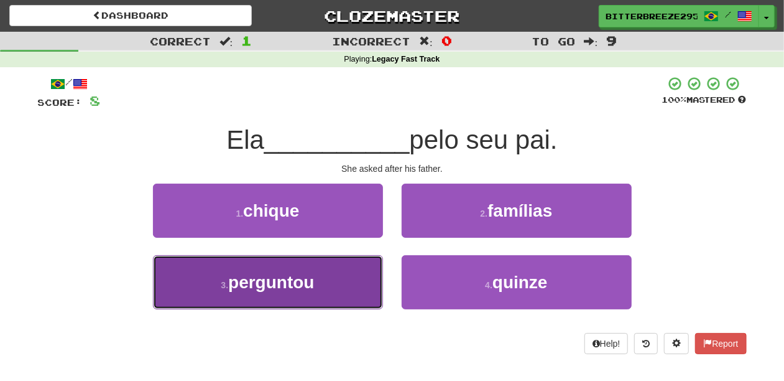
click at [337, 280] on button "3 . perguntou" at bounding box center [268, 282] width 230 height 54
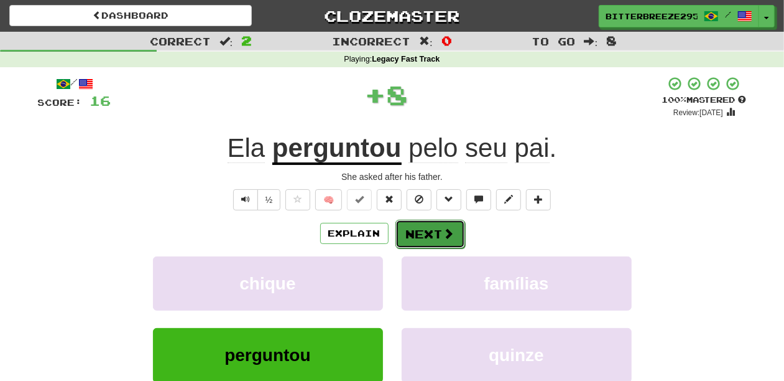
click at [412, 231] on button "Next" at bounding box center [431, 234] width 70 height 29
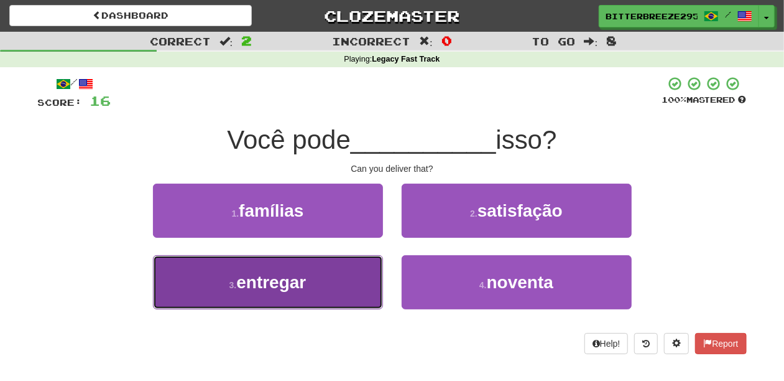
click at [333, 290] on button "3 . entregar" at bounding box center [268, 282] width 230 height 54
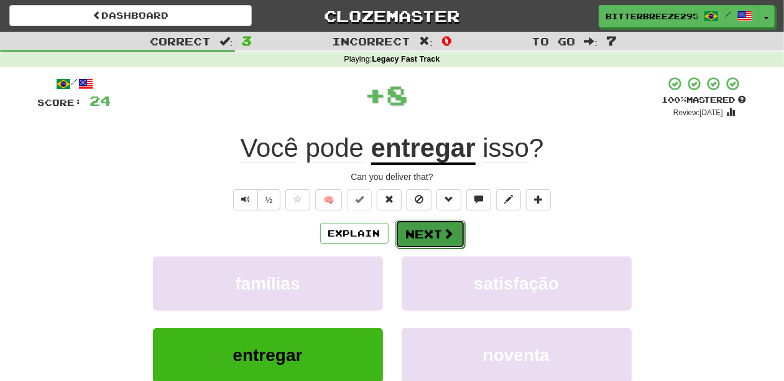
click at [416, 235] on button "Next" at bounding box center [431, 234] width 70 height 29
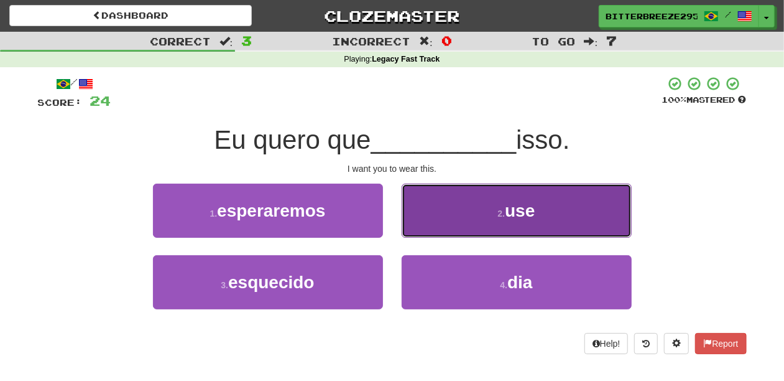
click at [421, 233] on button "2 . use" at bounding box center [517, 211] width 230 height 54
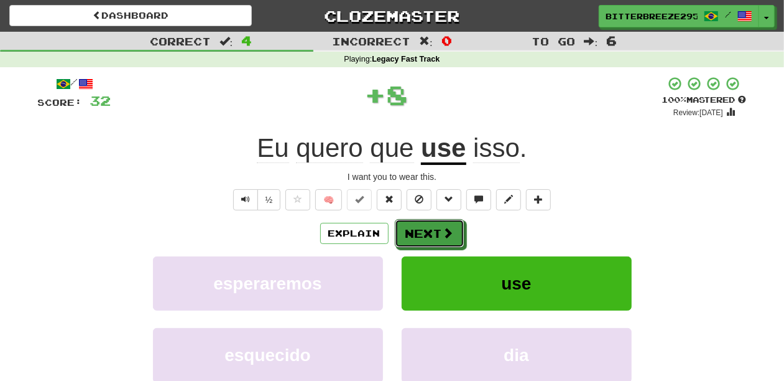
click at [421, 233] on button "Next" at bounding box center [430, 233] width 70 height 29
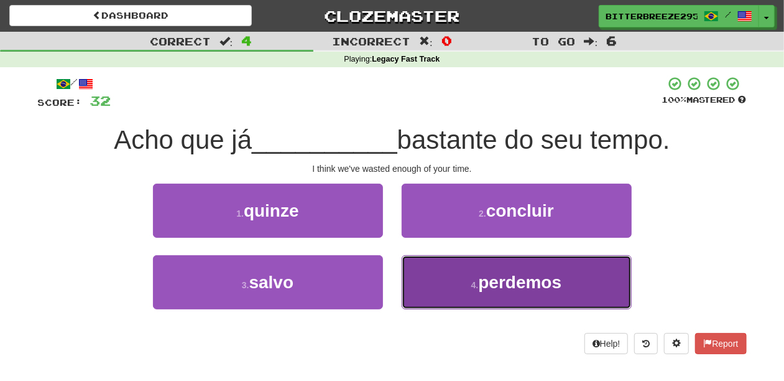
click at [430, 274] on button "4 . perdemos" at bounding box center [517, 282] width 230 height 54
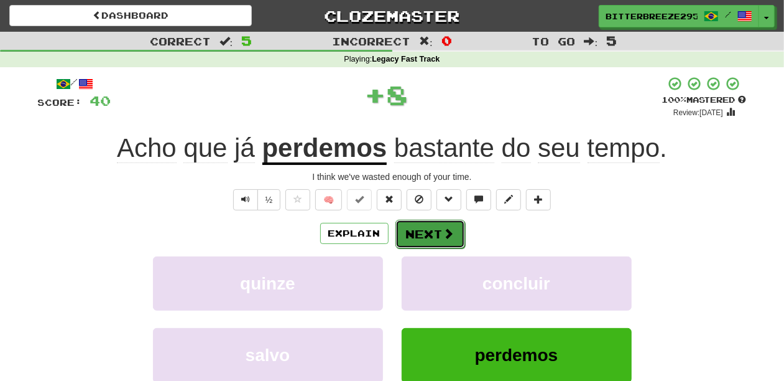
click at [421, 230] on button "Next" at bounding box center [431, 234] width 70 height 29
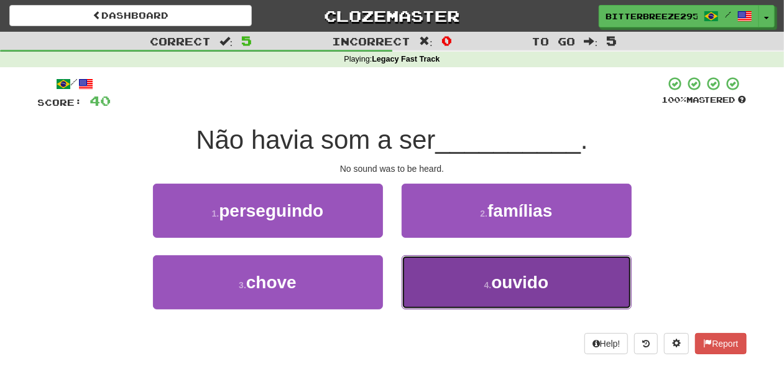
click at [421, 267] on button "4 . ouvido" at bounding box center [517, 282] width 230 height 54
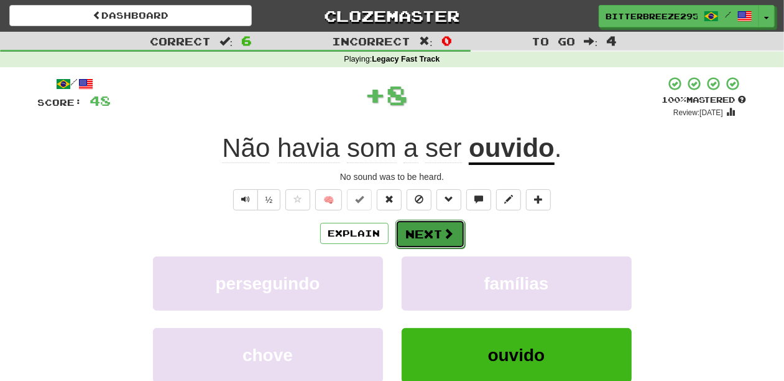
click at [414, 233] on button "Next" at bounding box center [431, 234] width 70 height 29
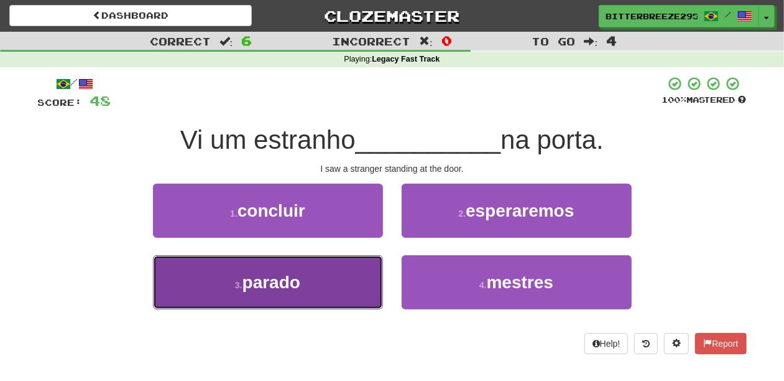
click at [362, 269] on button "3 . parado" at bounding box center [268, 282] width 230 height 54
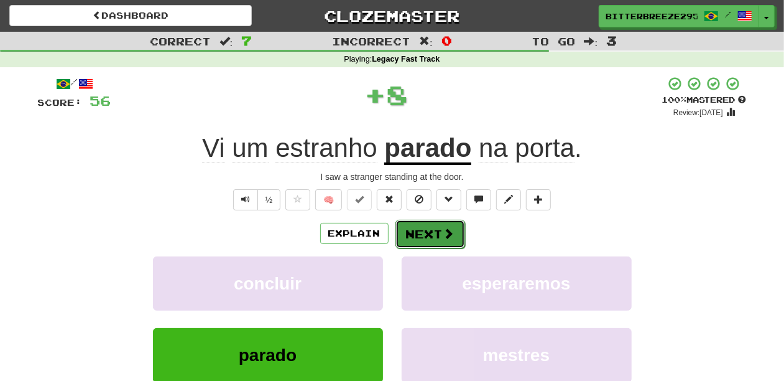
click at [405, 237] on button "Next" at bounding box center [431, 234] width 70 height 29
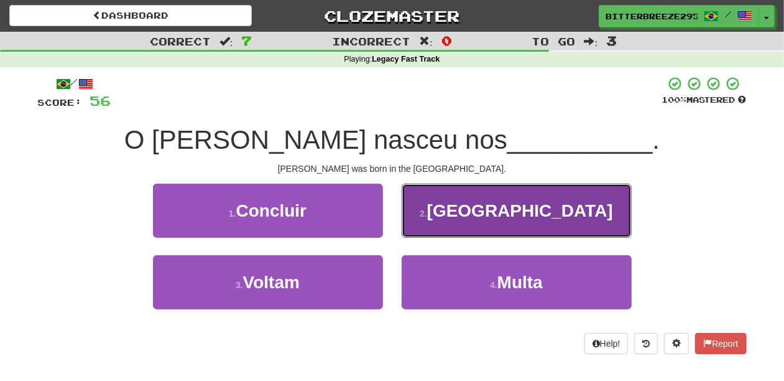
click at [439, 221] on button "2 . [GEOGRAPHIC_DATA]" at bounding box center [517, 211] width 230 height 54
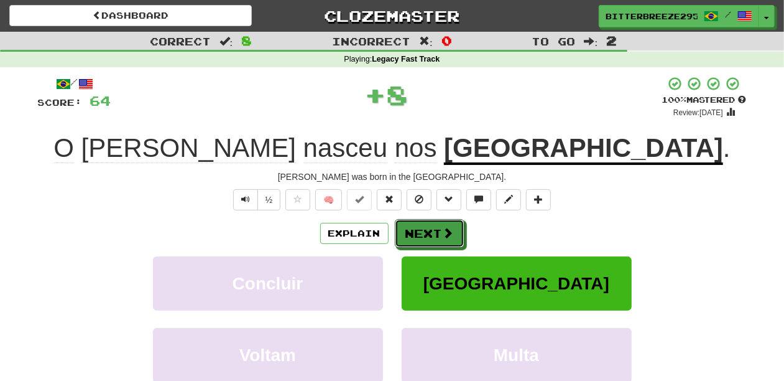
click at [440, 221] on button "Next" at bounding box center [430, 233] width 70 height 29
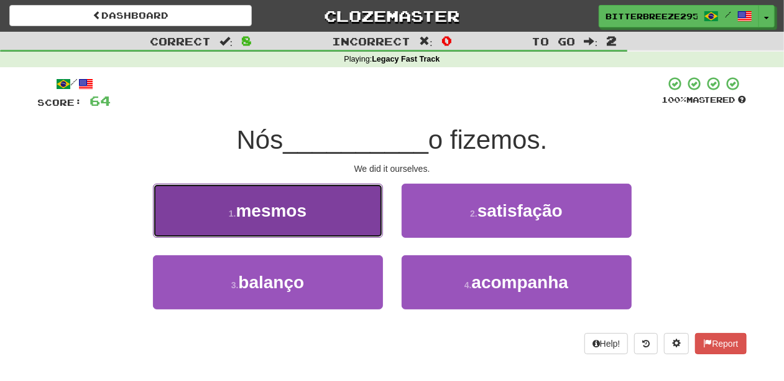
click at [372, 228] on button "1 . mesmos" at bounding box center [268, 211] width 230 height 54
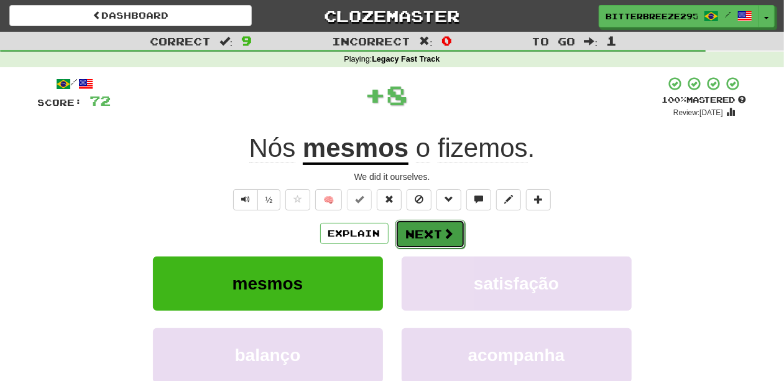
click at [416, 235] on button "Next" at bounding box center [431, 234] width 70 height 29
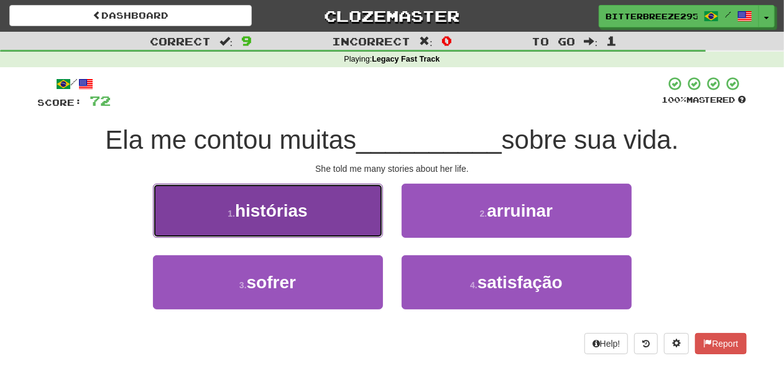
click at [320, 223] on button "1 . histórias" at bounding box center [268, 211] width 230 height 54
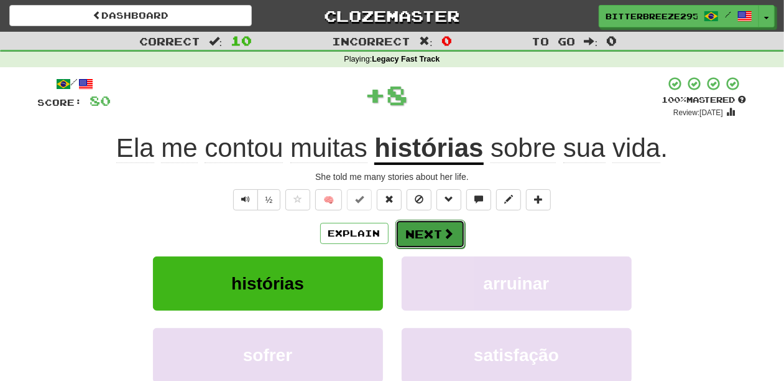
click at [431, 220] on button "Next" at bounding box center [431, 234] width 70 height 29
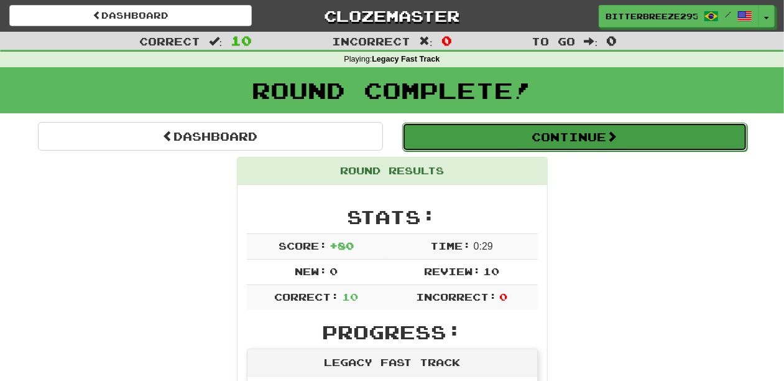
click at [463, 138] on button "Continue" at bounding box center [574, 137] width 345 height 29
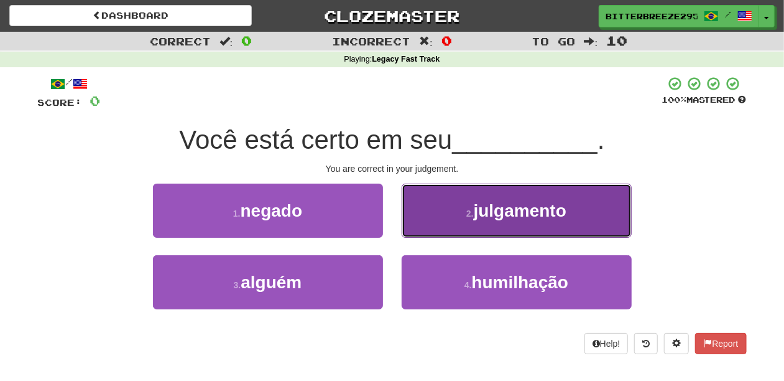
click at [450, 212] on button "2 . julgamento" at bounding box center [517, 211] width 230 height 54
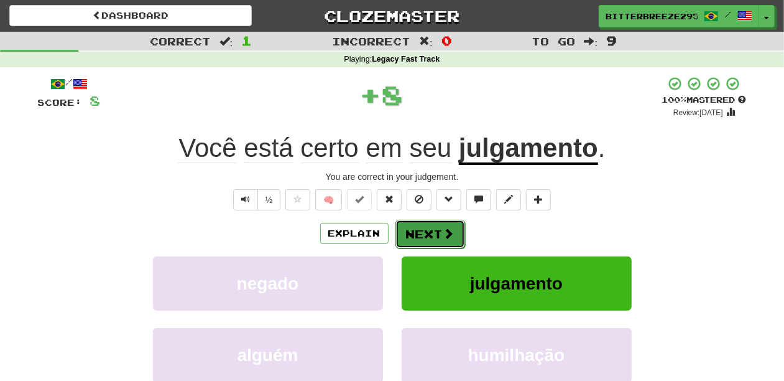
click at [431, 233] on button "Next" at bounding box center [431, 234] width 70 height 29
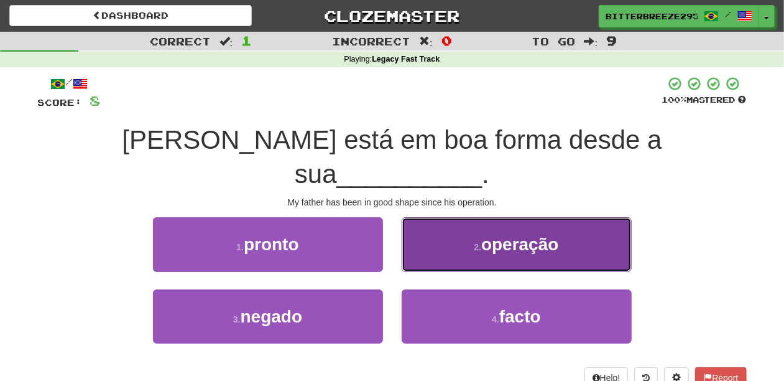
click at [435, 226] on button "2 . operação" at bounding box center [517, 244] width 230 height 54
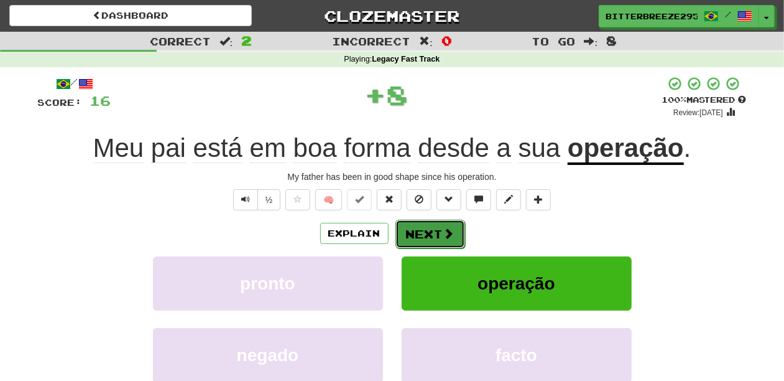
click at [435, 228] on button "Next" at bounding box center [431, 234] width 70 height 29
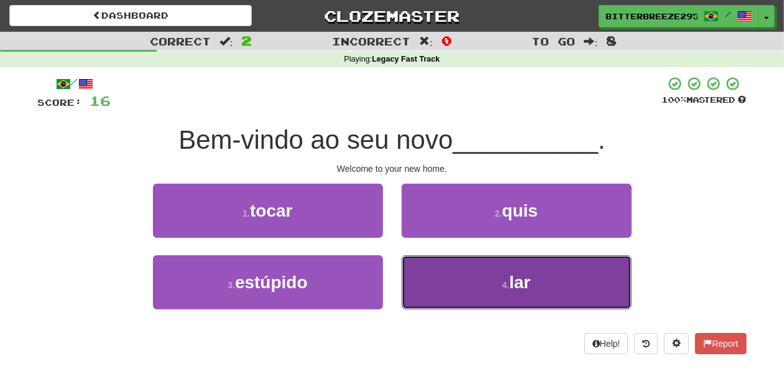
click at [428, 262] on button "4 . lar" at bounding box center [517, 282] width 230 height 54
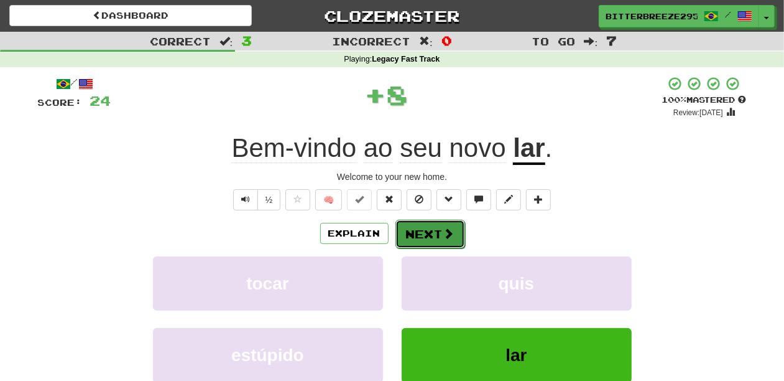
click at [424, 234] on button "Next" at bounding box center [431, 234] width 70 height 29
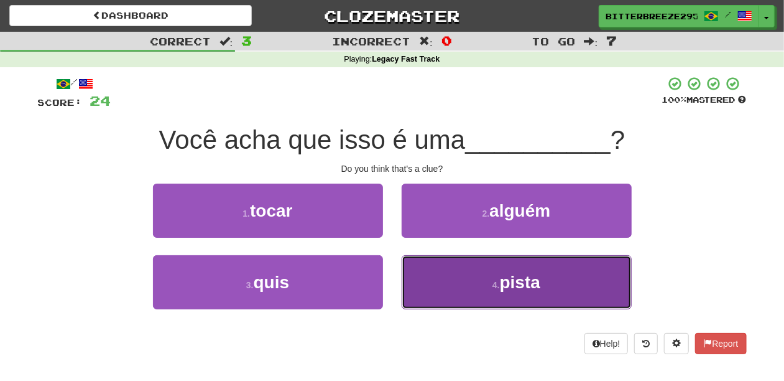
click at [457, 274] on button "4 . pista" at bounding box center [517, 282] width 230 height 54
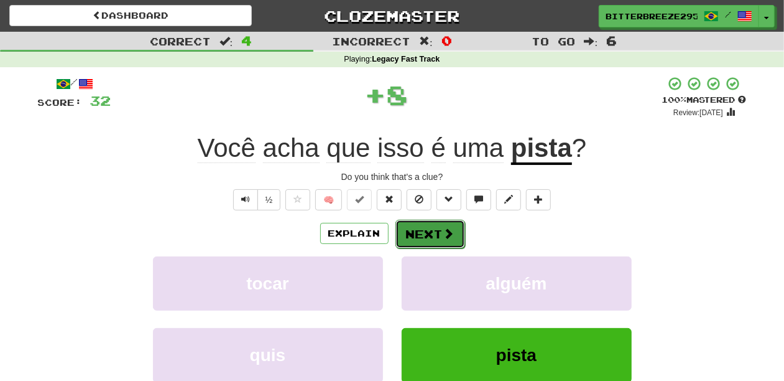
click at [435, 230] on button "Next" at bounding box center [431, 234] width 70 height 29
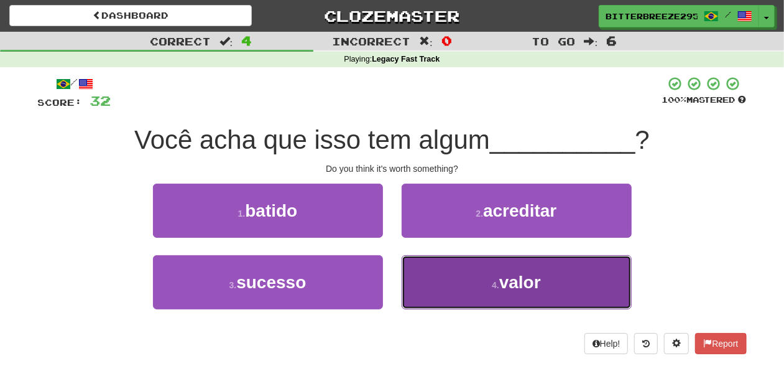
click at [425, 274] on button "4 . valor" at bounding box center [517, 282] width 230 height 54
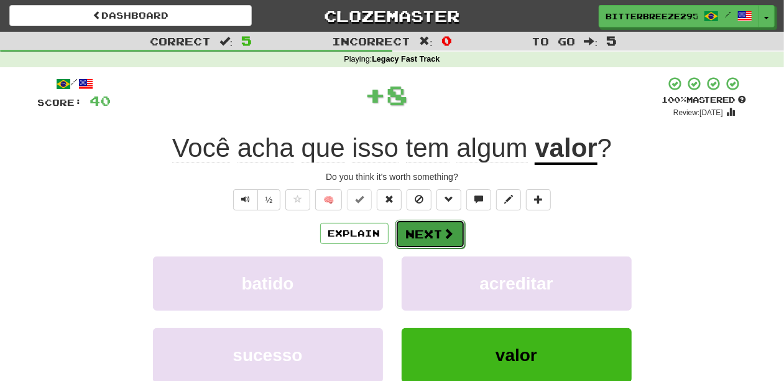
click at [417, 238] on button "Next" at bounding box center [431, 234] width 70 height 29
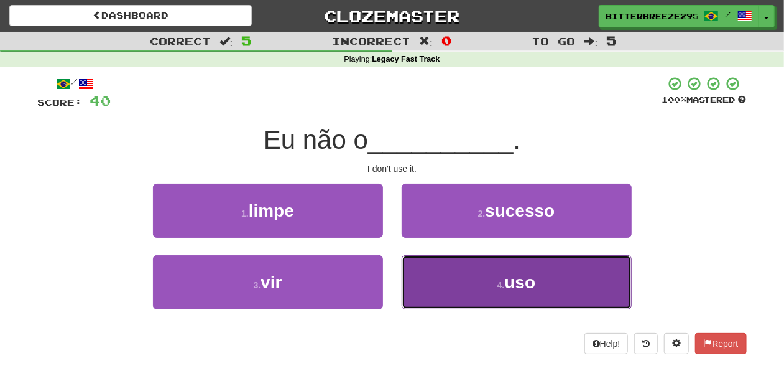
click at [435, 276] on button "4 . uso" at bounding box center [517, 282] width 230 height 54
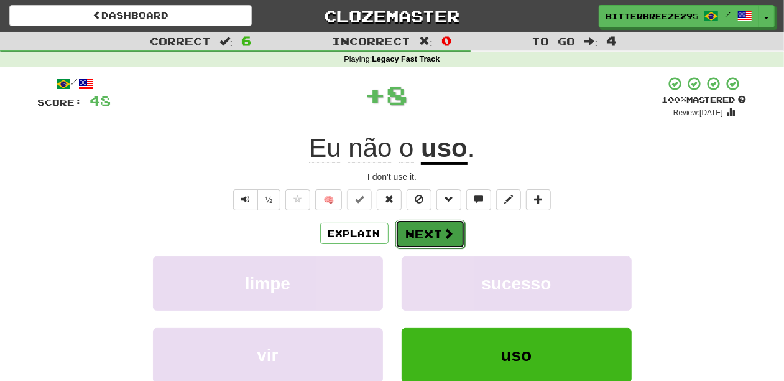
click at [426, 235] on button "Next" at bounding box center [431, 234] width 70 height 29
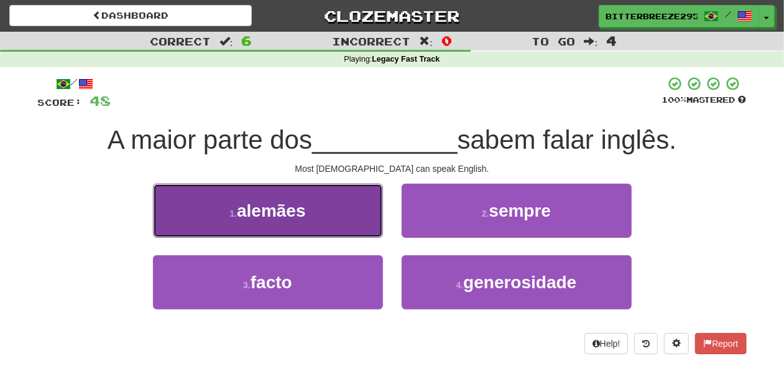
click at [325, 223] on button "1 . [DEMOGRAPHIC_DATA]" at bounding box center [268, 211] width 230 height 54
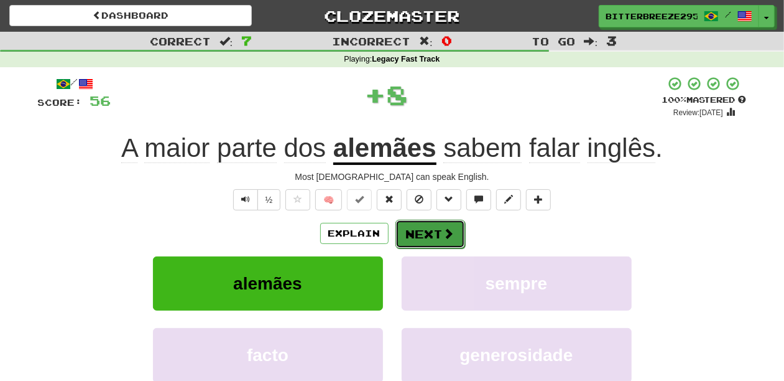
click at [413, 229] on button "Next" at bounding box center [431, 234] width 70 height 29
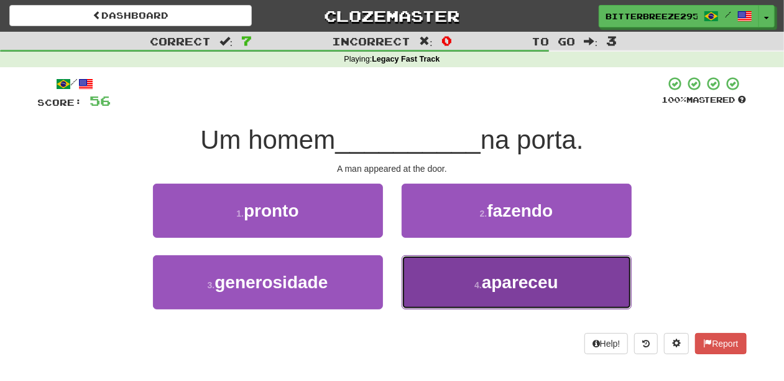
click at [448, 274] on button "4 . apareceu" at bounding box center [517, 282] width 230 height 54
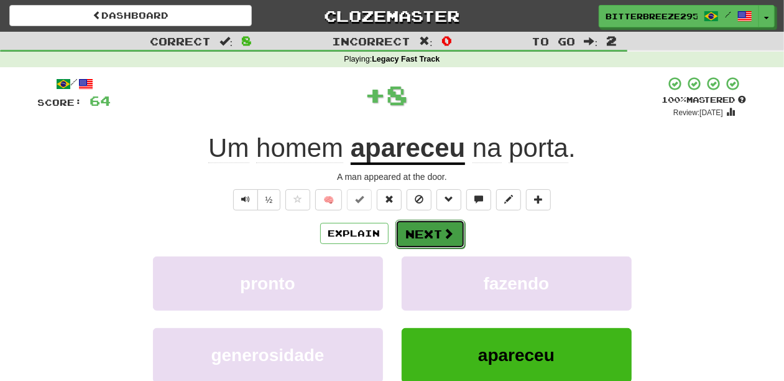
click at [411, 229] on button "Next" at bounding box center [431, 234] width 70 height 29
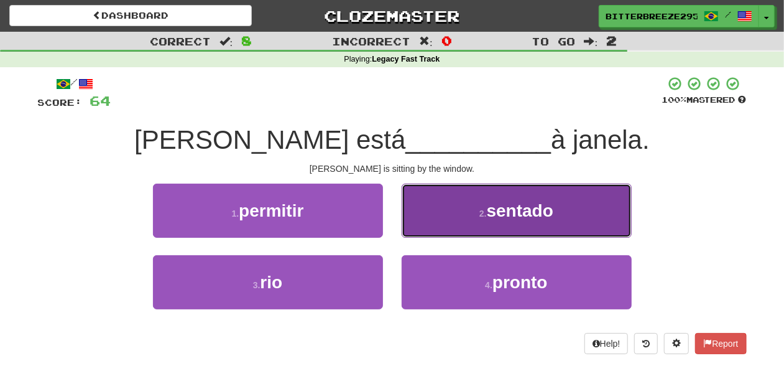
click at [419, 228] on button "2 . sentado" at bounding box center [517, 211] width 230 height 54
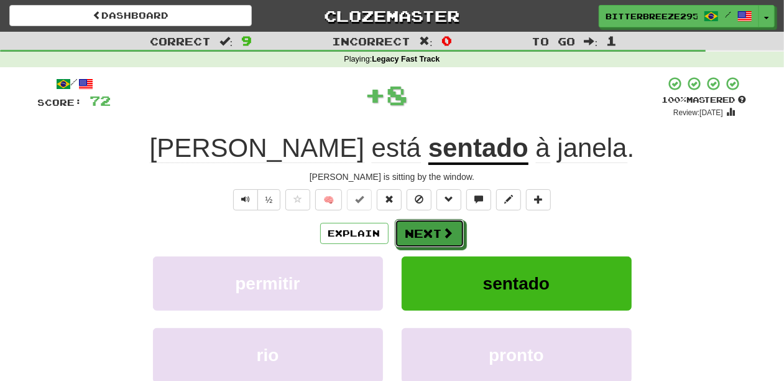
click at [419, 228] on button "Next" at bounding box center [430, 233] width 70 height 29
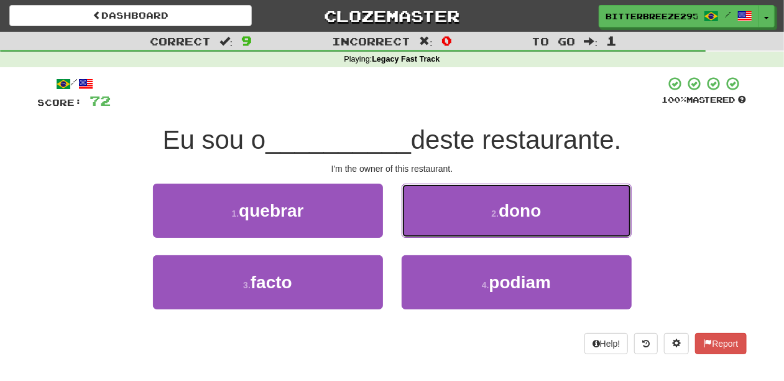
click at [419, 228] on button "2 . dono" at bounding box center [517, 211] width 230 height 54
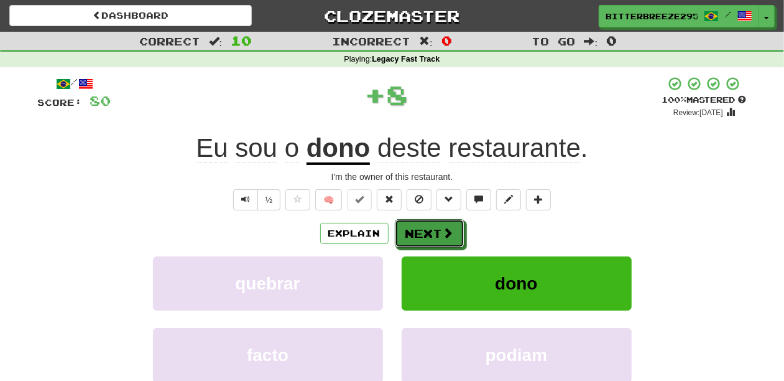
click at [419, 228] on button "Next" at bounding box center [430, 233] width 70 height 29
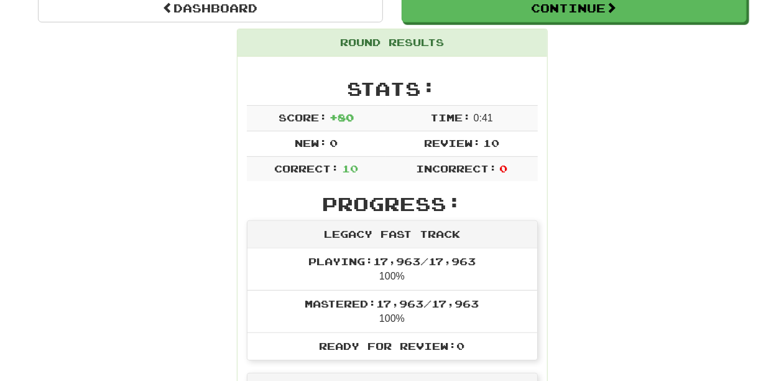
scroll to position [83, 0]
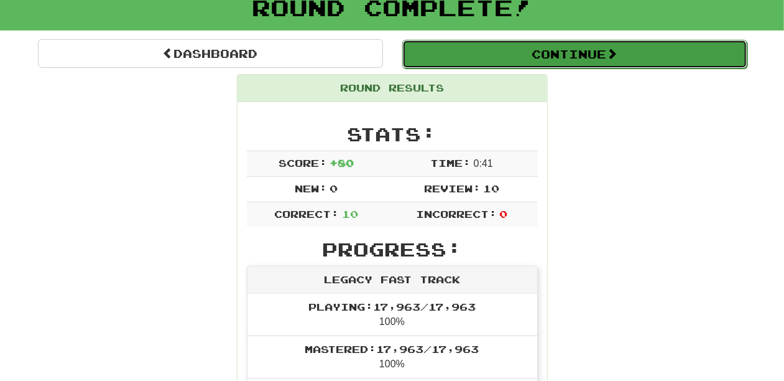
click at [453, 51] on button "Continue" at bounding box center [574, 54] width 345 height 29
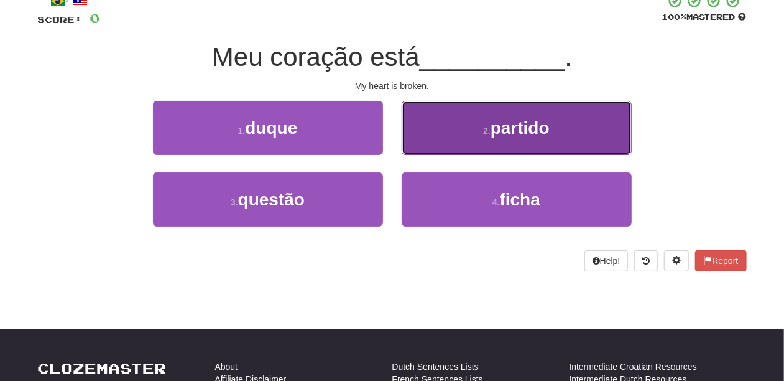
click at [438, 134] on button "2 . partido" at bounding box center [517, 128] width 230 height 54
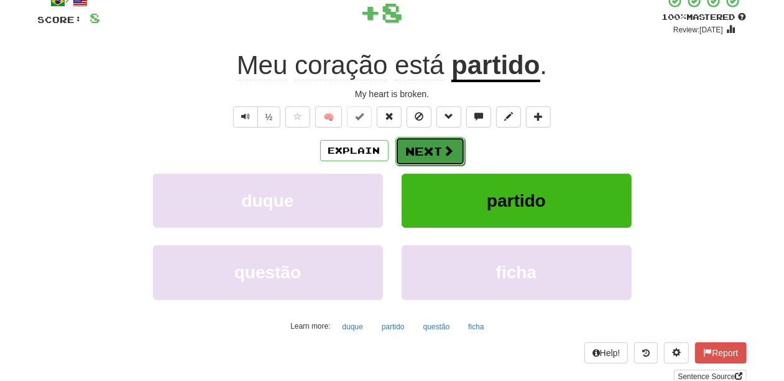
click at [432, 146] on button "Next" at bounding box center [431, 151] width 70 height 29
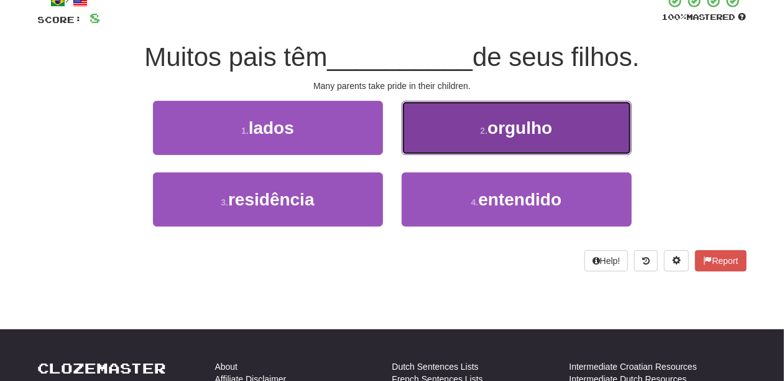
click at [412, 134] on button "2 . orgulho" at bounding box center [517, 128] width 230 height 54
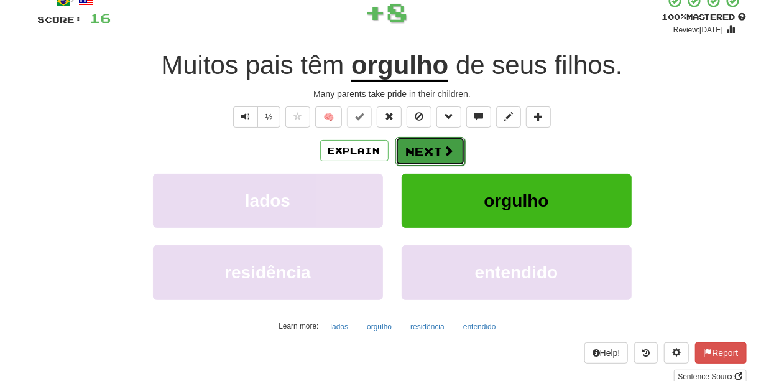
click at [407, 147] on button "Next" at bounding box center [431, 151] width 70 height 29
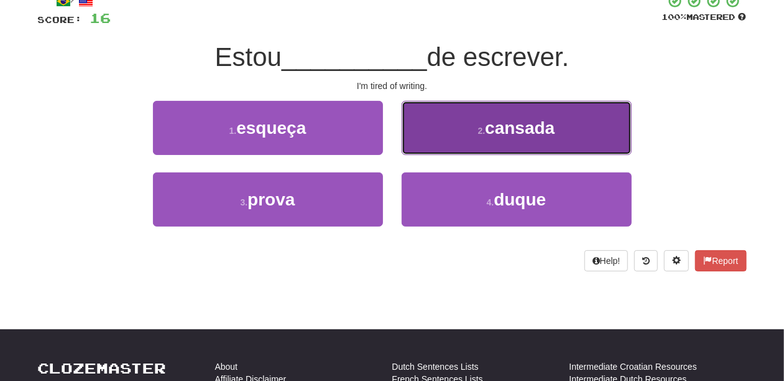
click at [438, 136] on button "2 . cansada" at bounding box center [517, 128] width 230 height 54
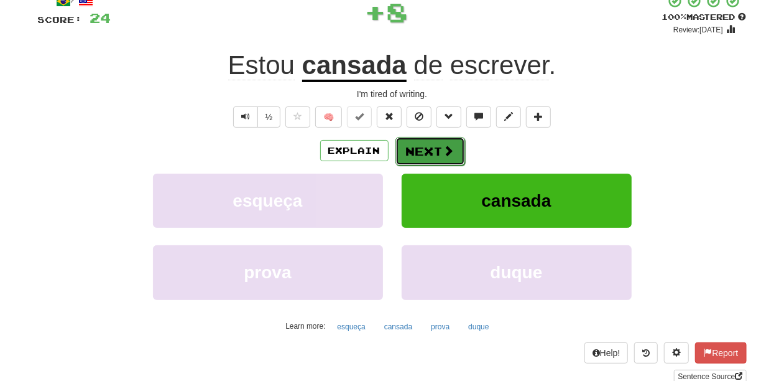
click at [429, 149] on button "Next" at bounding box center [431, 151] width 70 height 29
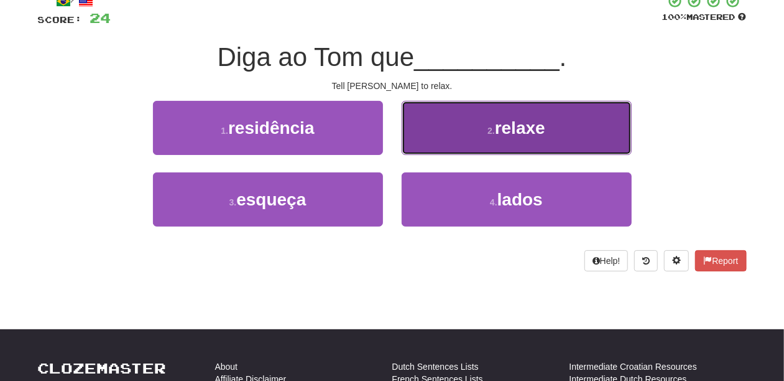
click at [430, 141] on button "2 . relaxe" at bounding box center [517, 128] width 230 height 54
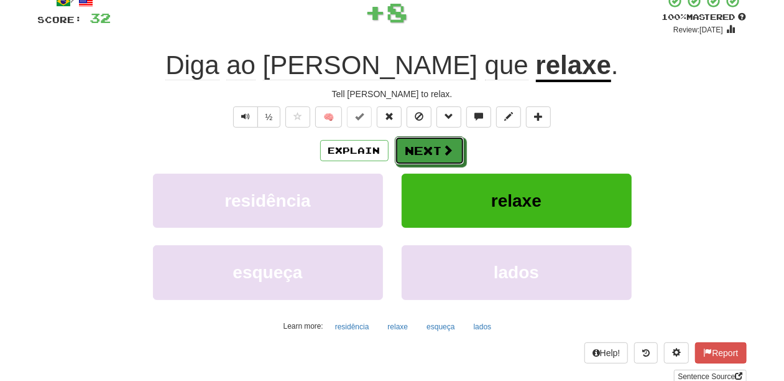
click at [428, 145] on button "Next" at bounding box center [430, 150] width 70 height 29
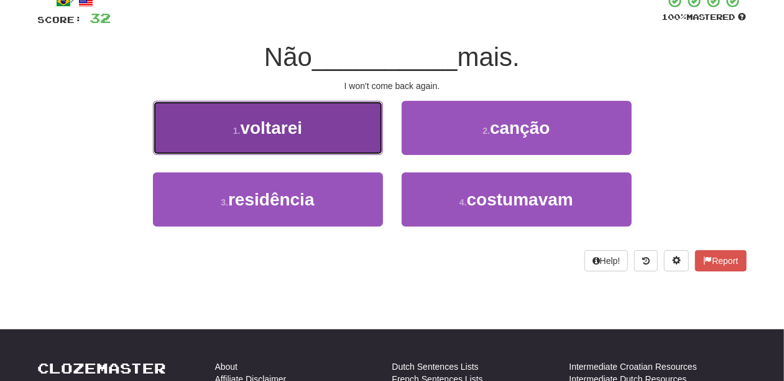
click at [357, 134] on button "1 . voltarei" at bounding box center [268, 128] width 230 height 54
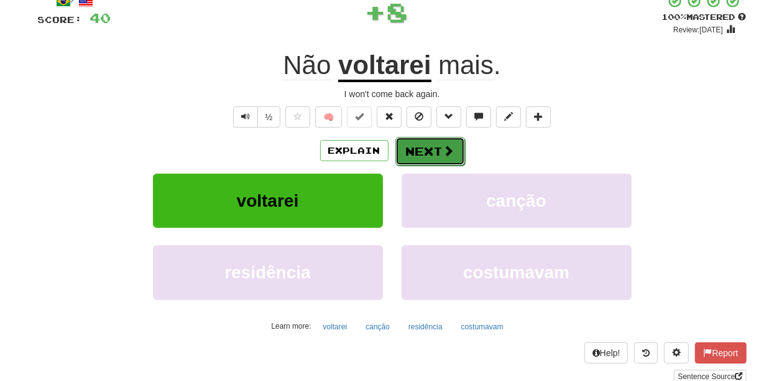
click at [422, 143] on button "Next" at bounding box center [431, 151] width 70 height 29
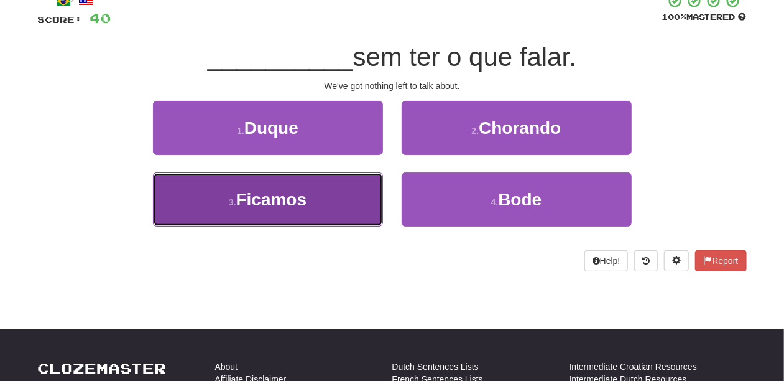
click at [355, 203] on button "3 . [GEOGRAPHIC_DATA]" at bounding box center [268, 199] width 230 height 54
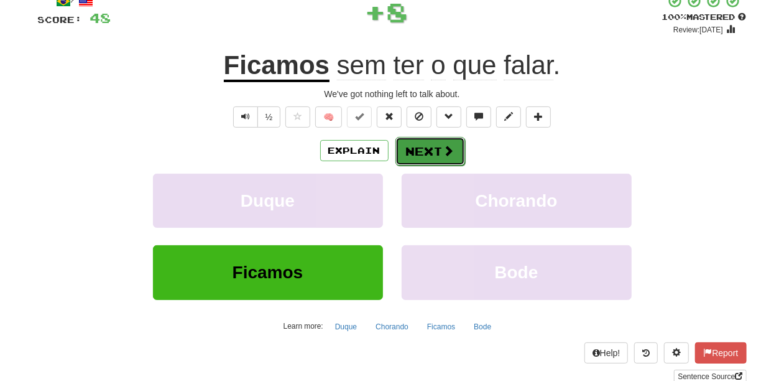
click at [422, 150] on button "Next" at bounding box center [431, 151] width 70 height 29
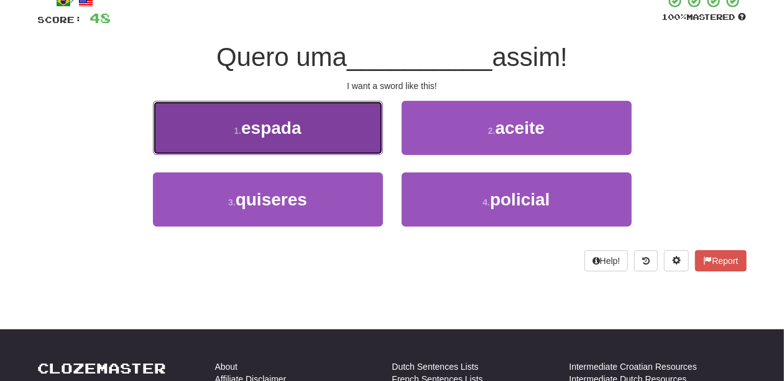
click at [332, 138] on button "1 . espada" at bounding box center [268, 128] width 230 height 54
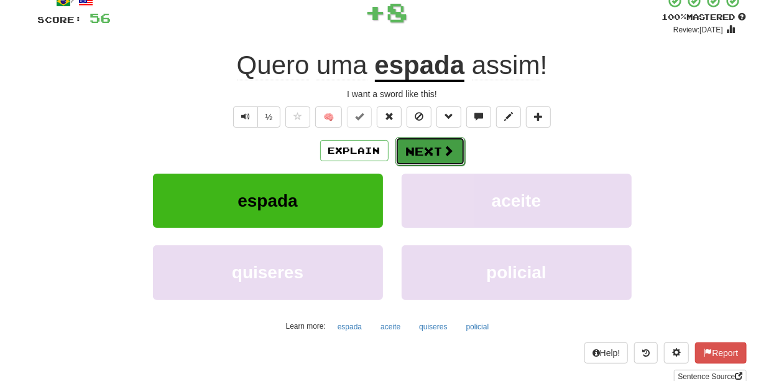
click at [406, 142] on button "Next" at bounding box center [431, 151] width 70 height 29
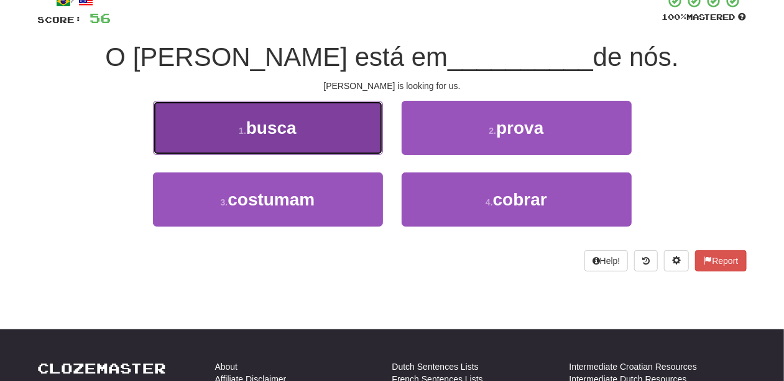
click at [347, 147] on button "1 . busca" at bounding box center [268, 128] width 230 height 54
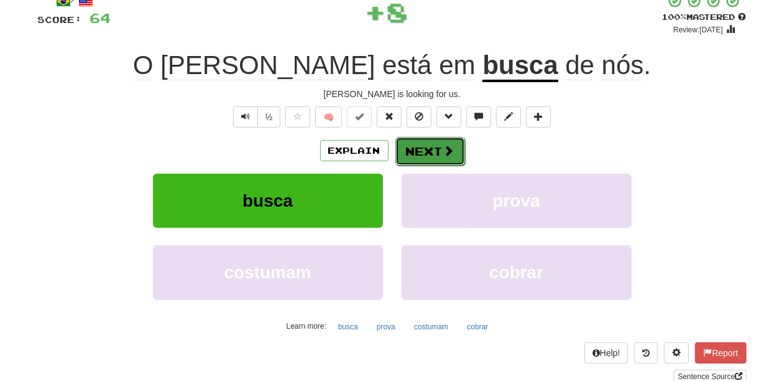
click at [426, 153] on button "Next" at bounding box center [431, 151] width 70 height 29
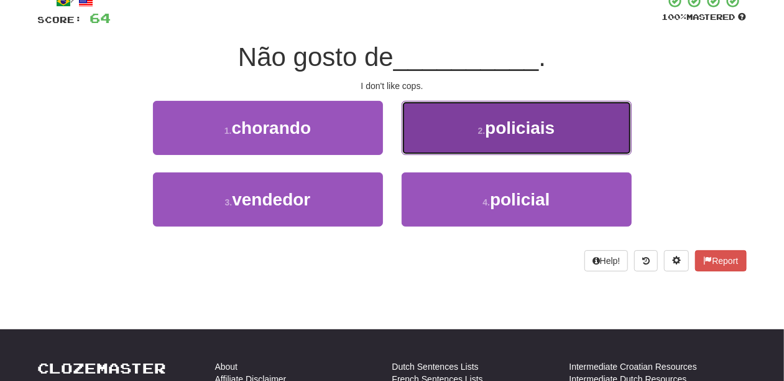
click at [442, 147] on button "2 . policiais" at bounding box center [517, 128] width 230 height 54
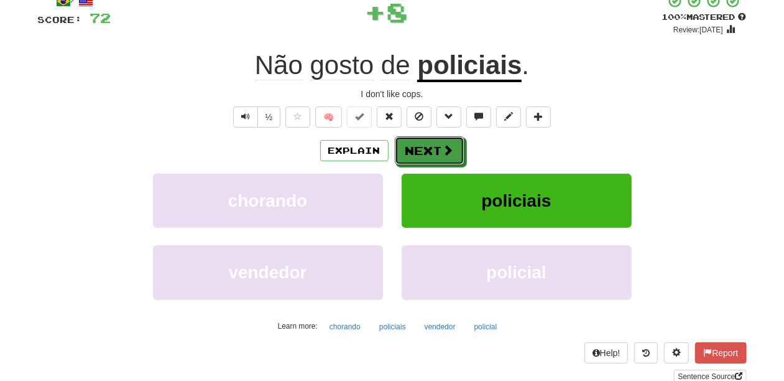
click at [443, 147] on span at bounding box center [448, 149] width 11 height 11
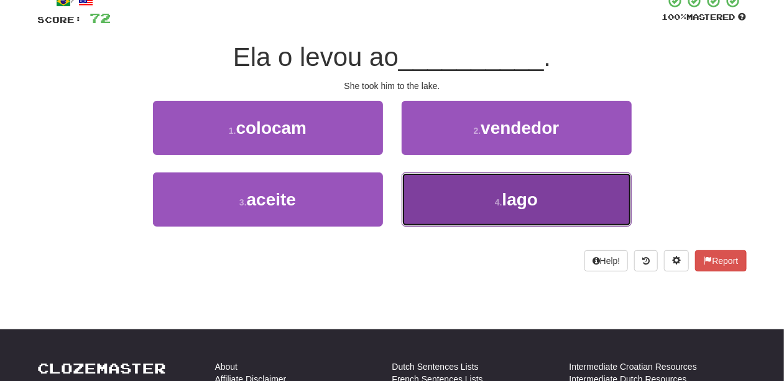
click at [452, 188] on button "4 . lago" at bounding box center [517, 199] width 230 height 54
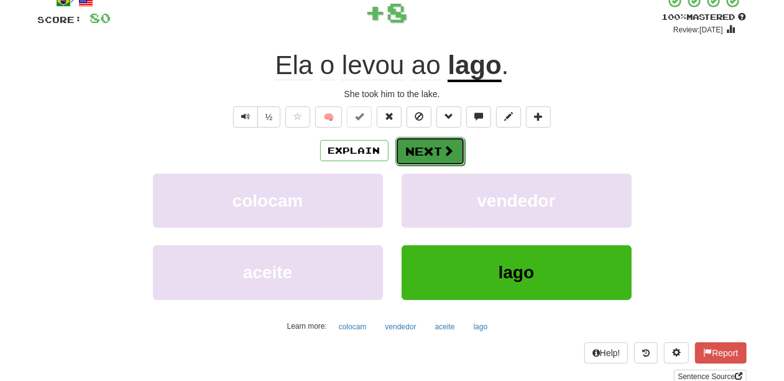
click at [438, 153] on button "Next" at bounding box center [431, 151] width 70 height 29
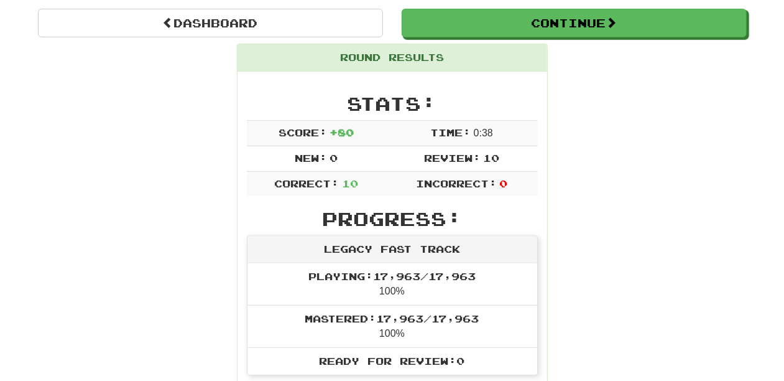
scroll to position [96, 0]
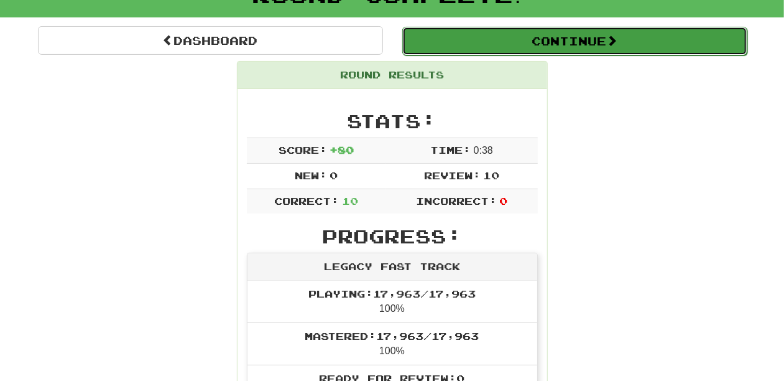
click at [486, 43] on button "Continue" at bounding box center [574, 41] width 345 height 29
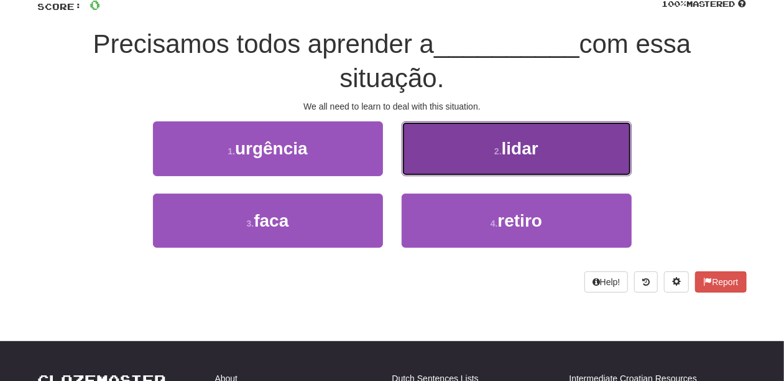
click at [445, 157] on button "2 . lidar" at bounding box center [517, 148] width 230 height 54
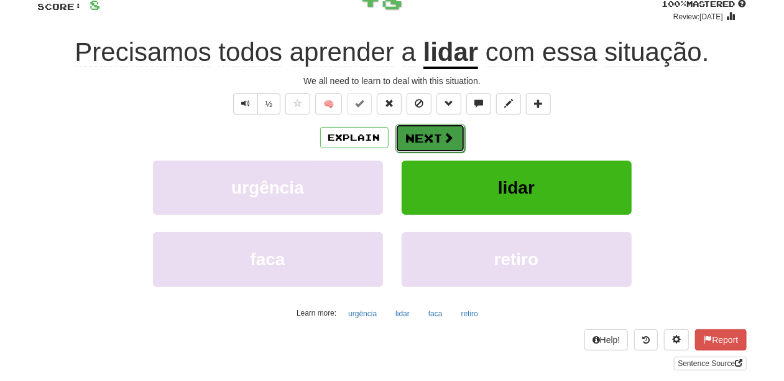
click at [426, 126] on button "Next" at bounding box center [431, 138] width 70 height 29
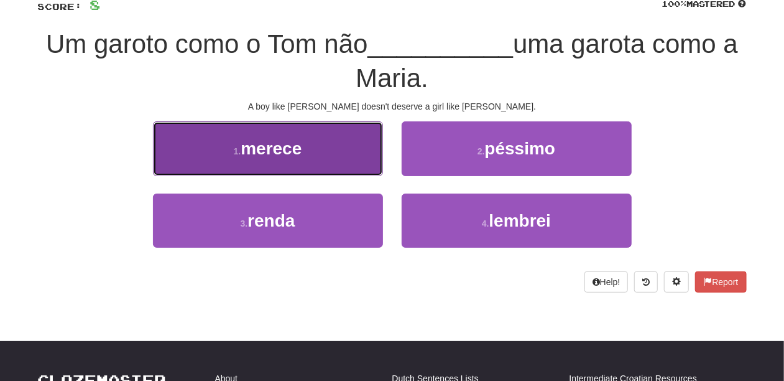
click at [336, 156] on button "1 . merece" at bounding box center [268, 148] width 230 height 54
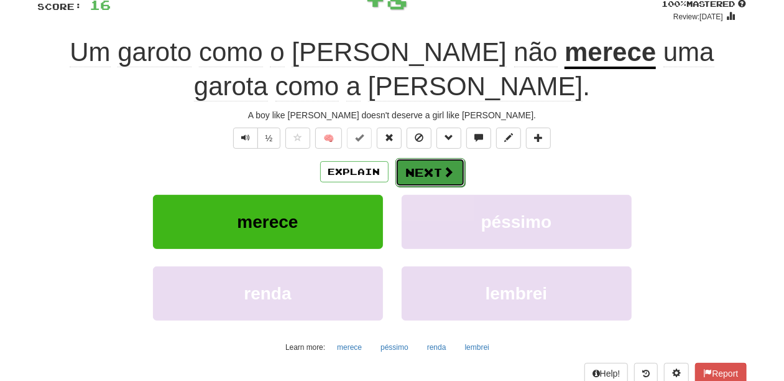
click at [416, 163] on button "Next" at bounding box center [431, 172] width 70 height 29
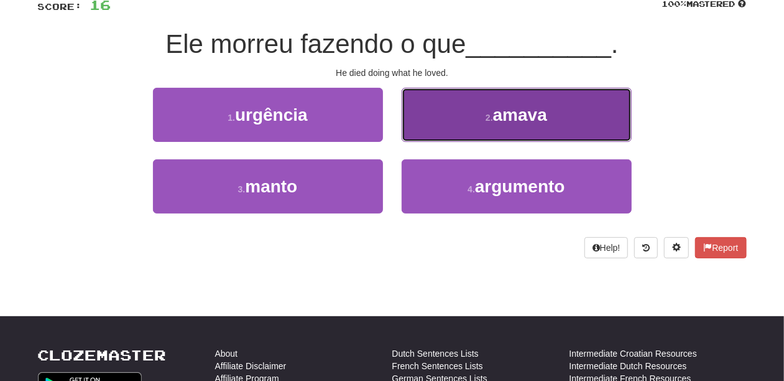
click at [437, 131] on button "2 . amava" at bounding box center [517, 115] width 230 height 54
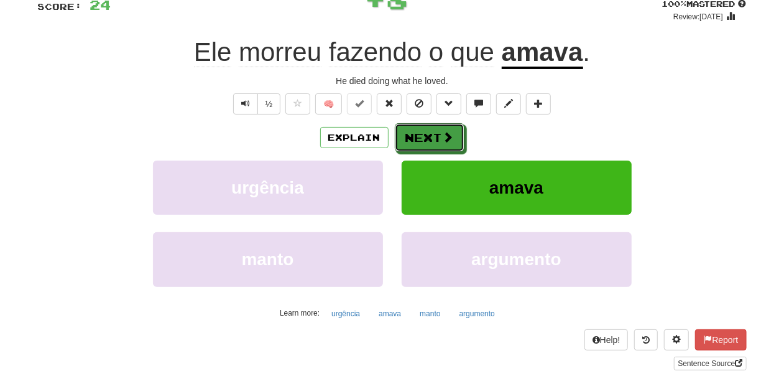
click at [437, 131] on button "Next" at bounding box center [430, 137] width 70 height 29
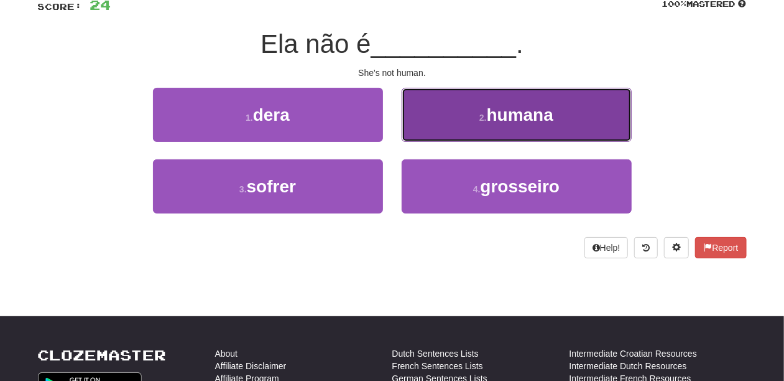
click at [438, 131] on button "2 . humana" at bounding box center [517, 115] width 230 height 54
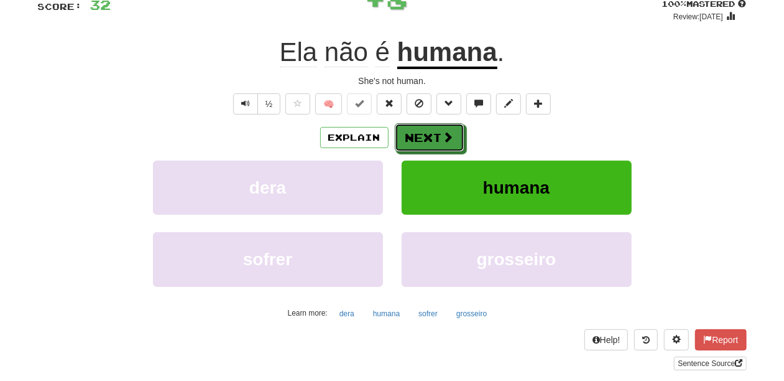
click at [438, 131] on button "Next" at bounding box center [430, 137] width 70 height 29
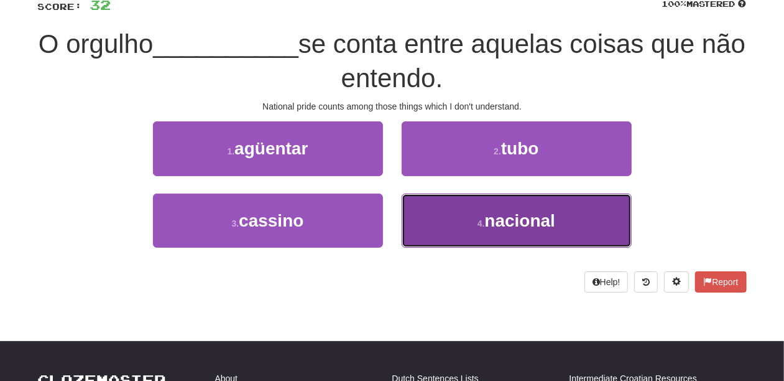
click at [462, 195] on button "4 . nacional" at bounding box center [517, 220] width 230 height 54
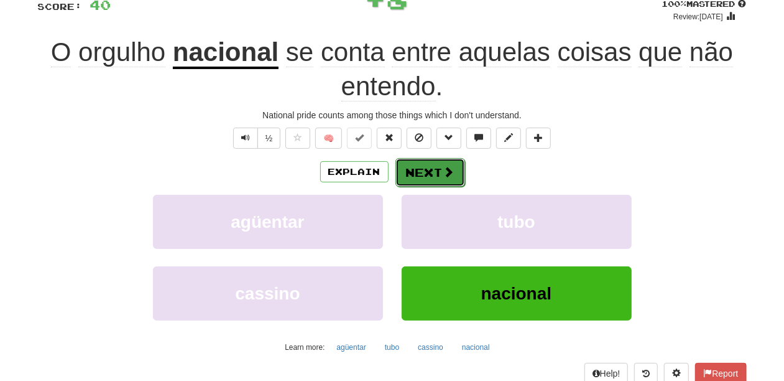
click at [419, 177] on button "Next" at bounding box center [431, 172] width 70 height 29
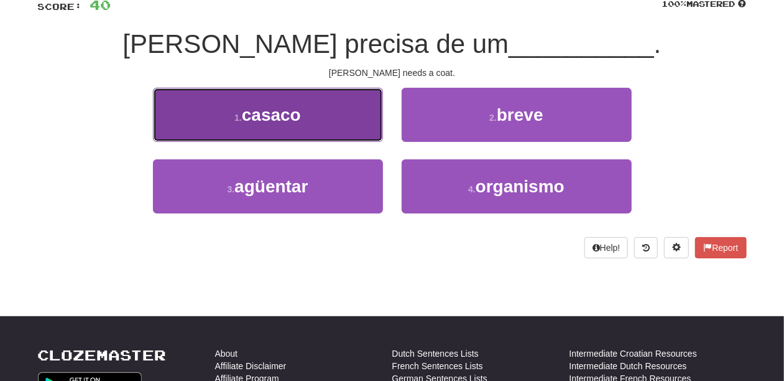
click at [358, 133] on button "1 . casaco" at bounding box center [268, 115] width 230 height 54
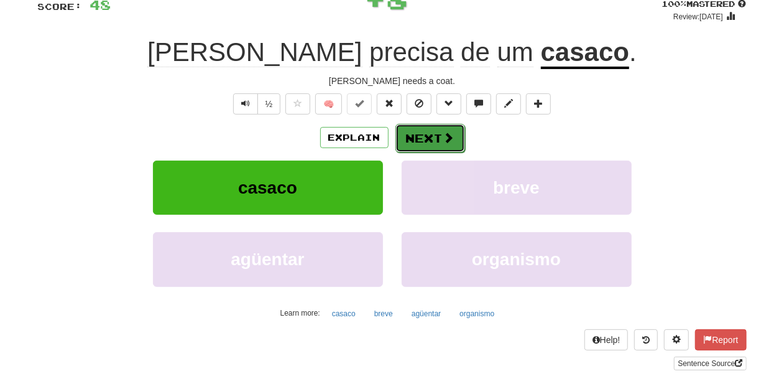
click at [432, 146] on button "Next" at bounding box center [431, 138] width 70 height 29
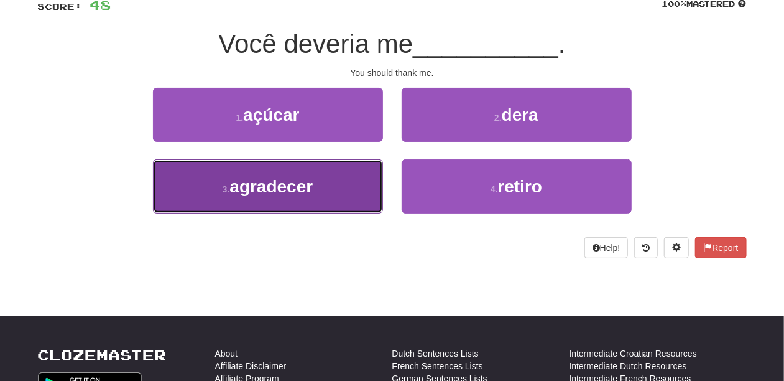
click at [368, 190] on button "3 . agradecer" at bounding box center [268, 186] width 230 height 54
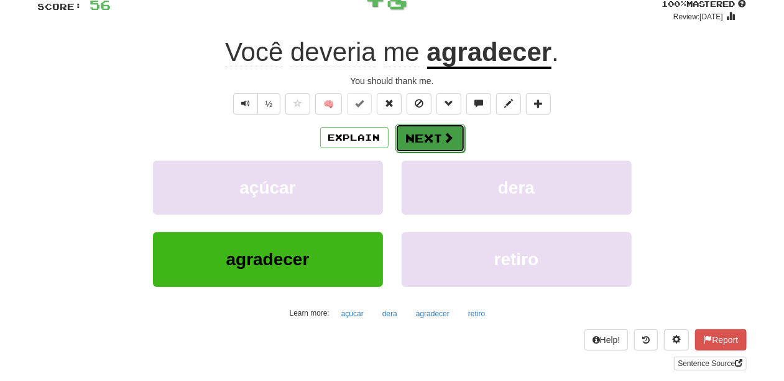
click at [419, 146] on button "Next" at bounding box center [431, 138] width 70 height 29
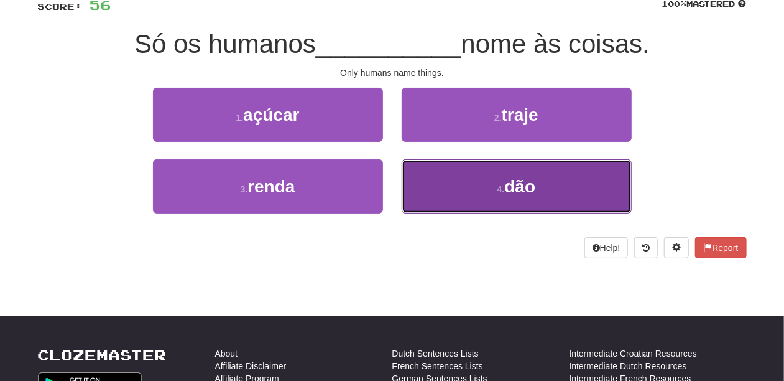
click at [455, 179] on button "4 . dão" at bounding box center [517, 186] width 230 height 54
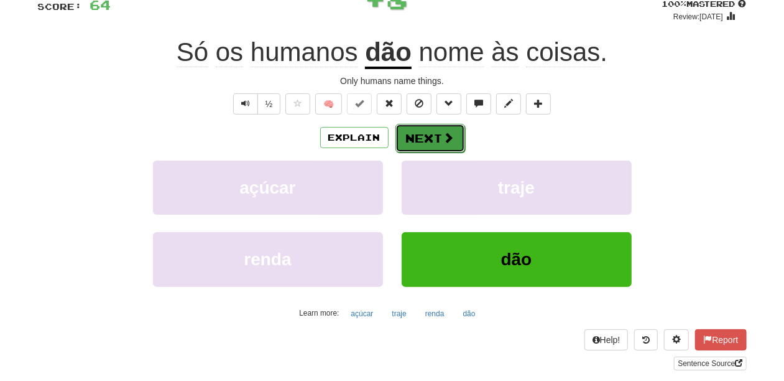
click at [440, 141] on button "Next" at bounding box center [431, 138] width 70 height 29
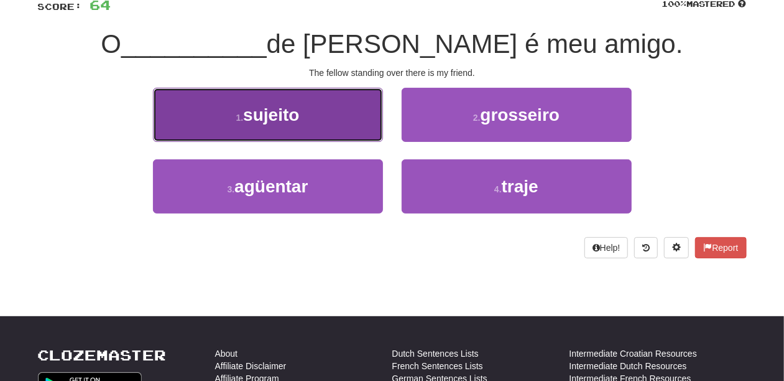
click at [356, 118] on button "1 . sujeito" at bounding box center [268, 115] width 230 height 54
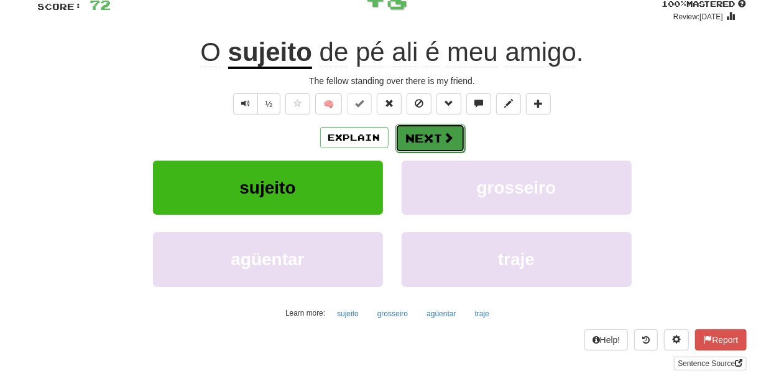
click at [426, 135] on button "Next" at bounding box center [431, 138] width 70 height 29
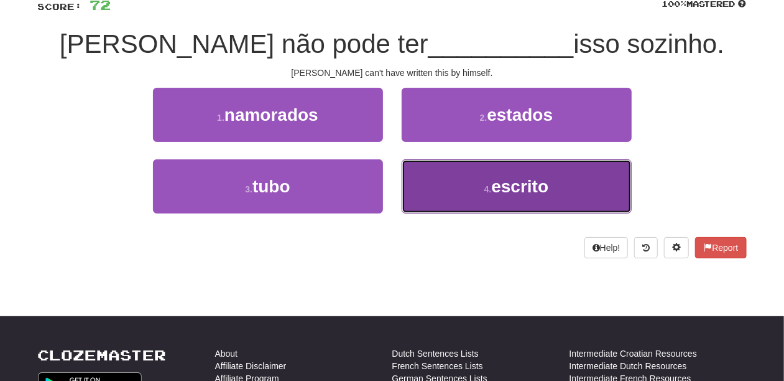
click at [435, 179] on button "4 . escrito" at bounding box center [517, 186] width 230 height 54
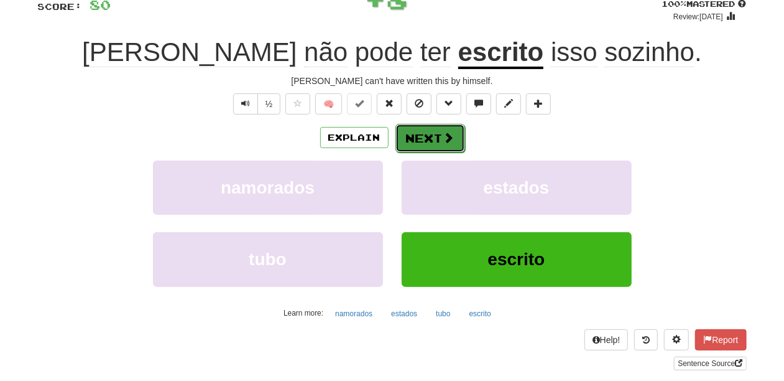
click at [412, 138] on button "Next" at bounding box center [431, 138] width 70 height 29
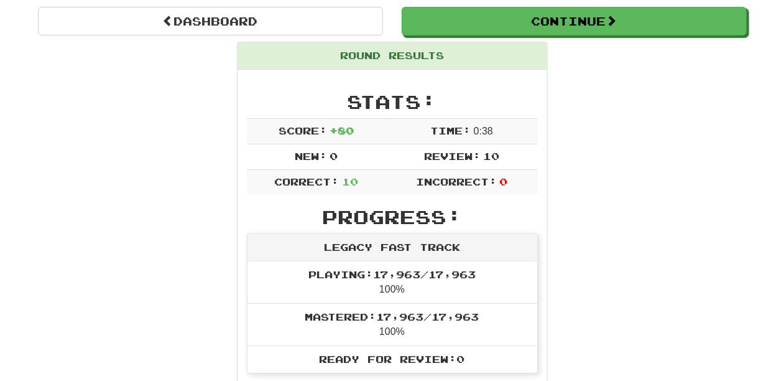
scroll to position [67, 0]
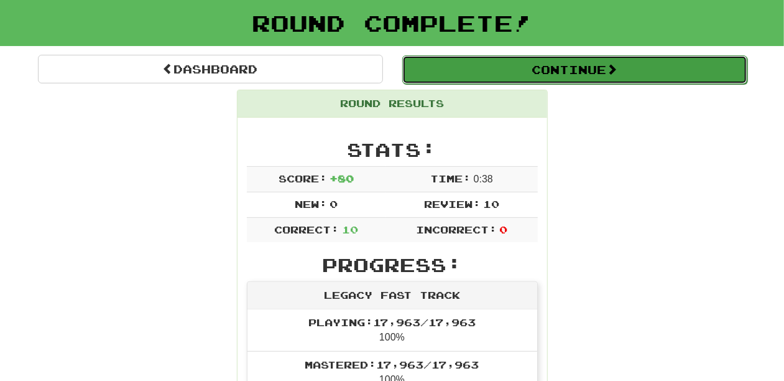
click at [471, 66] on button "Continue" at bounding box center [574, 69] width 345 height 29
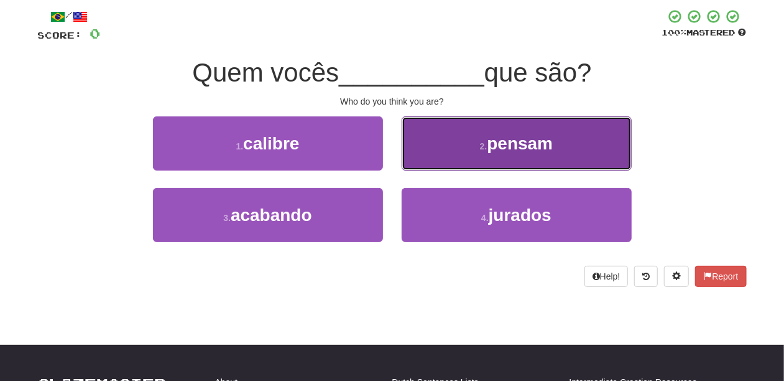
click at [431, 158] on button "2 . pensam" at bounding box center [517, 143] width 230 height 54
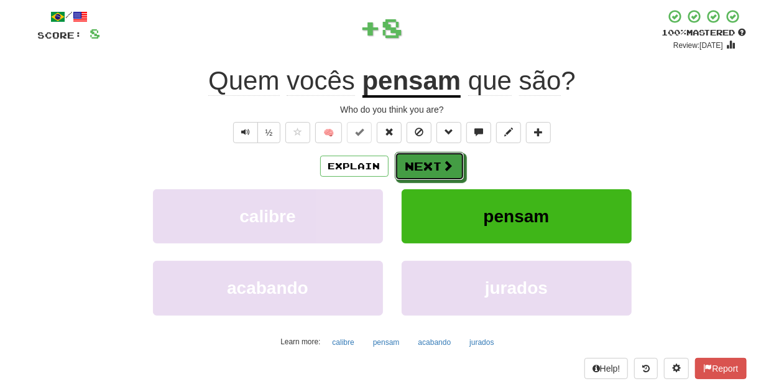
click at [431, 158] on button "Next" at bounding box center [430, 166] width 70 height 29
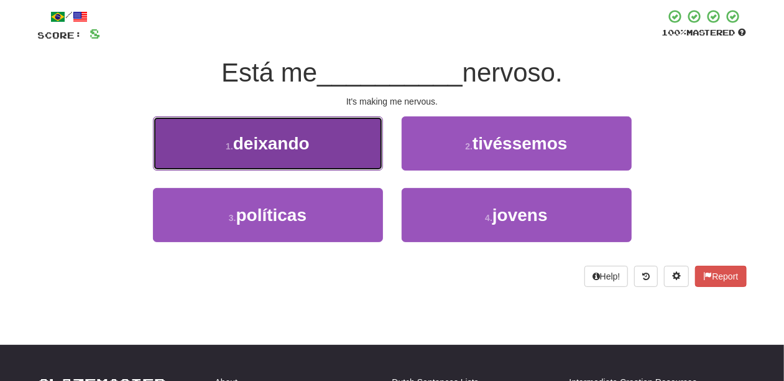
click at [350, 152] on button "1 . deixando" at bounding box center [268, 143] width 230 height 54
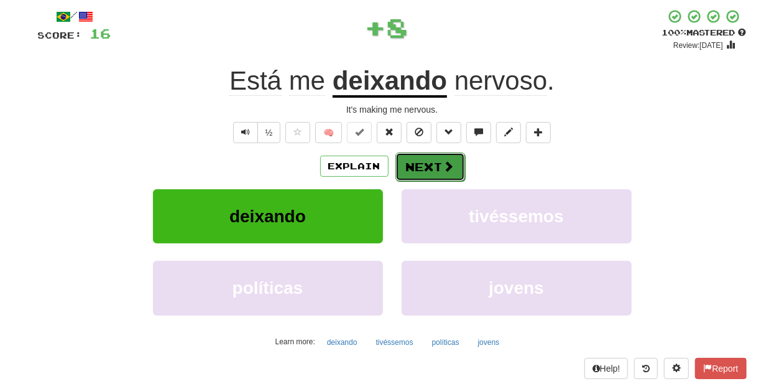
click at [421, 163] on button "Next" at bounding box center [431, 166] width 70 height 29
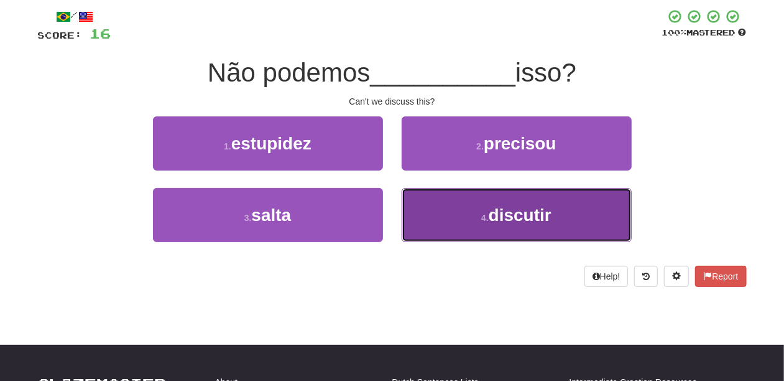
click at [440, 203] on button "4 . discutir" at bounding box center [517, 215] width 230 height 54
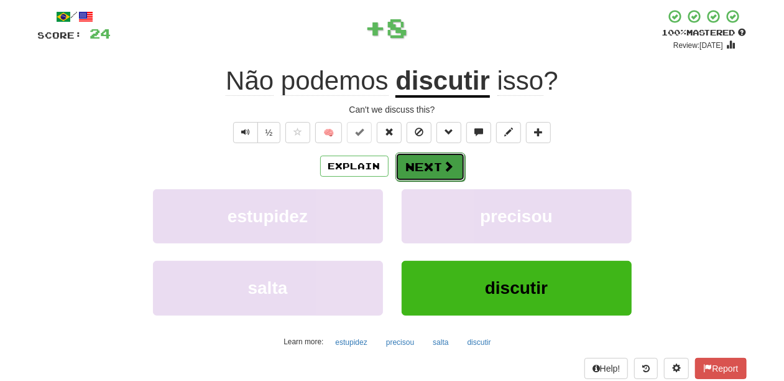
click at [425, 165] on button "Next" at bounding box center [431, 166] width 70 height 29
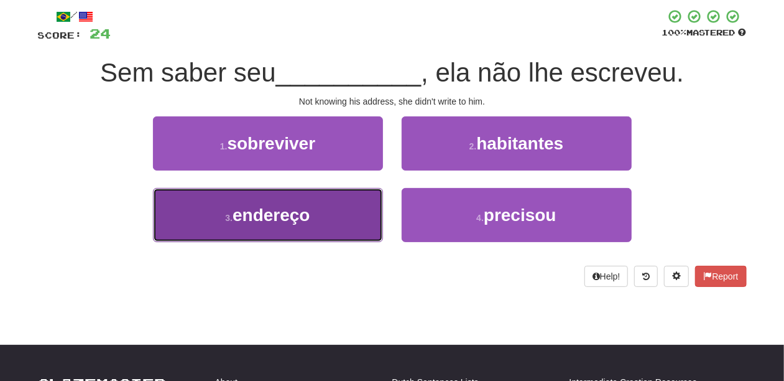
click at [341, 213] on button "3 . endereço" at bounding box center [268, 215] width 230 height 54
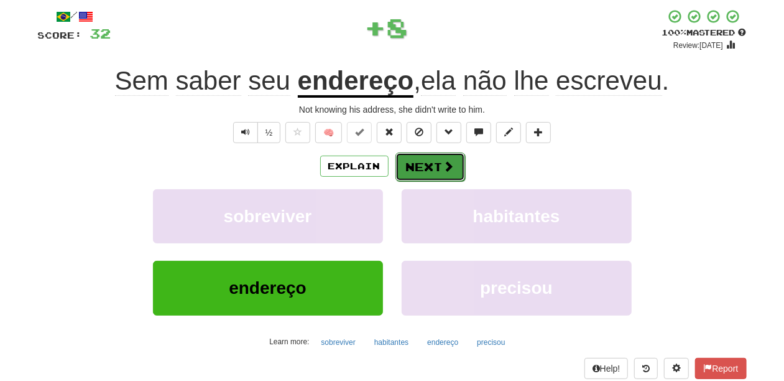
click at [411, 162] on button "Next" at bounding box center [431, 166] width 70 height 29
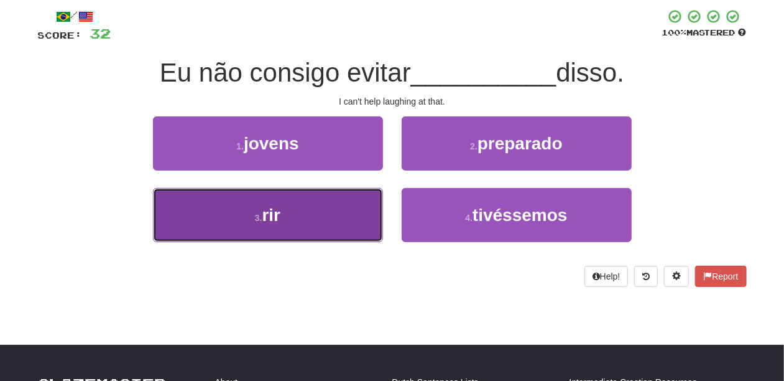
click at [342, 208] on button "3 . rir" at bounding box center [268, 215] width 230 height 54
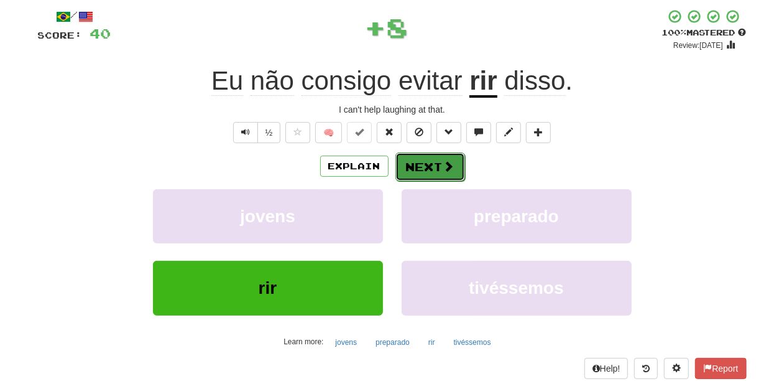
click at [412, 168] on button "Next" at bounding box center [431, 166] width 70 height 29
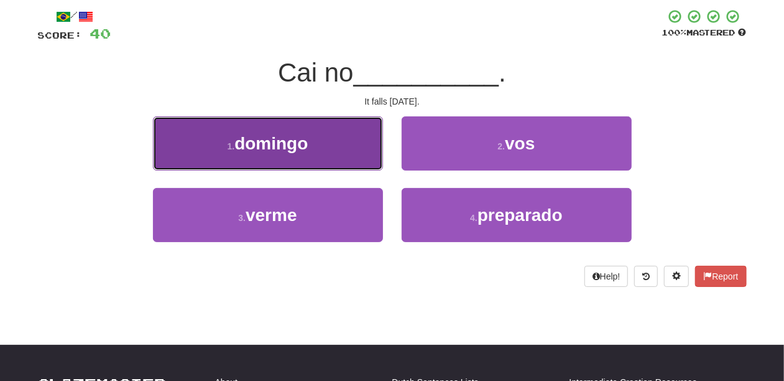
click at [356, 155] on button "1 . domingo" at bounding box center [268, 143] width 230 height 54
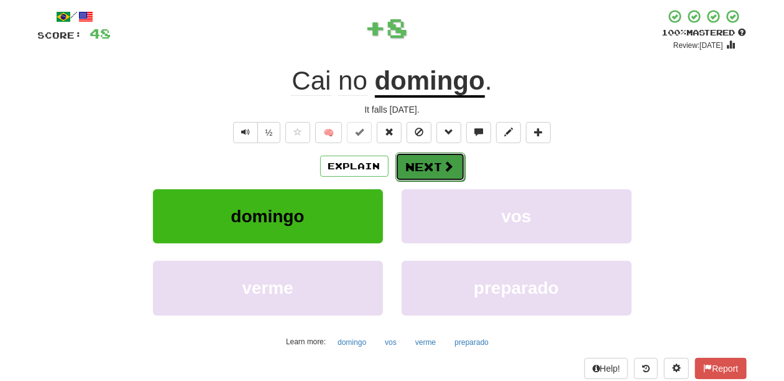
click at [421, 164] on button "Next" at bounding box center [431, 166] width 70 height 29
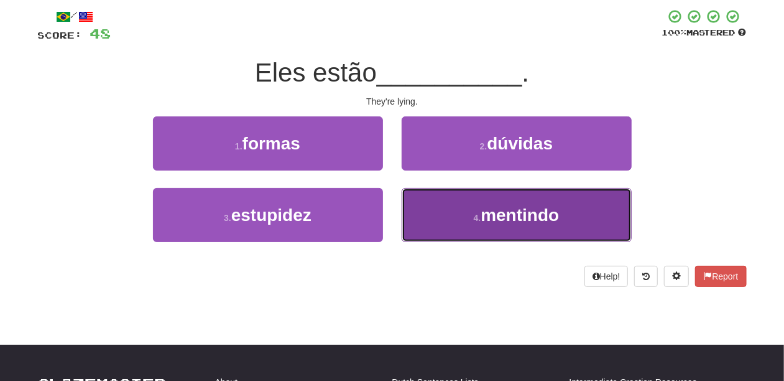
click at [458, 200] on button "4 . mentindo" at bounding box center [517, 215] width 230 height 54
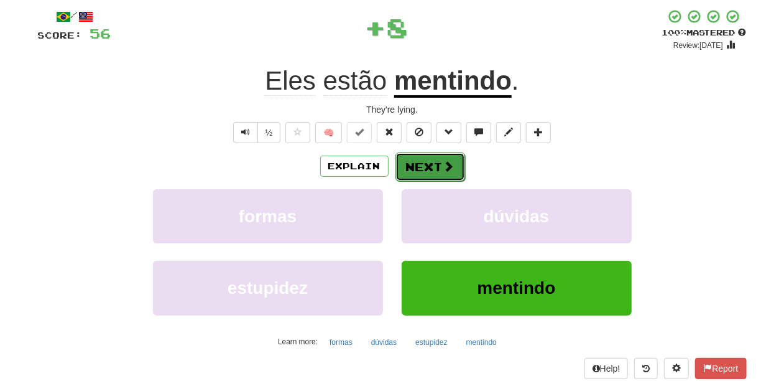
click at [432, 162] on button "Next" at bounding box center [431, 166] width 70 height 29
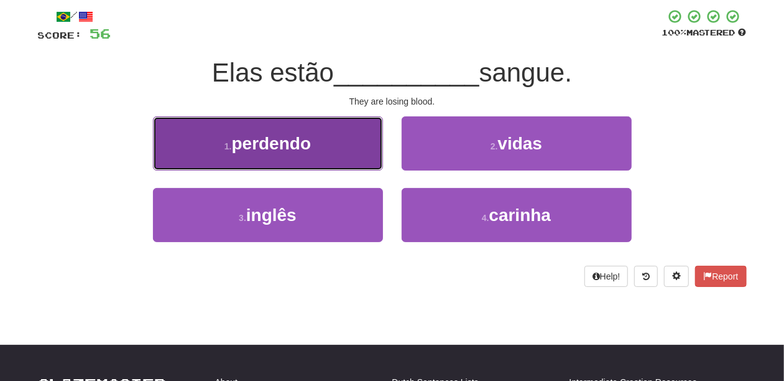
click at [346, 149] on button "1 . perdendo" at bounding box center [268, 143] width 230 height 54
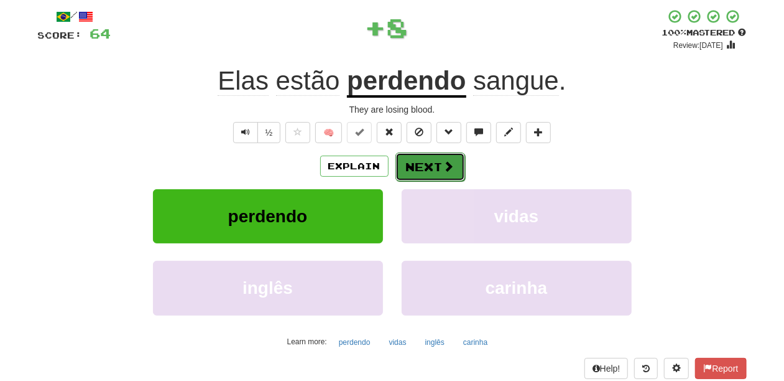
click at [429, 160] on button "Next" at bounding box center [431, 166] width 70 height 29
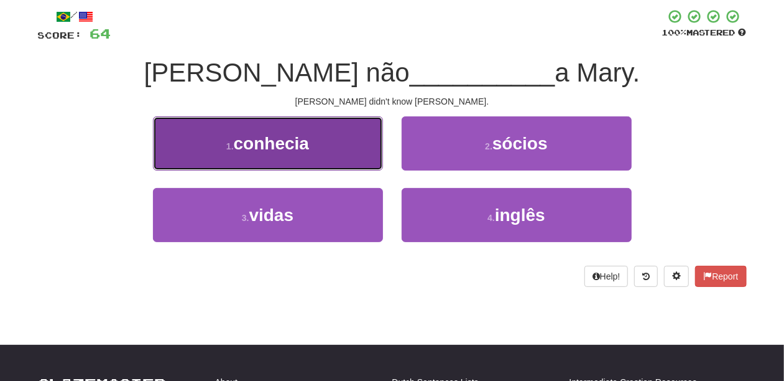
click at [350, 156] on button "1 . conhecia" at bounding box center [268, 143] width 230 height 54
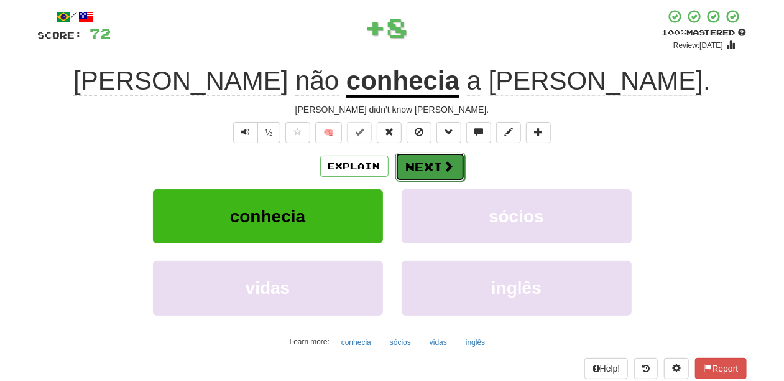
click at [435, 168] on button "Next" at bounding box center [431, 166] width 70 height 29
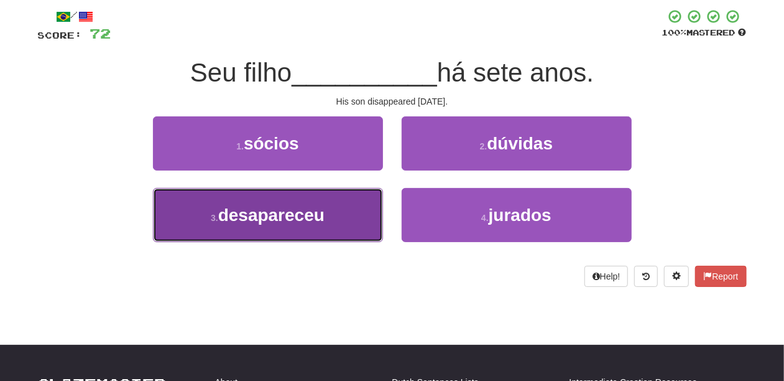
click at [328, 209] on button "3 . desapareceu" at bounding box center [268, 215] width 230 height 54
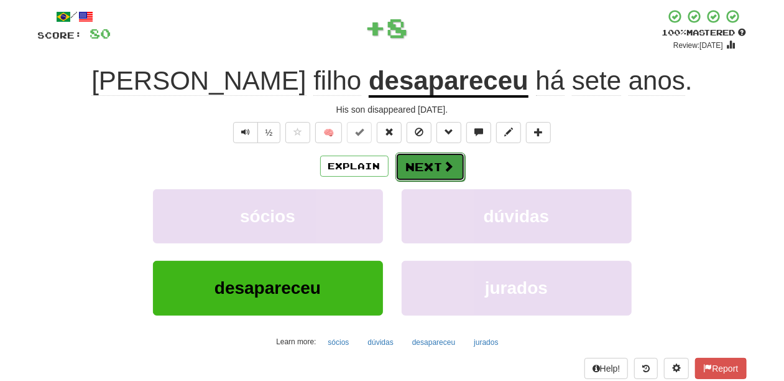
click at [420, 166] on button "Next" at bounding box center [431, 166] width 70 height 29
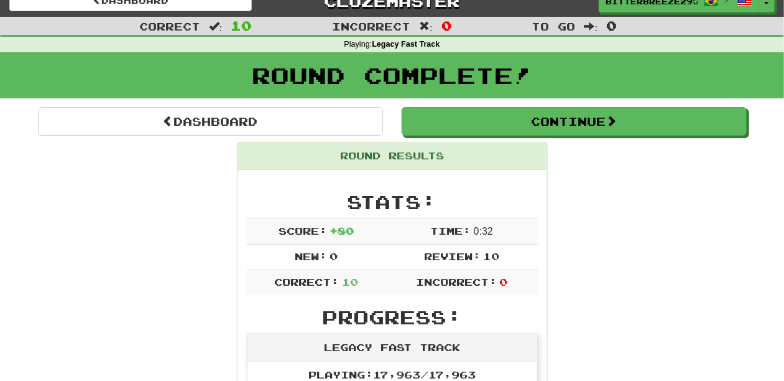
scroll to position [0, 0]
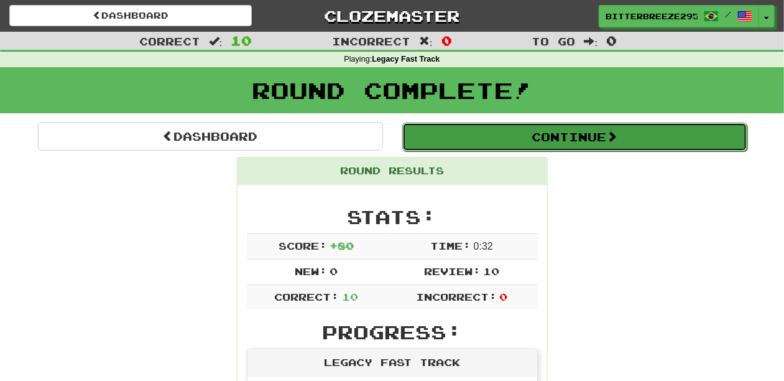
click at [488, 134] on button "Continue" at bounding box center [574, 137] width 345 height 29
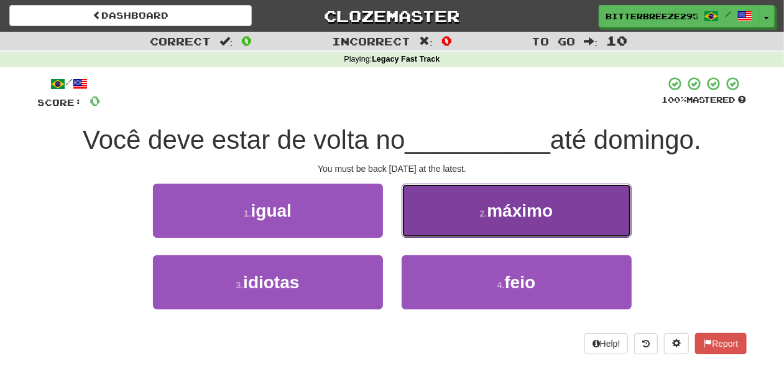
click at [438, 224] on button "2 . máximo" at bounding box center [517, 211] width 230 height 54
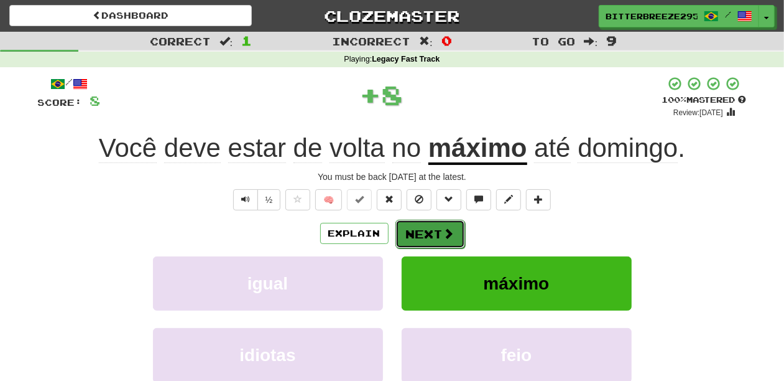
click at [435, 232] on button "Next" at bounding box center [431, 234] width 70 height 29
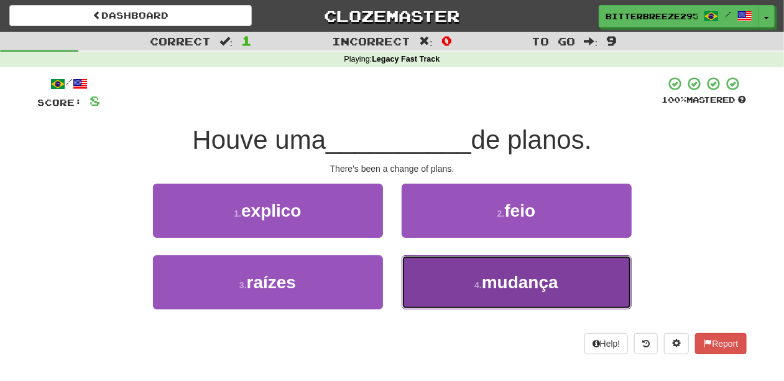
click at [453, 272] on button "4 . mudança" at bounding box center [517, 282] width 230 height 54
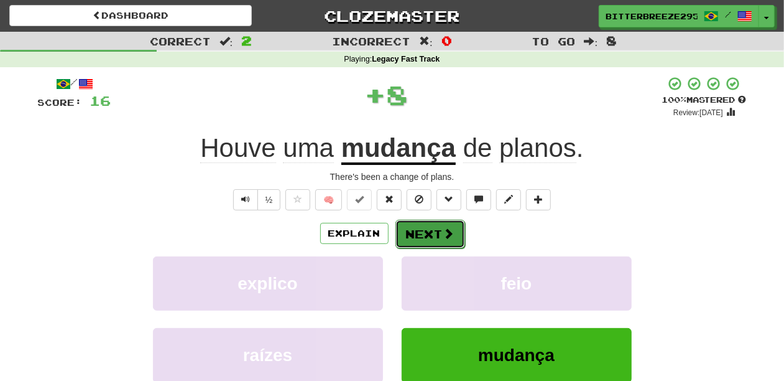
click at [437, 223] on button "Next" at bounding box center [431, 234] width 70 height 29
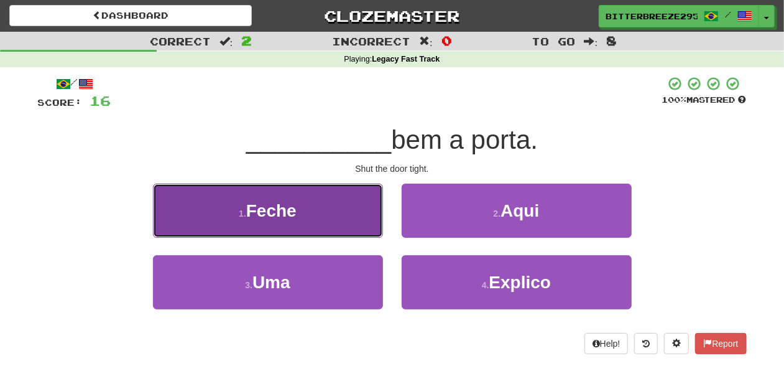
click at [342, 216] on button "1 . Feche" at bounding box center [268, 211] width 230 height 54
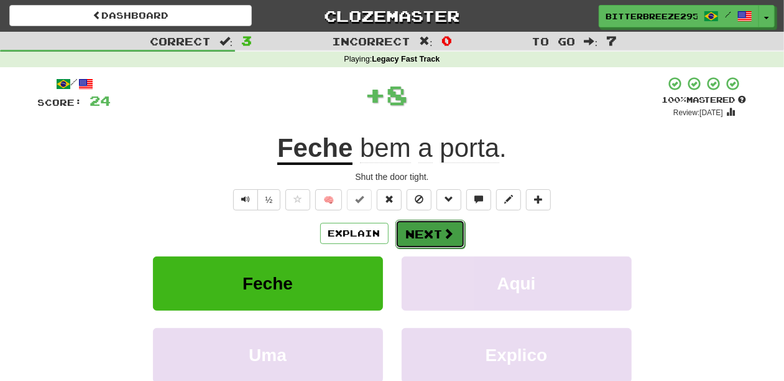
click at [424, 228] on button "Next" at bounding box center [431, 234] width 70 height 29
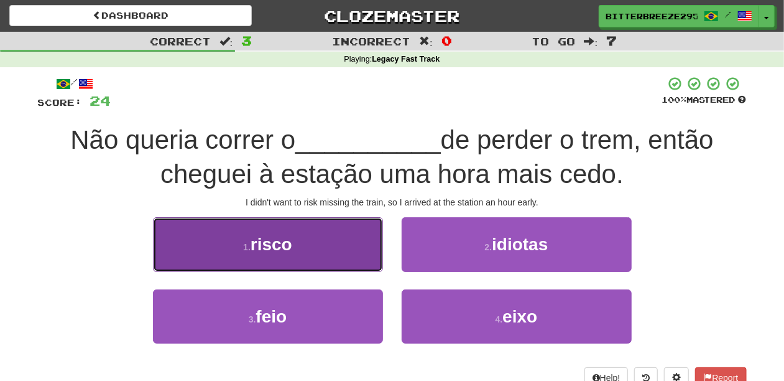
click at [350, 249] on button "1 . risco" at bounding box center [268, 244] width 230 height 54
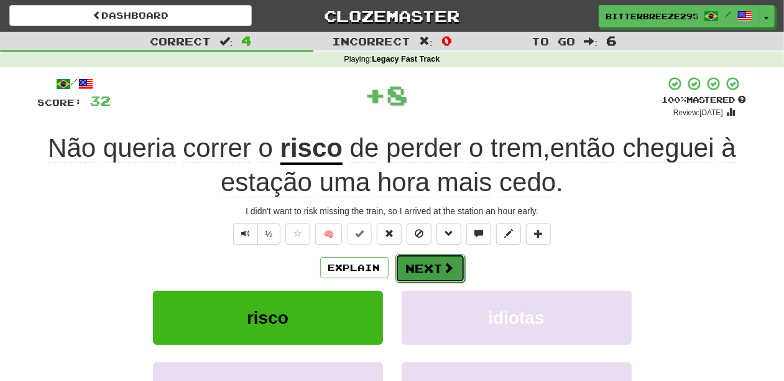
click at [416, 268] on button "Next" at bounding box center [431, 268] width 70 height 29
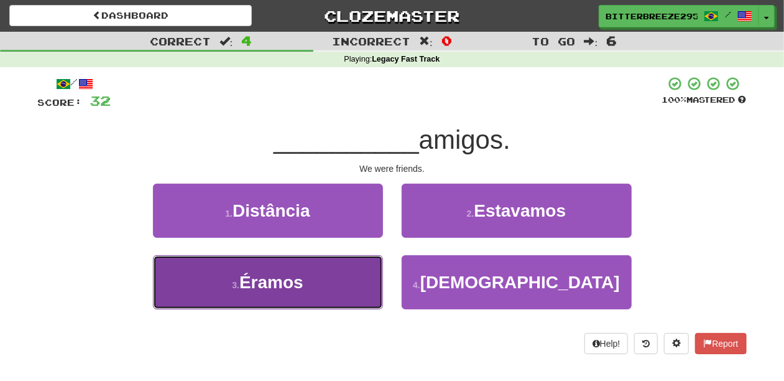
click at [356, 273] on button "3 . [GEOGRAPHIC_DATA]" at bounding box center [268, 282] width 230 height 54
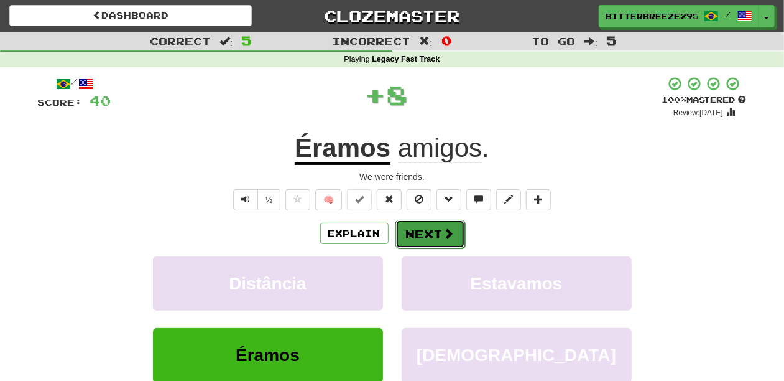
click at [426, 230] on button "Next" at bounding box center [431, 234] width 70 height 29
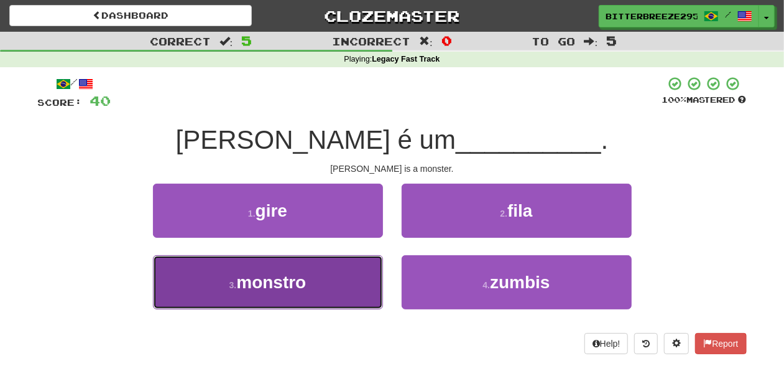
click at [325, 291] on button "3 . monstro" at bounding box center [268, 282] width 230 height 54
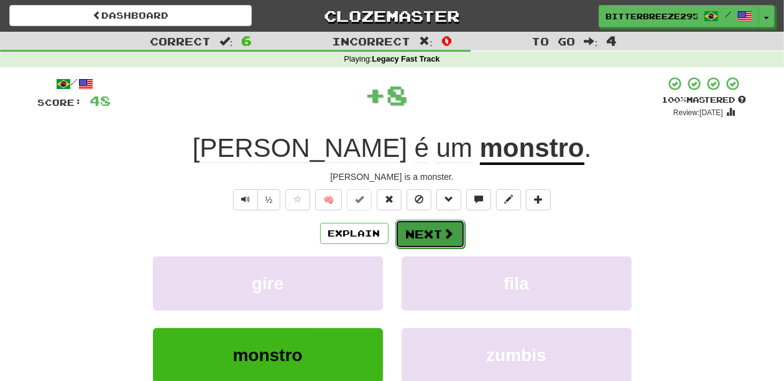
click at [417, 236] on button "Next" at bounding box center [431, 234] width 70 height 29
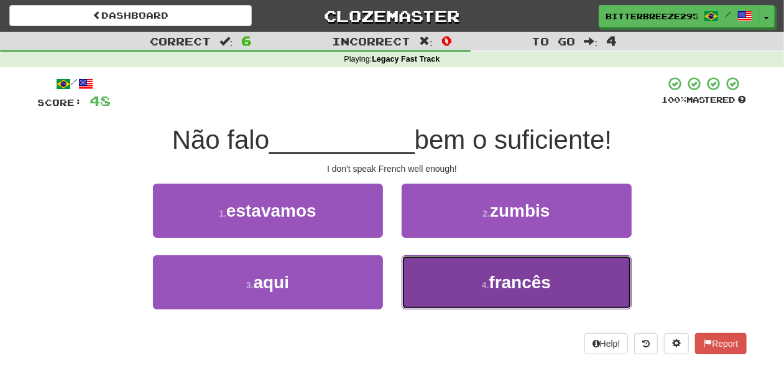
click at [435, 263] on button "4 . [DEMOGRAPHIC_DATA]" at bounding box center [517, 282] width 230 height 54
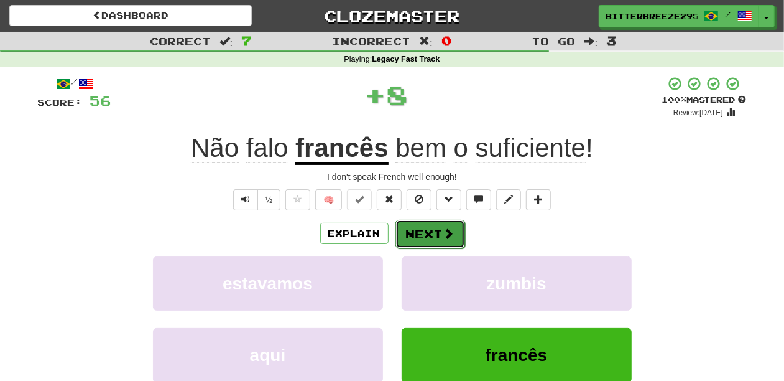
click at [430, 235] on button "Next" at bounding box center [431, 234] width 70 height 29
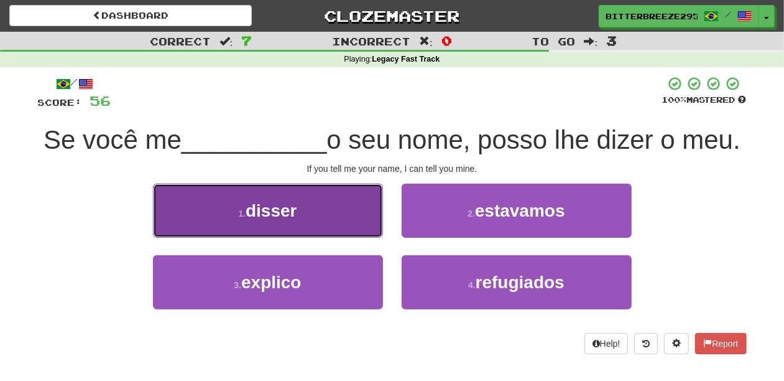
click at [330, 238] on button "1 . disser" at bounding box center [268, 211] width 230 height 54
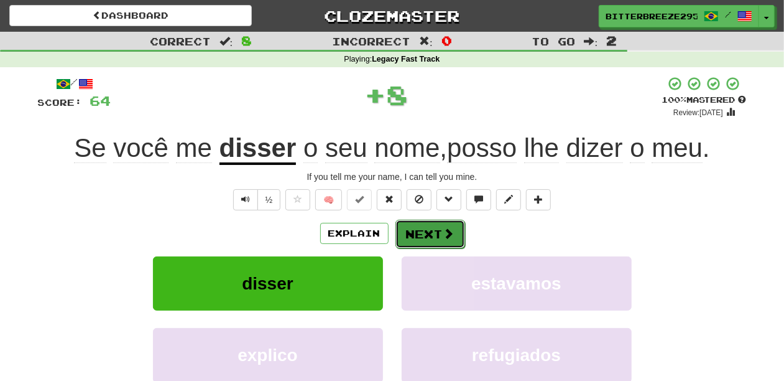
click at [437, 236] on button "Next" at bounding box center [431, 234] width 70 height 29
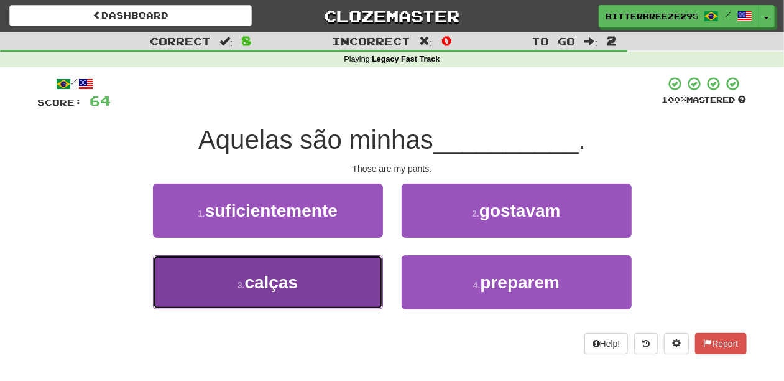
click at [336, 286] on button "3 . calças" at bounding box center [268, 282] width 230 height 54
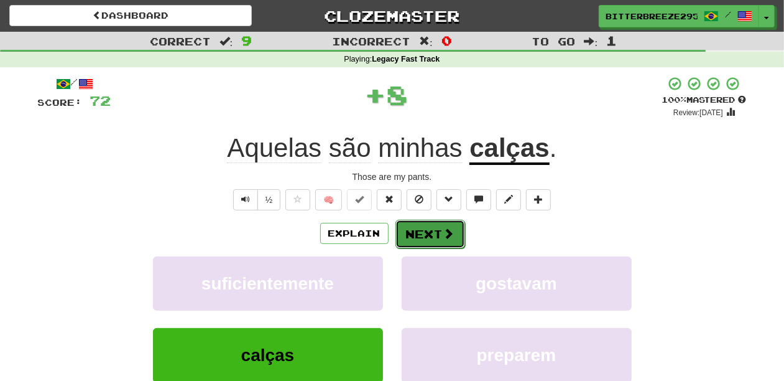
click at [432, 235] on button "Next" at bounding box center [431, 234] width 70 height 29
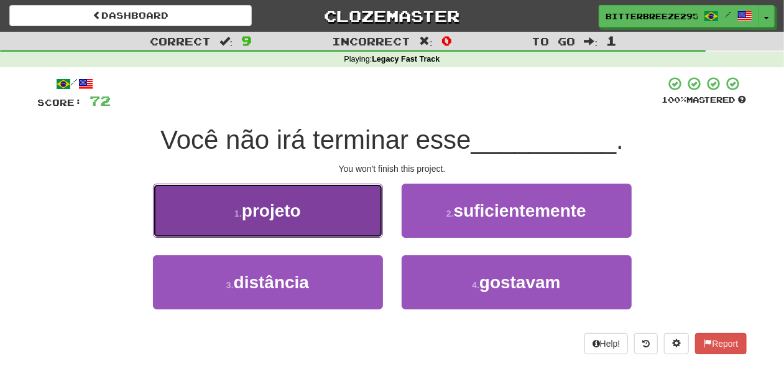
click at [352, 226] on button "1 . projeto" at bounding box center [268, 211] width 230 height 54
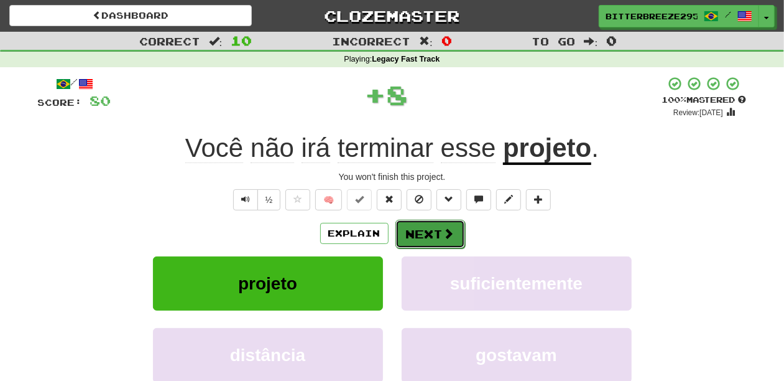
click at [413, 232] on button "Next" at bounding box center [431, 234] width 70 height 29
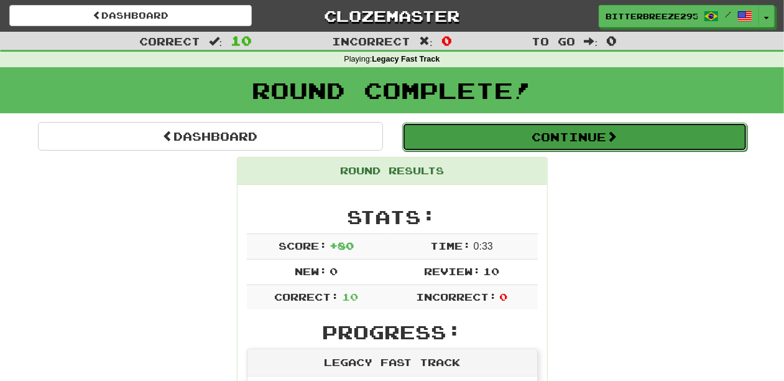
click at [480, 134] on button "Continue" at bounding box center [574, 137] width 345 height 29
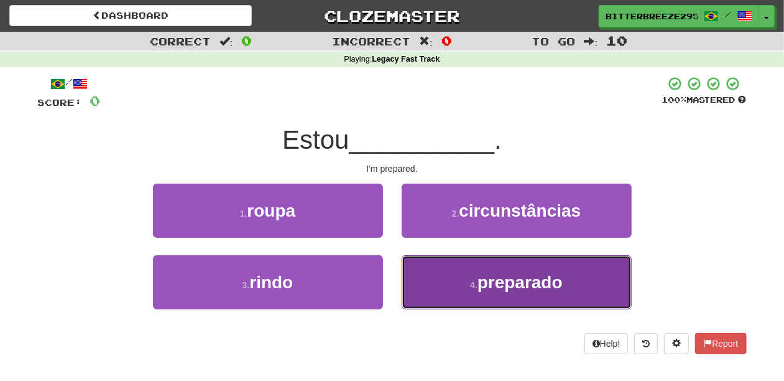
click at [429, 296] on button "4 . preparado" at bounding box center [517, 282] width 230 height 54
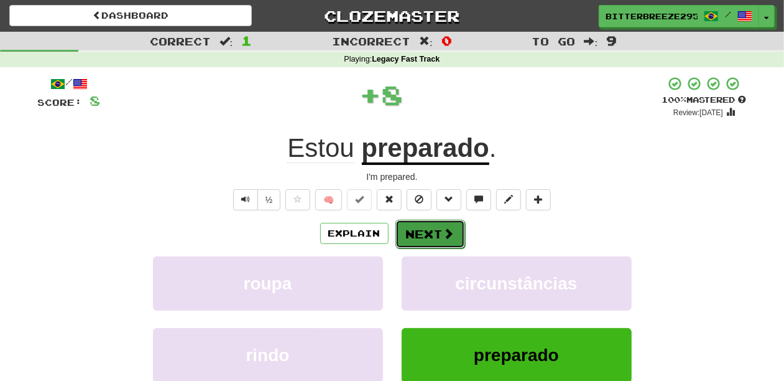
click at [428, 228] on button "Next" at bounding box center [431, 234] width 70 height 29
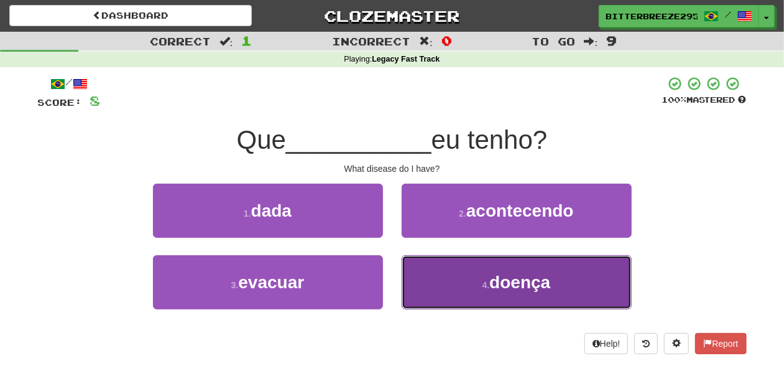
click at [424, 286] on button "4 . doença" at bounding box center [517, 282] width 230 height 54
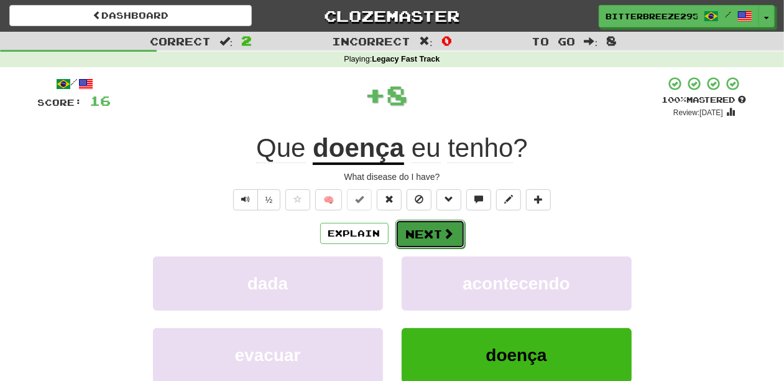
click at [432, 235] on button "Next" at bounding box center [431, 234] width 70 height 29
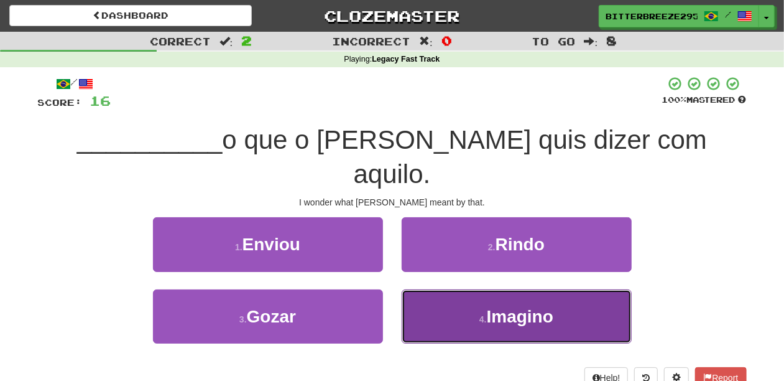
click at [440, 289] on button "4 . [GEOGRAPHIC_DATA]" at bounding box center [517, 316] width 230 height 54
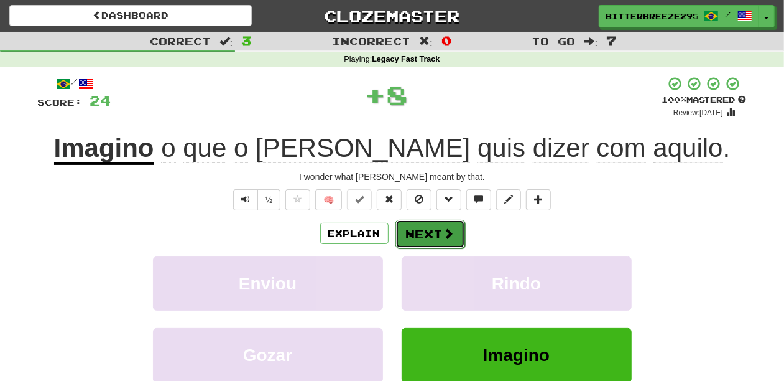
click at [427, 228] on button "Next" at bounding box center [431, 234] width 70 height 29
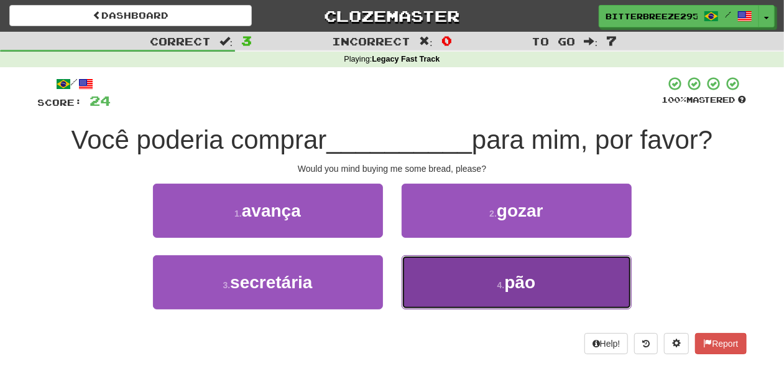
click at [444, 271] on button "4 . pão" at bounding box center [517, 282] width 230 height 54
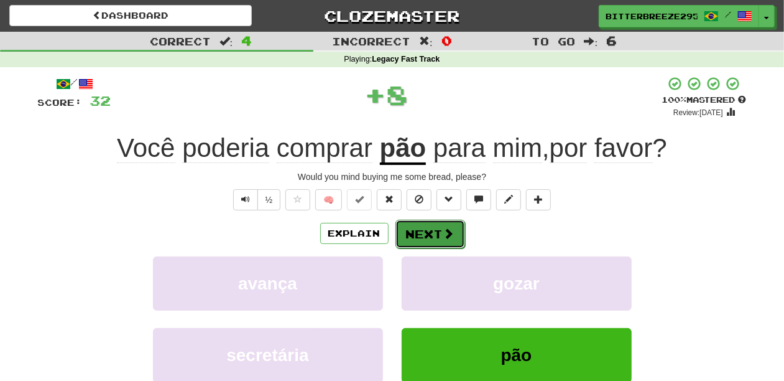
click at [438, 231] on button "Next" at bounding box center [431, 234] width 70 height 29
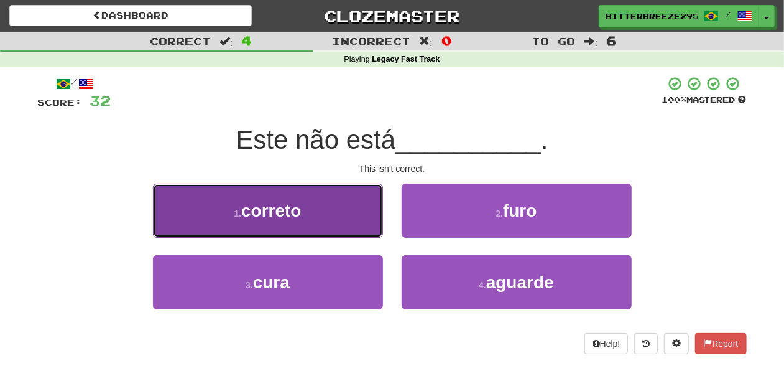
click at [350, 221] on button "1 . correto" at bounding box center [268, 211] width 230 height 54
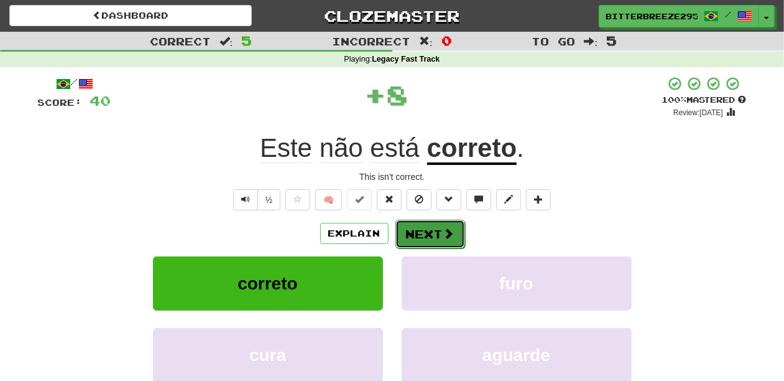
click at [419, 231] on button "Next" at bounding box center [431, 234] width 70 height 29
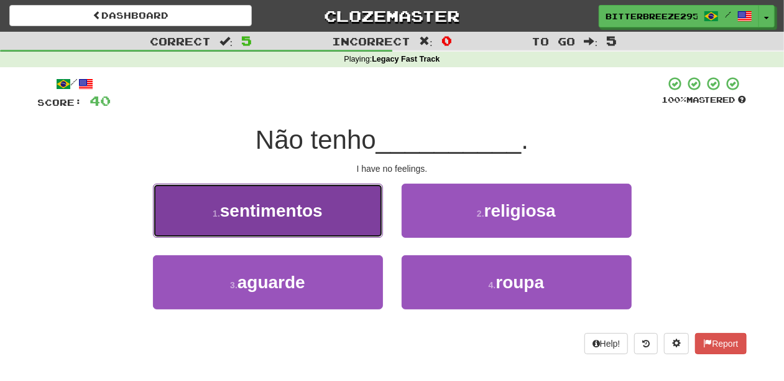
click at [360, 218] on button "1 . sentimentos" at bounding box center [268, 211] width 230 height 54
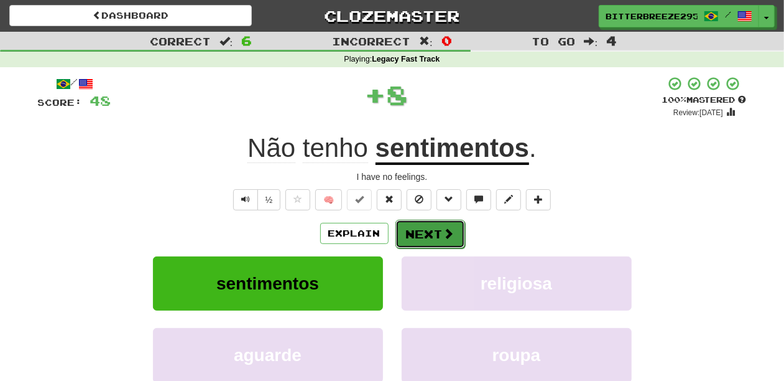
click at [416, 230] on button "Next" at bounding box center [431, 234] width 70 height 29
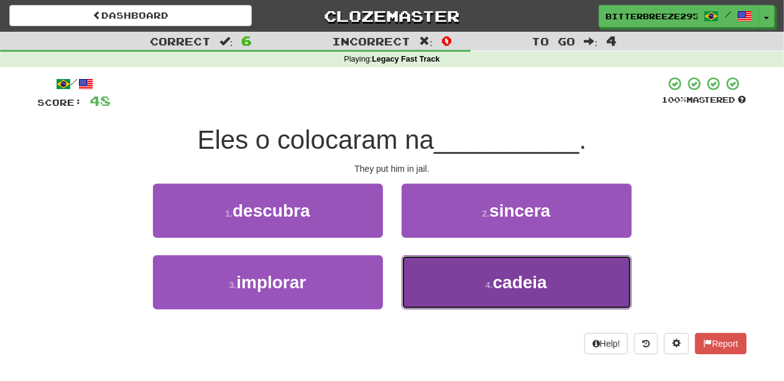
click at [437, 272] on button "4 . cadeia" at bounding box center [517, 282] width 230 height 54
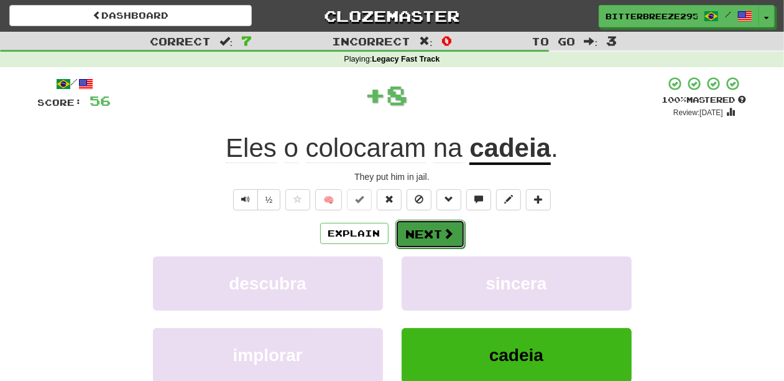
click at [422, 235] on button "Next" at bounding box center [431, 234] width 70 height 29
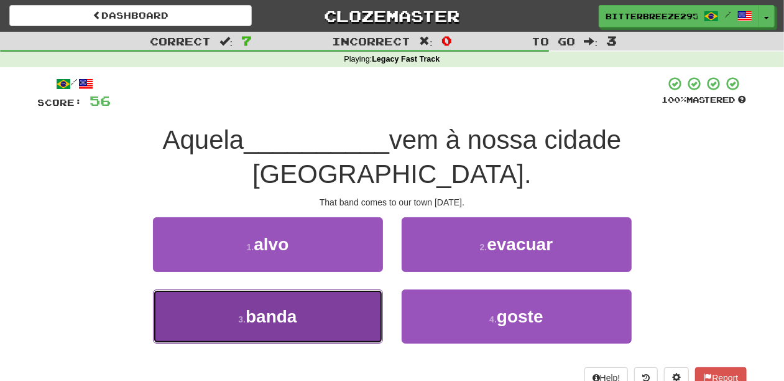
click at [340, 289] on button "3 . banda" at bounding box center [268, 316] width 230 height 54
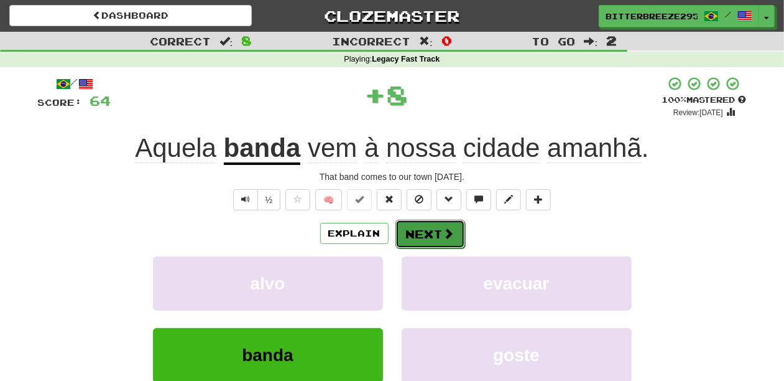
click at [399, 239] on button "Next" at bounding box center [431, 234] width 70 height 29
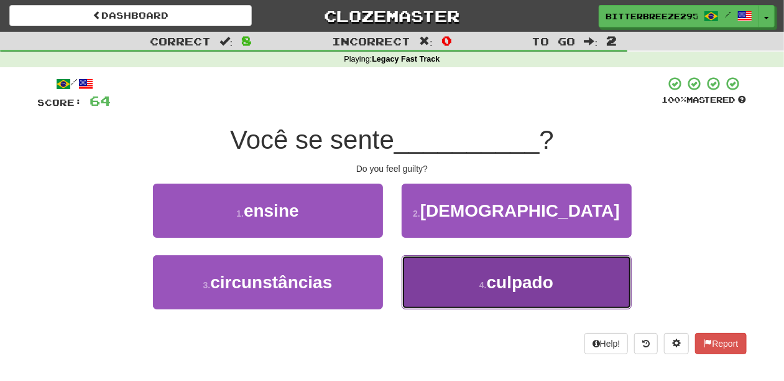
click at [449, 281] on button "4 . culpado" at bounding box center [517, 282] width 230 height 54
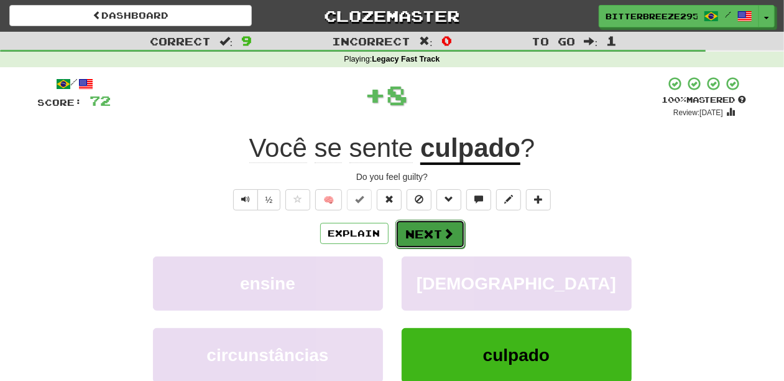
click at [439, 228] on button "Next" at bounding box center [431, 234] width 70 height 29
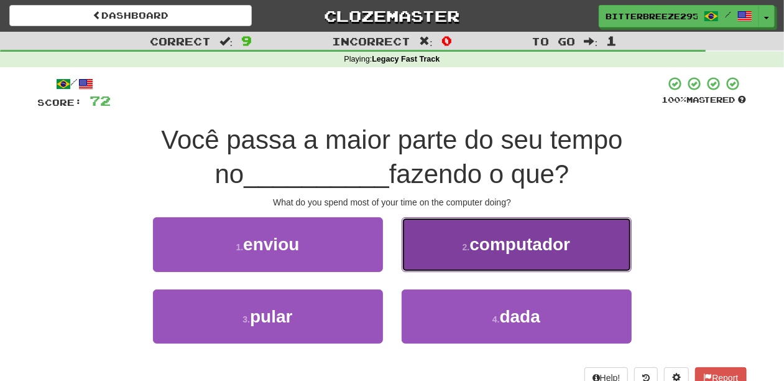
click at [438, 251] on button "2 . computador" at bounding box center [517, 244] width 230 height 54
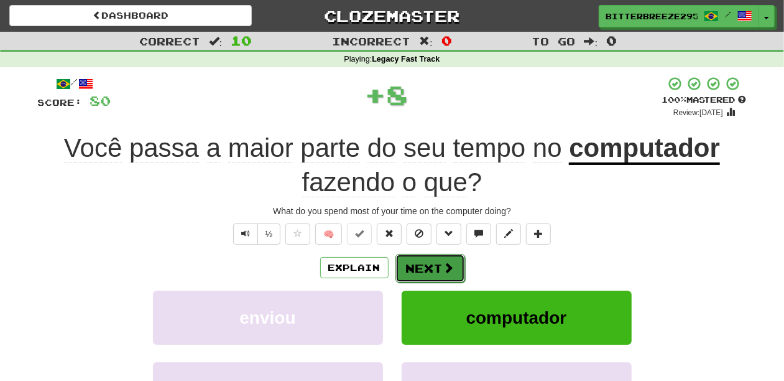
click at [422, 261] on button "Next" at bounding box center [431, 268] width 70 height 29
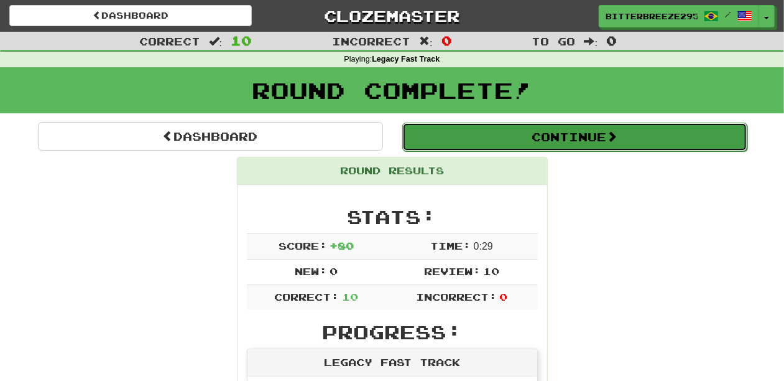
click at [448, 139] on button "Continue" at bounding box center [574, 137] width 345 height 29
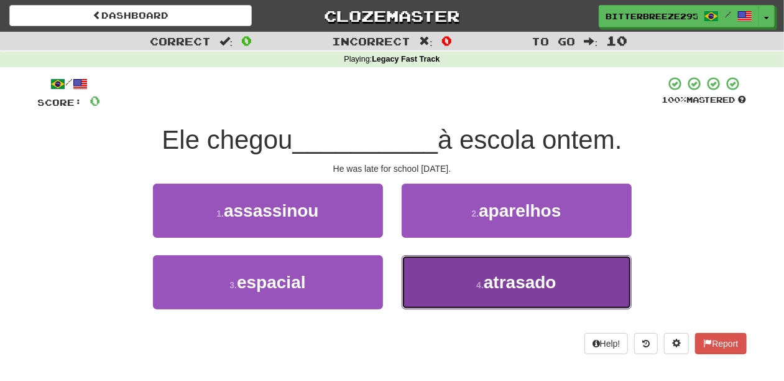
click at [442, 281] on button "4 . atrasado" at bounding box center [517, 282] width 230 height 54
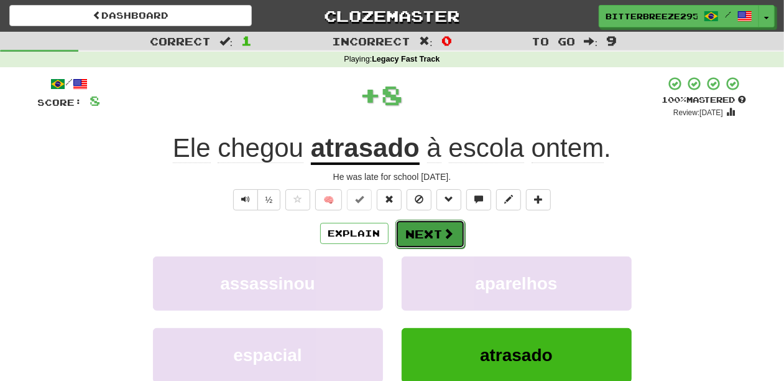
click at [434, 236] on button "Next" at bounding box center [431, 234] width 70 height 29
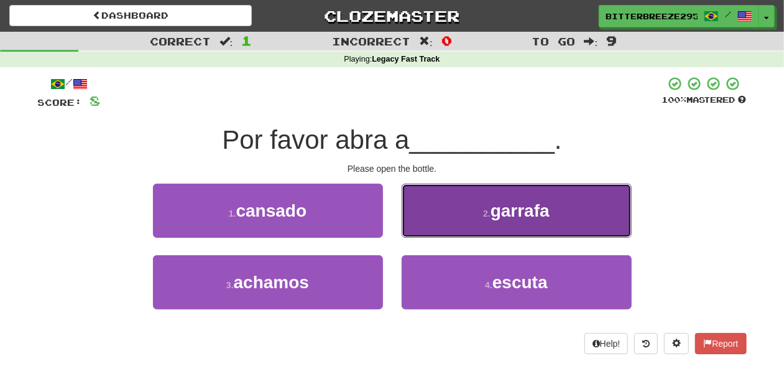
click at [435, 225] on button "2 . garrafa" at bounding box center [517, 211] width 230 height 54
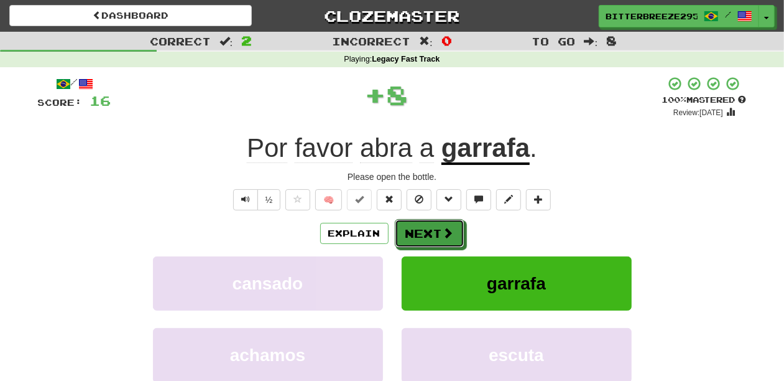
click at [435, 226] on button "Next" at bounding box center [430, 233] width 70 height 29
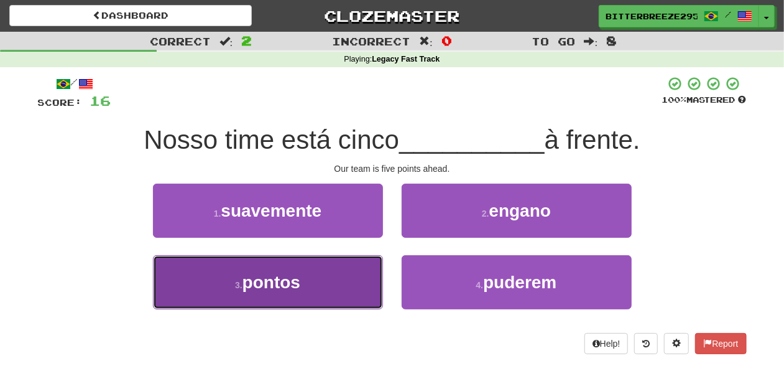
click at [327, 267] on button "3 . pontos" at bounding box center [268, 282] width 230 height 54
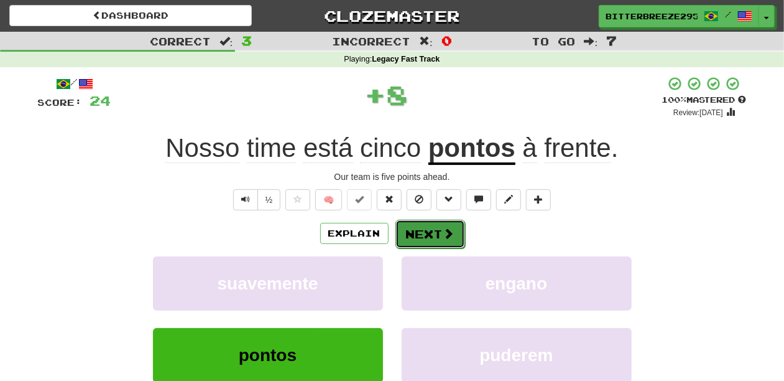
click at [427, 234] on button "Next" at bounding box center [431, 234] width 70 height 29
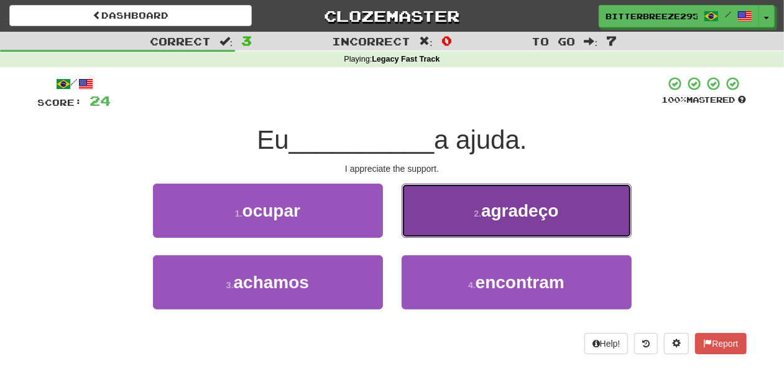
click at [442, 226] on button "2 . agradeço" at bounding box center [517, 211] width 230 height 54
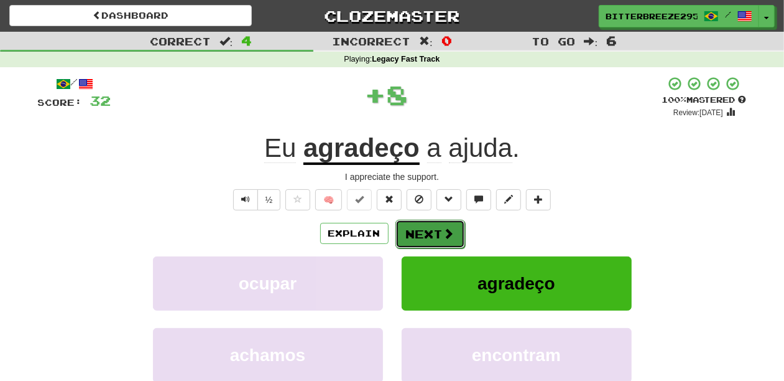
click at [435, 229] on button "Next" at bounding box center [431, 234] width 70 height 29
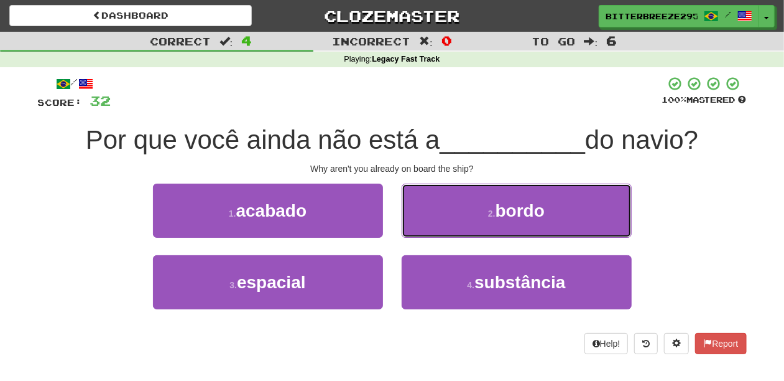
click at [435, 229] on button "2 . bordo" at bounding box center [517, 211] width 230 height 54
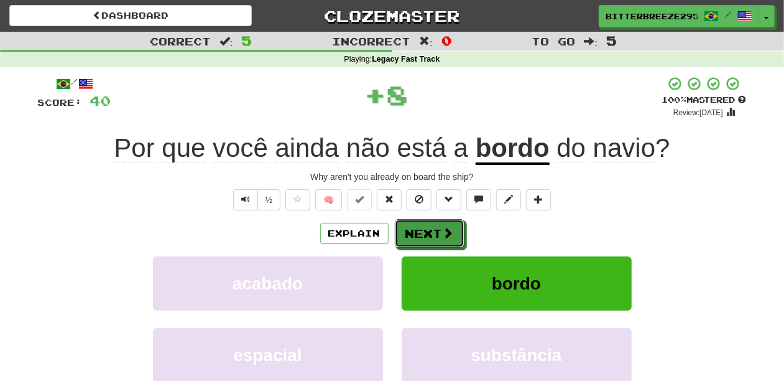
click at [435, 229] on button "Next" at bounding box center [430, 233] width 70 height 29
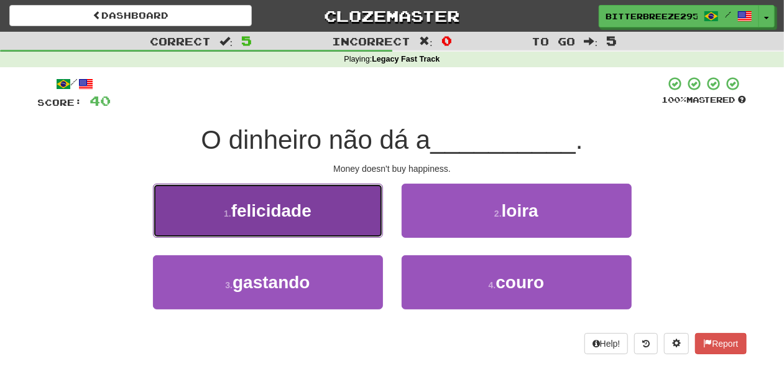
click at [325, 221] on button "1 . felicidade" at bounding box center [268, 211] width 230 height 54
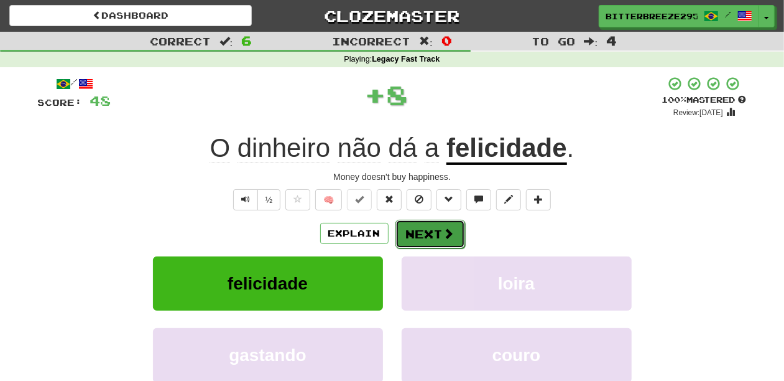
click at [427, 234] on button "Next" at bounding box center [431, 234] width 70 height 29
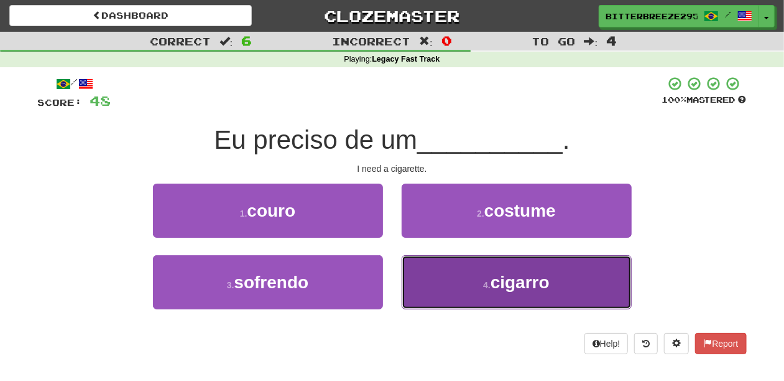
click at [450, 279] on button "4 . cigarro" at bounding box center [517, 282] width 230 height 54
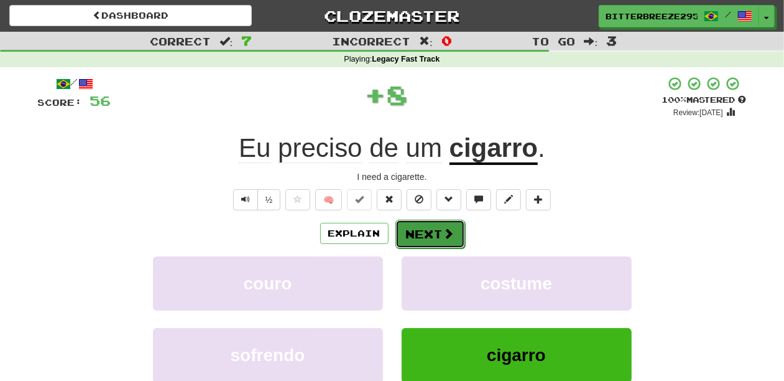
click at [428, 239] on button "Next" at bounding box center [431, 234] width 70 height 29
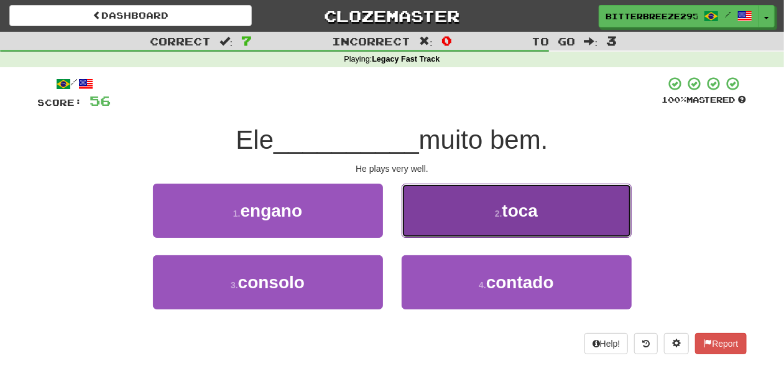
click at [450, 226] on button "2 . toca" at bounding box center [517, 211] width 230 height 54
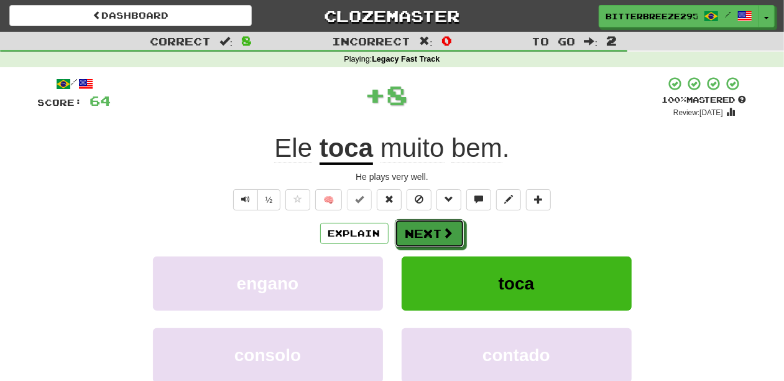
click at [447, 227] on span at bounding box center [448, 232] width 11 height 11
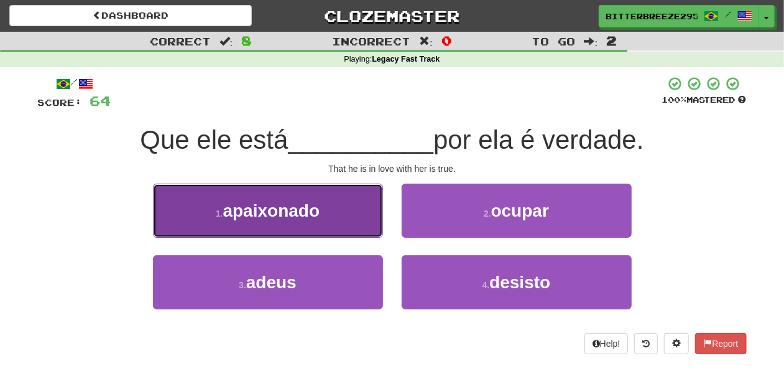
click at [342, 226] on button "1 . apaixonado" at bounding box center [268, 211] width 230 height 54
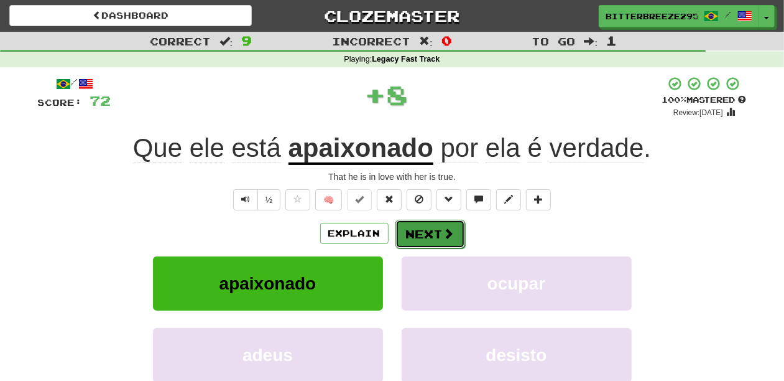
click at [414, 226] on button "Next" at bounding box center [431, 234] width 70 height 29
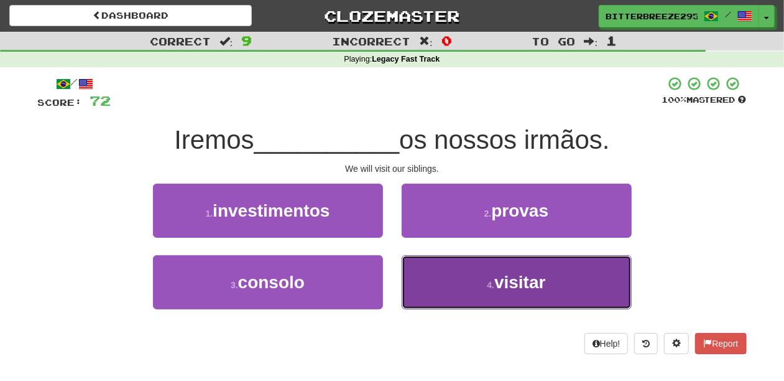
click at [472, 289] on button "4 . visitar" at bounding box center [517, 282] width 230 height 54
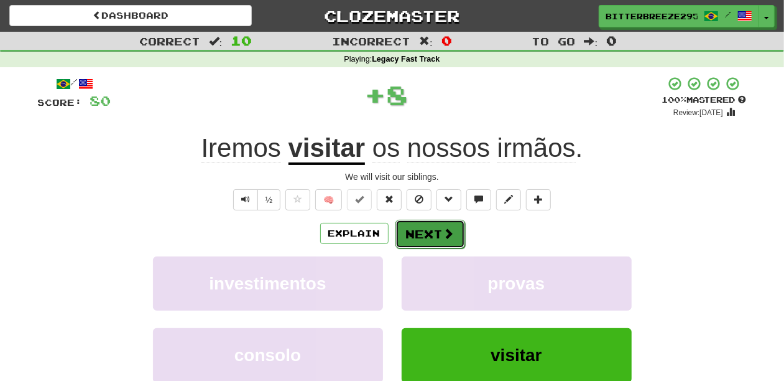
click at [440, 239] on button "Next" at bounding box center [431, 234] width 70 height 29
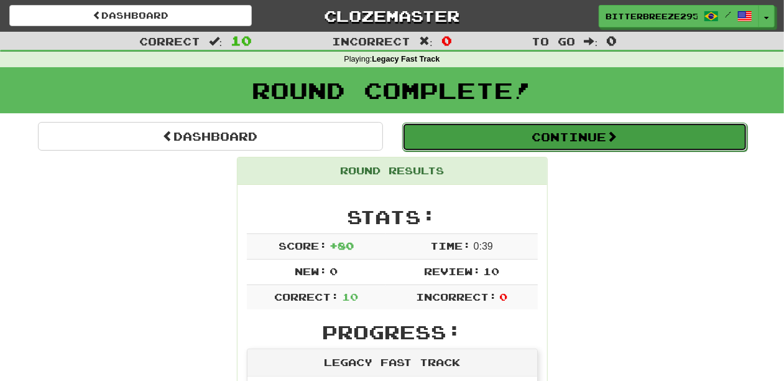
click at [541, 139] on button "Continue" at bounding box center [574, 137] width 345 height 29
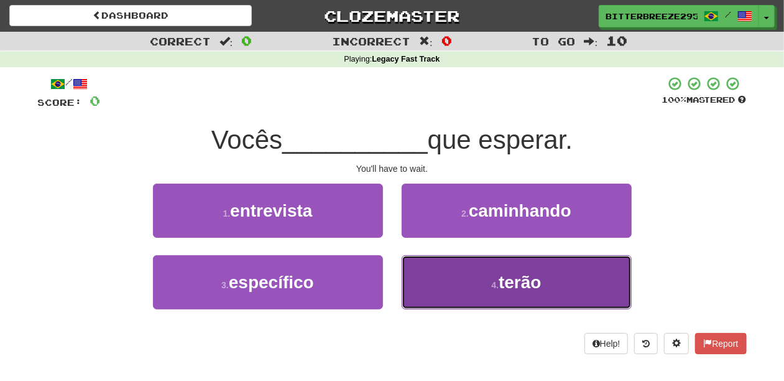
click at [441, 279] on button "4 . terão" at bounding box center [517, 282] width 230 height 54
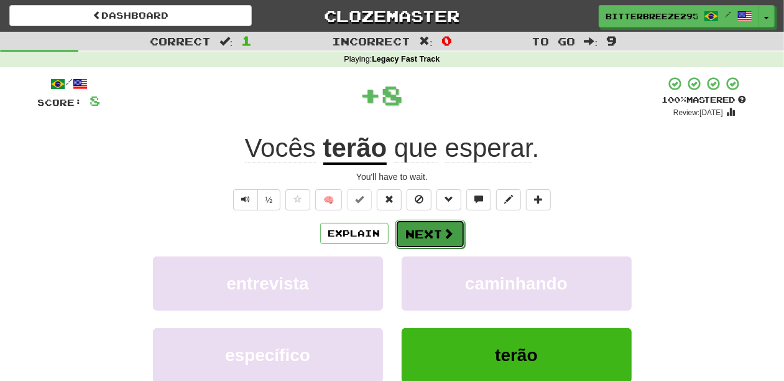
click at [423, 228] on button "Next" at bounding box center [431, 234] width 70 height 29
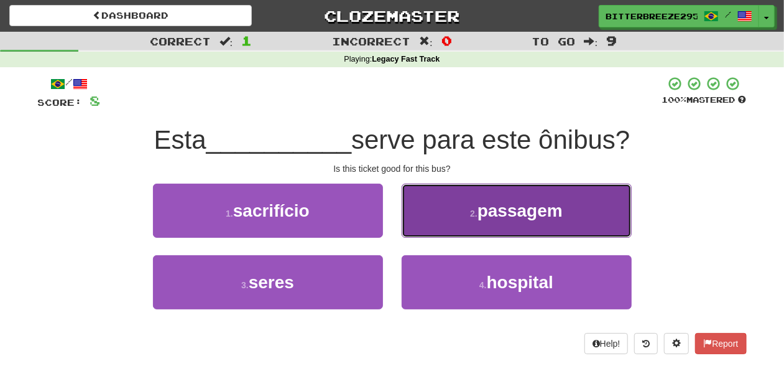
click at [444, 222] on button "2 . passagem" at bounding box center [517, 211] width 230 height 54
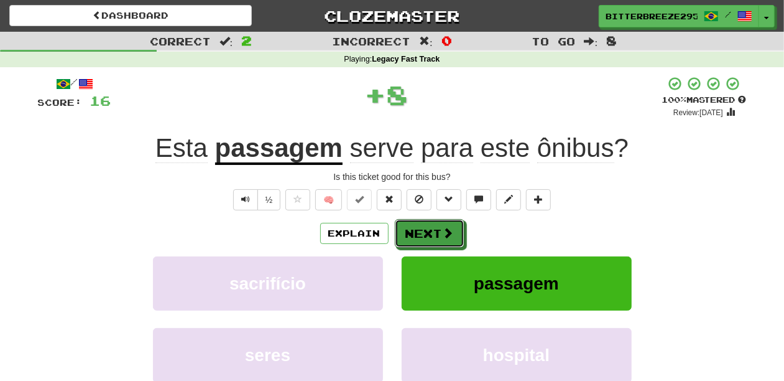
click at [433, 228] on button "Next" at bounding box center [430, 233] width 70 height 29
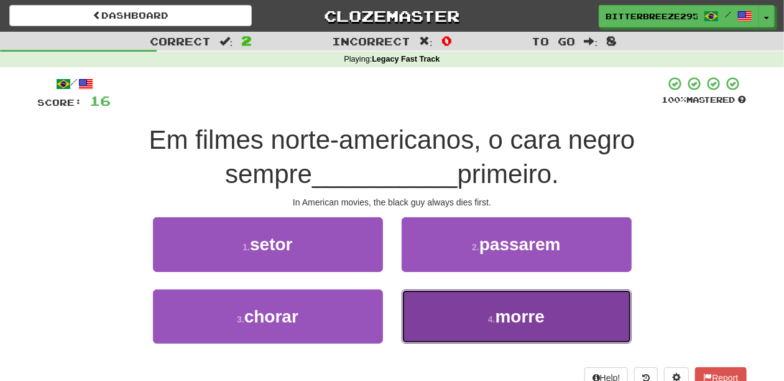
click at [472, 306] on button "4 . morre" at bounding box center [517, 316] width 230 height 54
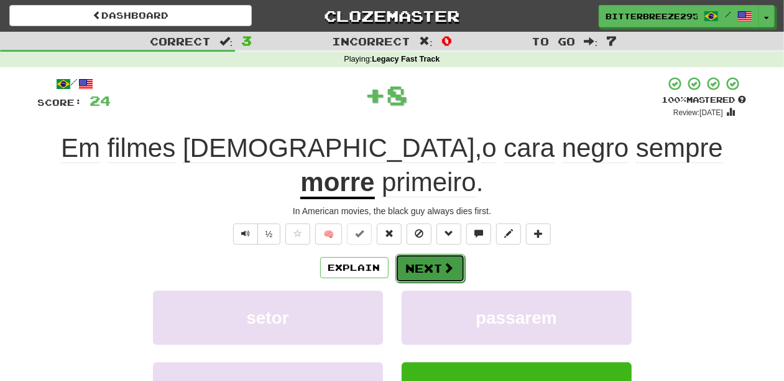
click at [444, 259] on button "Next" at bounding box center [431, 268] width 70 height 29
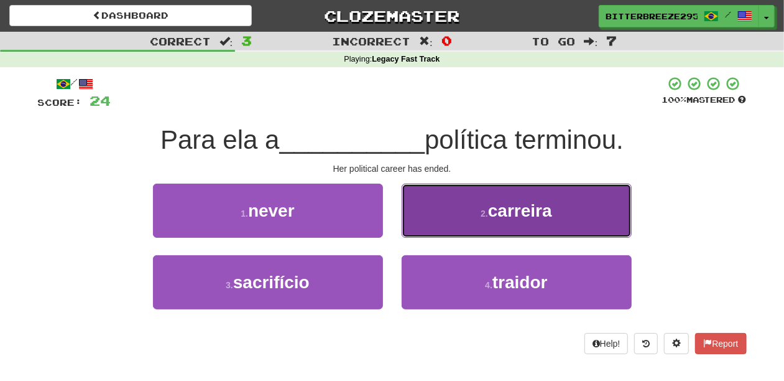
click at [432, 234] on button "2 . carreira" at bounding box center [517, 211] width 230 height 54
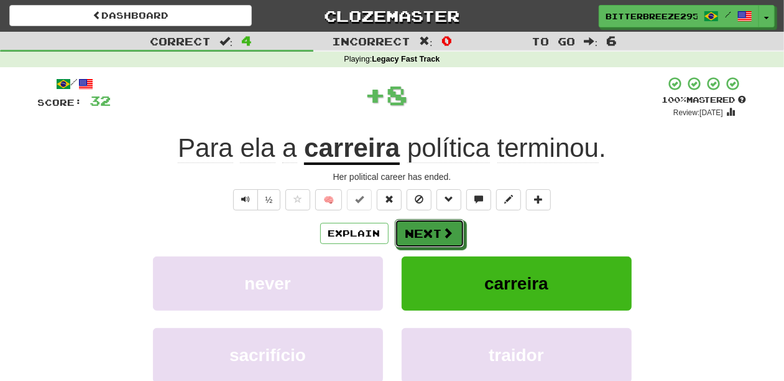
click at [432, 234] on button "Next" at bounding box center [430, 233] width 70 height 29
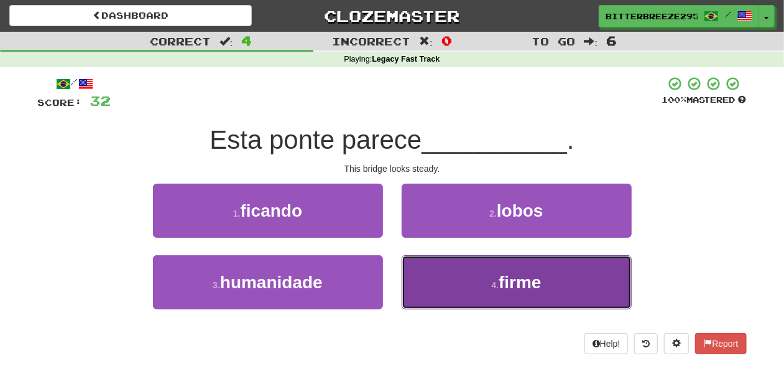
click at [431, 271] on button "4 . firme" at bounding box center [517, 282] width 230 height 54
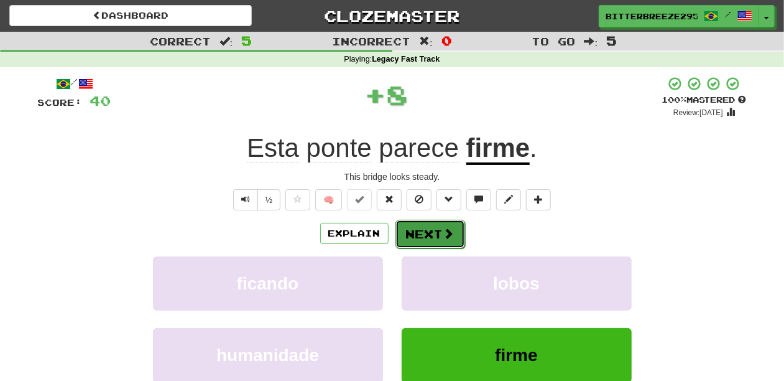
click at [426, 226] on button "Next" at bounding box center [431, 234] width 70 height 29
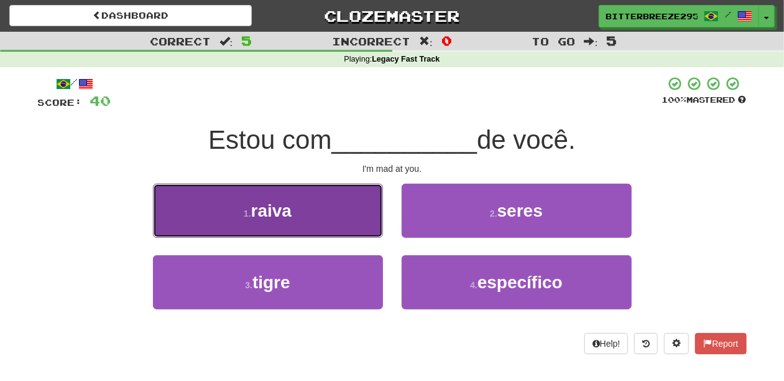
click at [350, 230] on button "1 . raiva" at bounding box center [268, 211] width 230 height 54
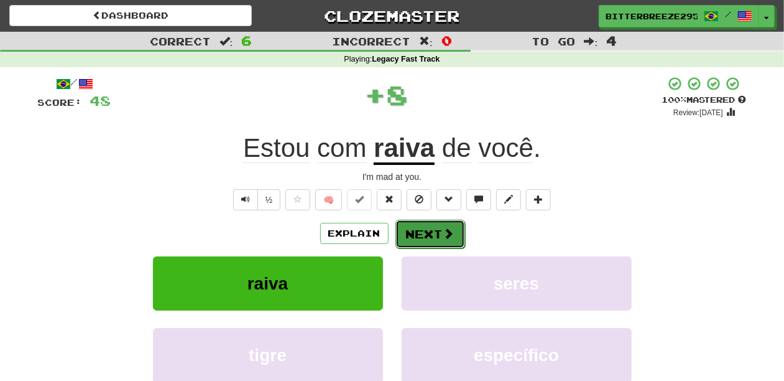
click at [422, 236] on button "Next" at bounding box center [431, 234] width 70 height 29
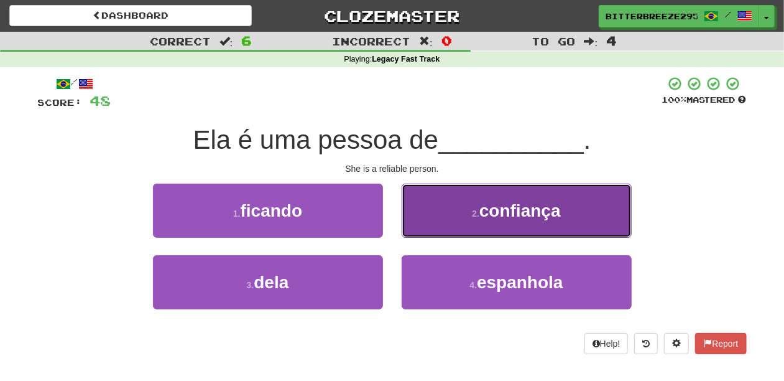
click at [422, 236] on button "2 . confiança" at bounding box center [517, 211] width 230 height 54
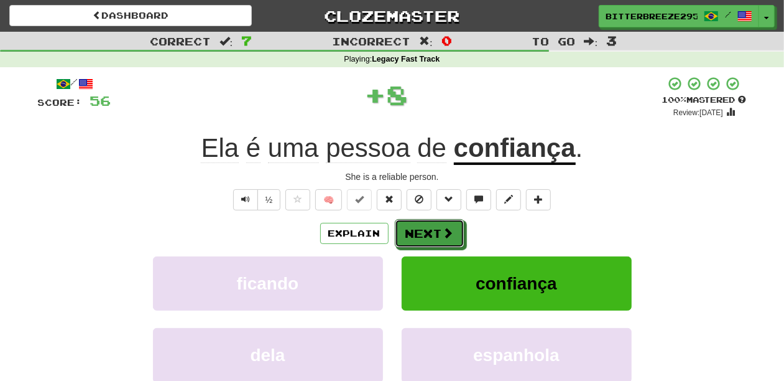
click at [422, 236] on button "Next" at bounding box center [430, 233] width 70 height 29
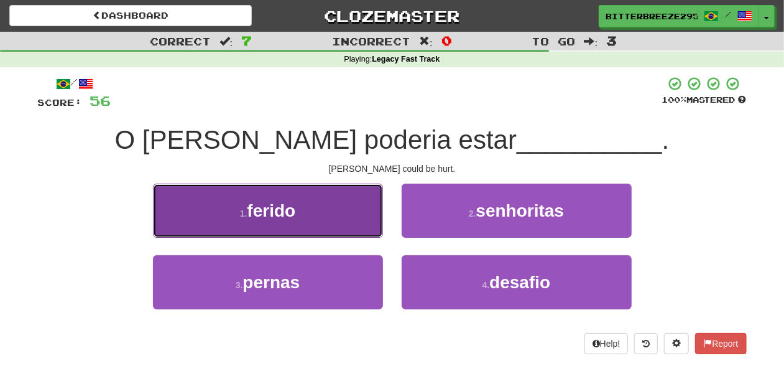
click at [331, 232] on button "1 . ferido" at bounding box center [268, 211] width 230 height 54
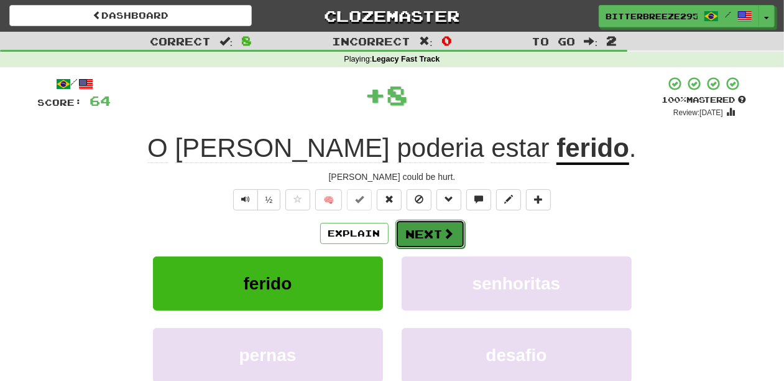
click at [424, 231] on button "Next" at bounding box center [431, 234] width 70 height 29
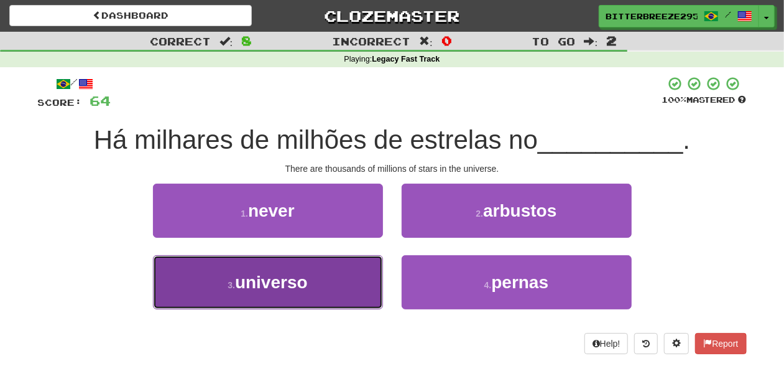
click at [362, 266] on button "3 . universo" at bounding box center [268, 282] width 230 height 54
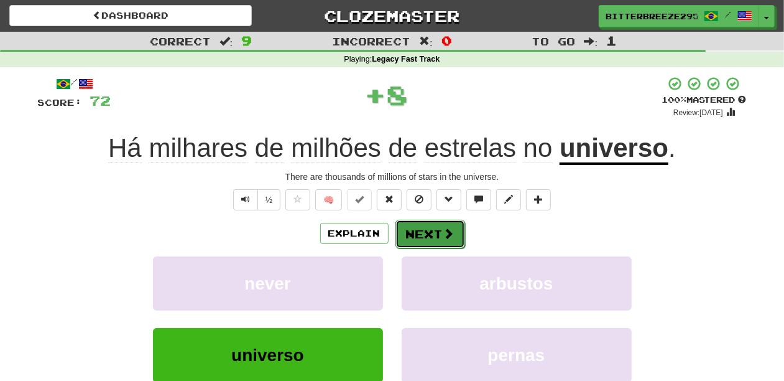
click at [432, 230] on button "Next" at bounding box center [431, 234] width 70 height 29
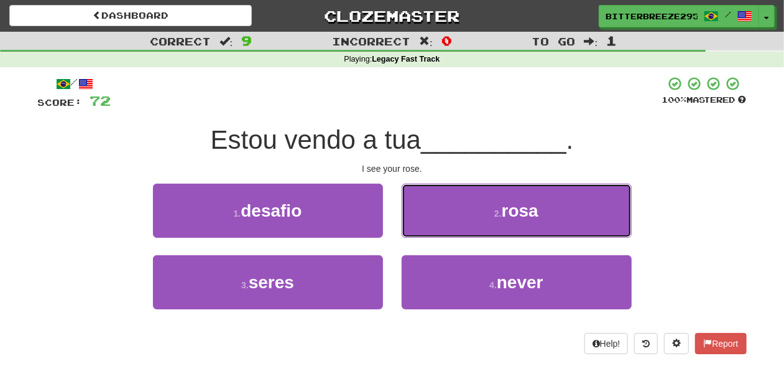
click at [432, 230] on button "2 . rosa" at bounding box center [517, 211] width 230 height 54
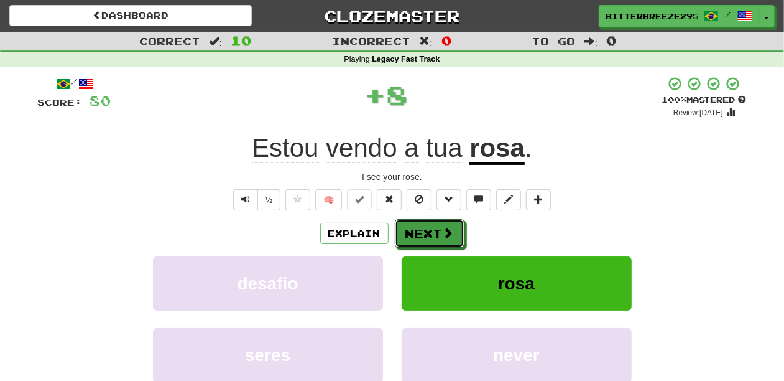
click at [432, 230] on button "Next" at bounding box center [430, 233] width 70 height 29
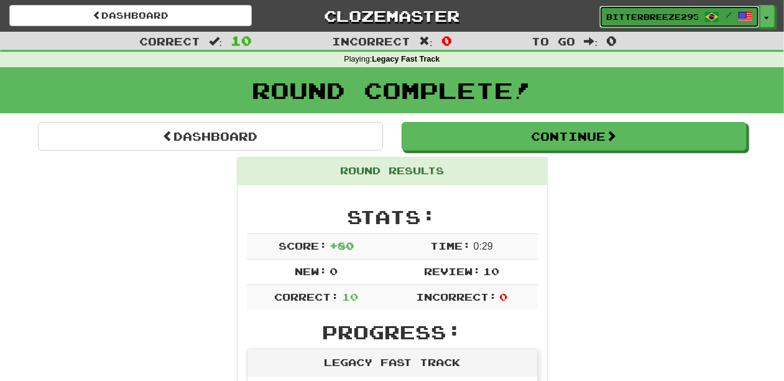
click at [642, 21] on span "BitterBreeze2956" at bounding box center [653, 16] width 92 height 11
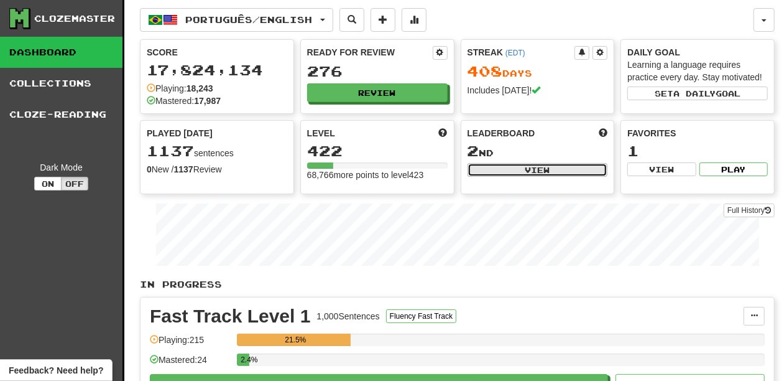
click at [519, 167] on button "View" at bounding box center [538, 170] width 141 height 14
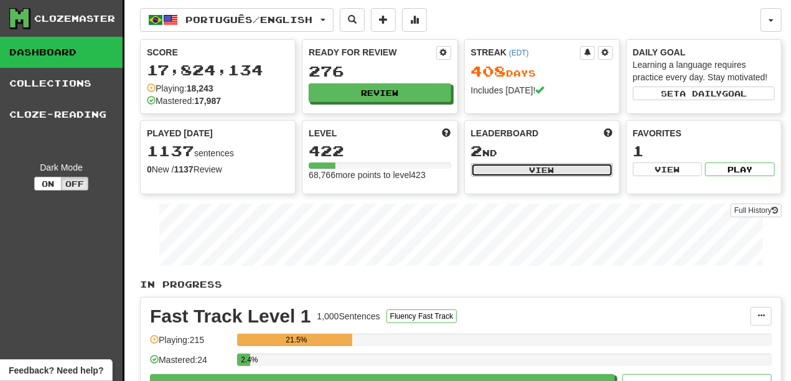
select select "**********"
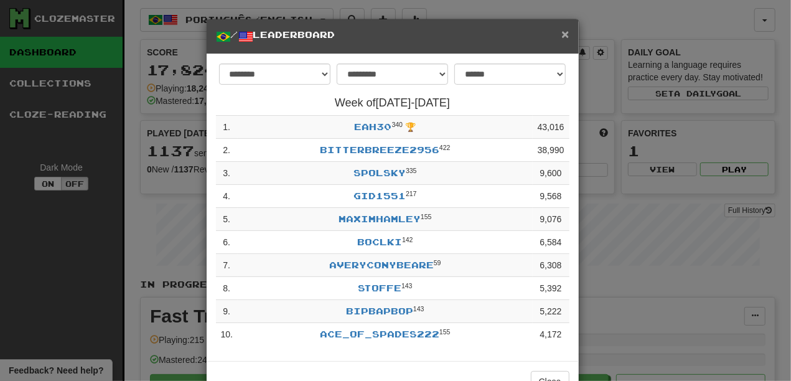
click at [561, 36] on span "×" at bounding box center [564, 34] width 7 height 14
